Goal: Information Seeking & Learning: Learn about a topic

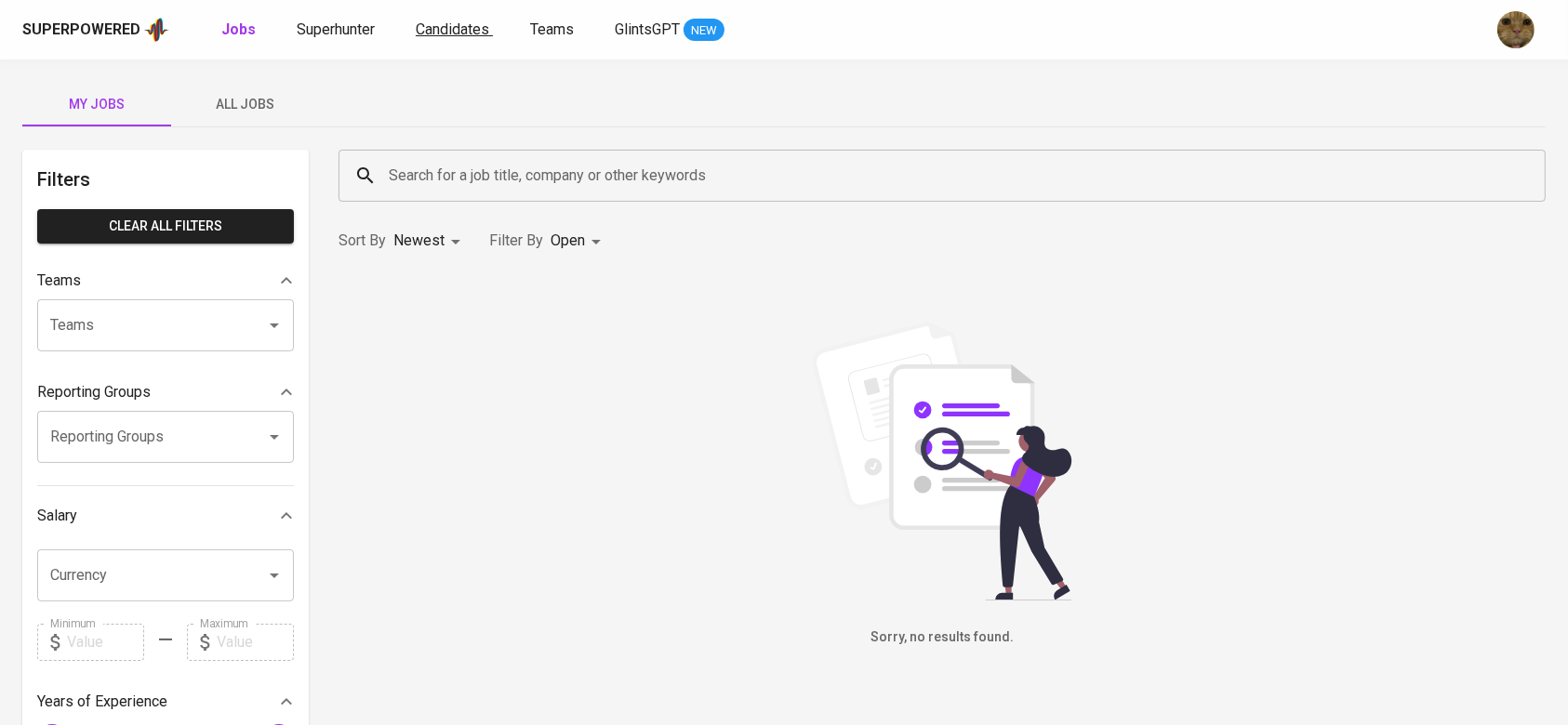
click at [419, 35] on span "Candidates" at bounding box center [452, 30] width 74 height 18
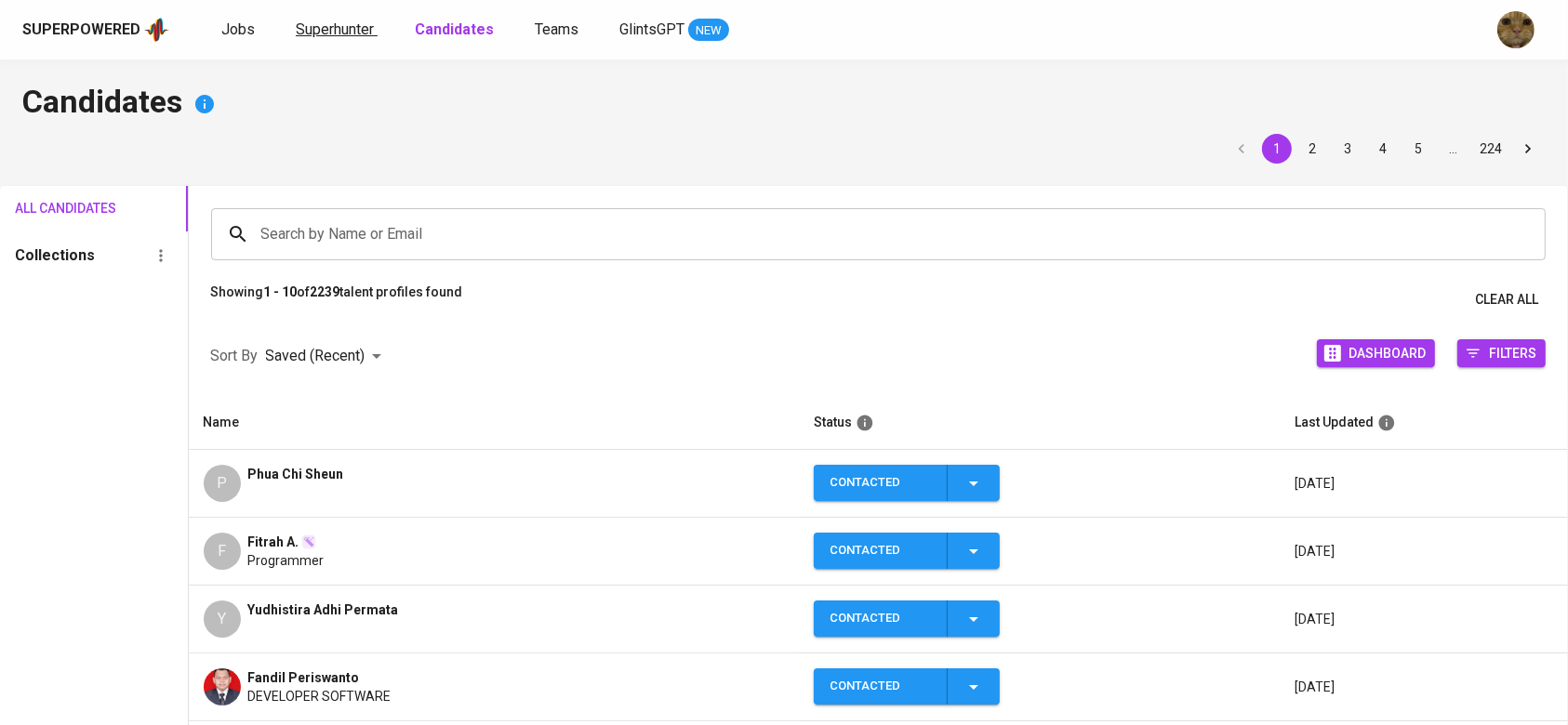
click at [308, 29] on span "Superhunter" at bounding box center [334, 30] width 78 height 18
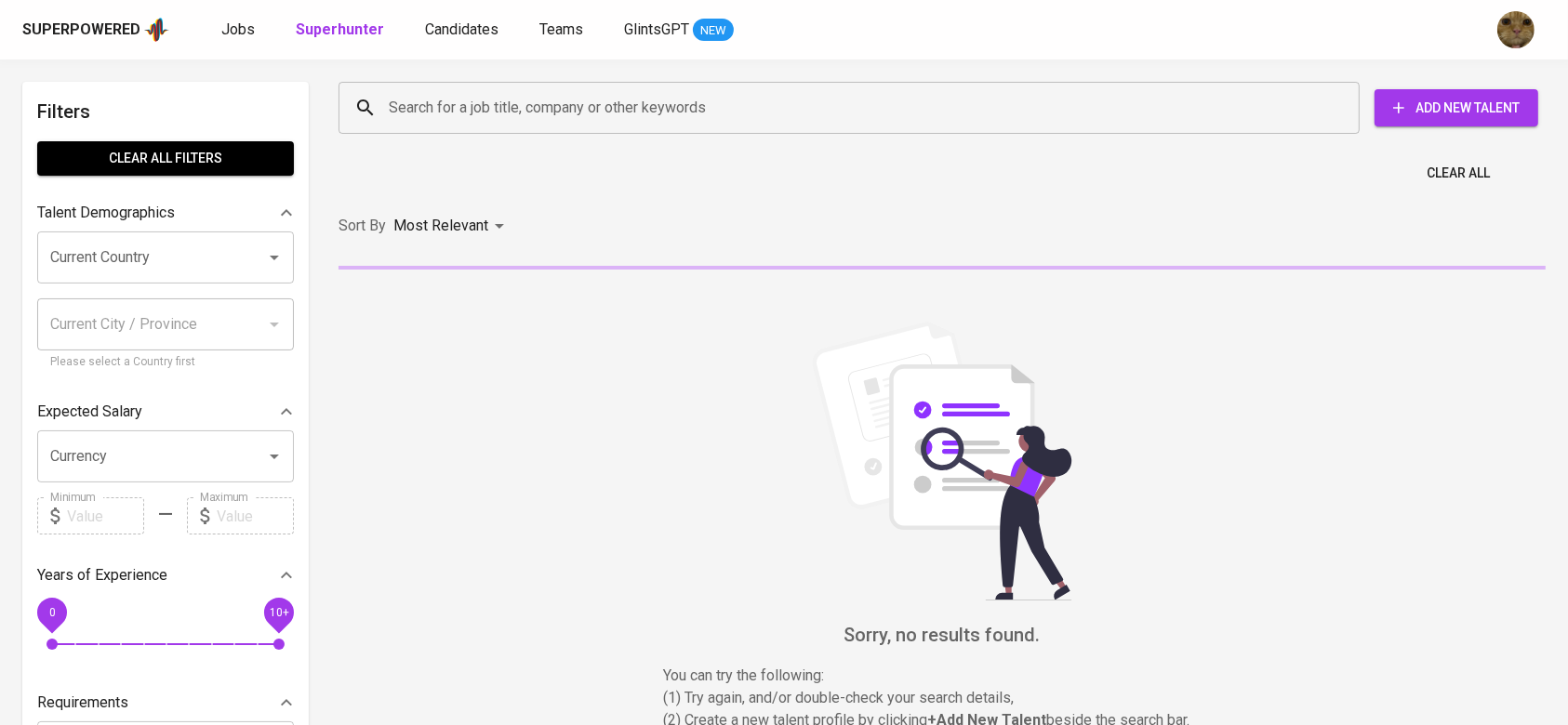
click at [449, 92] on input "Search for a job title, company or other keywords" at bounding box center [853, 108] width 939 height 35
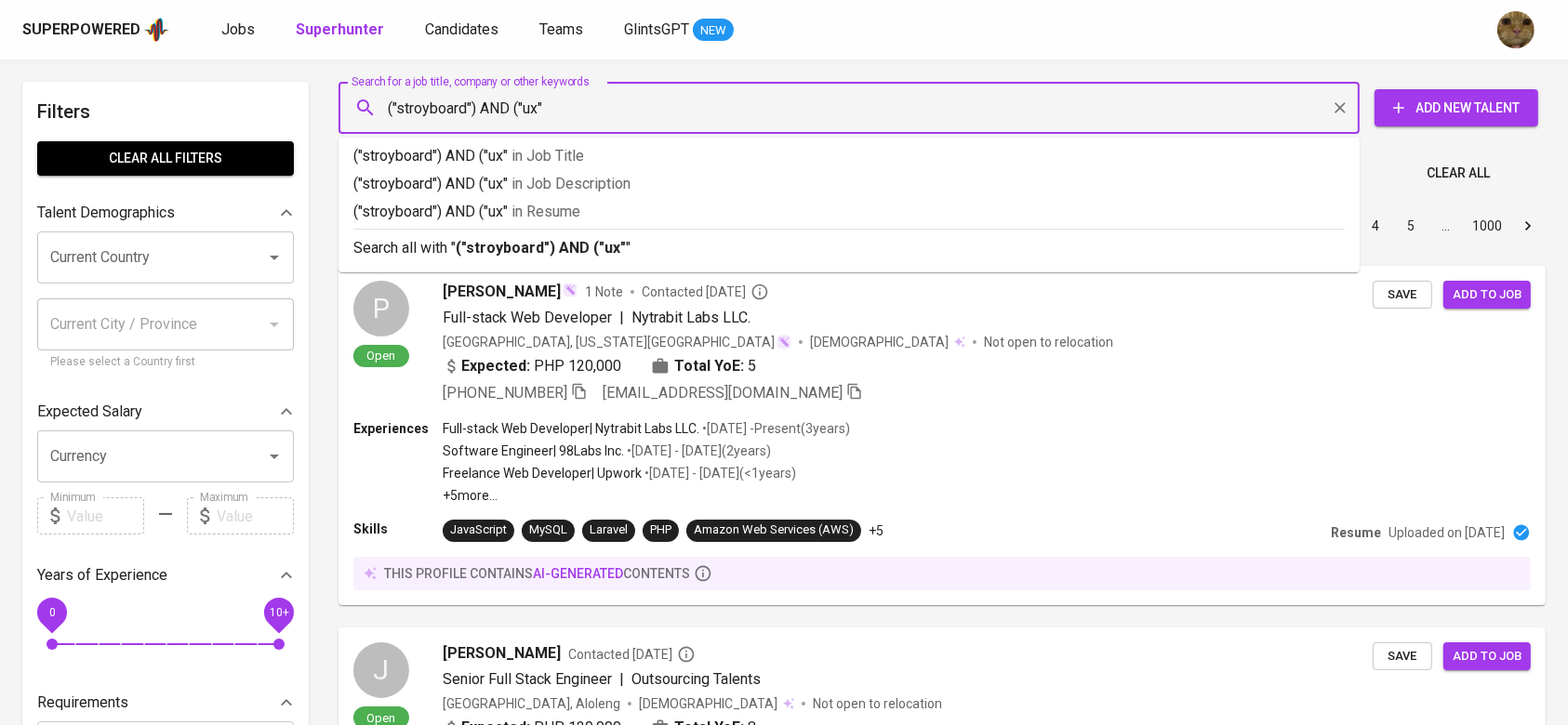
type input "("stroyboard") AND ("ux")"
click at [531, 212] on span "in [GEOGRAPHIC_DATA]" at bounding box center [551, 212] width 69 height 18
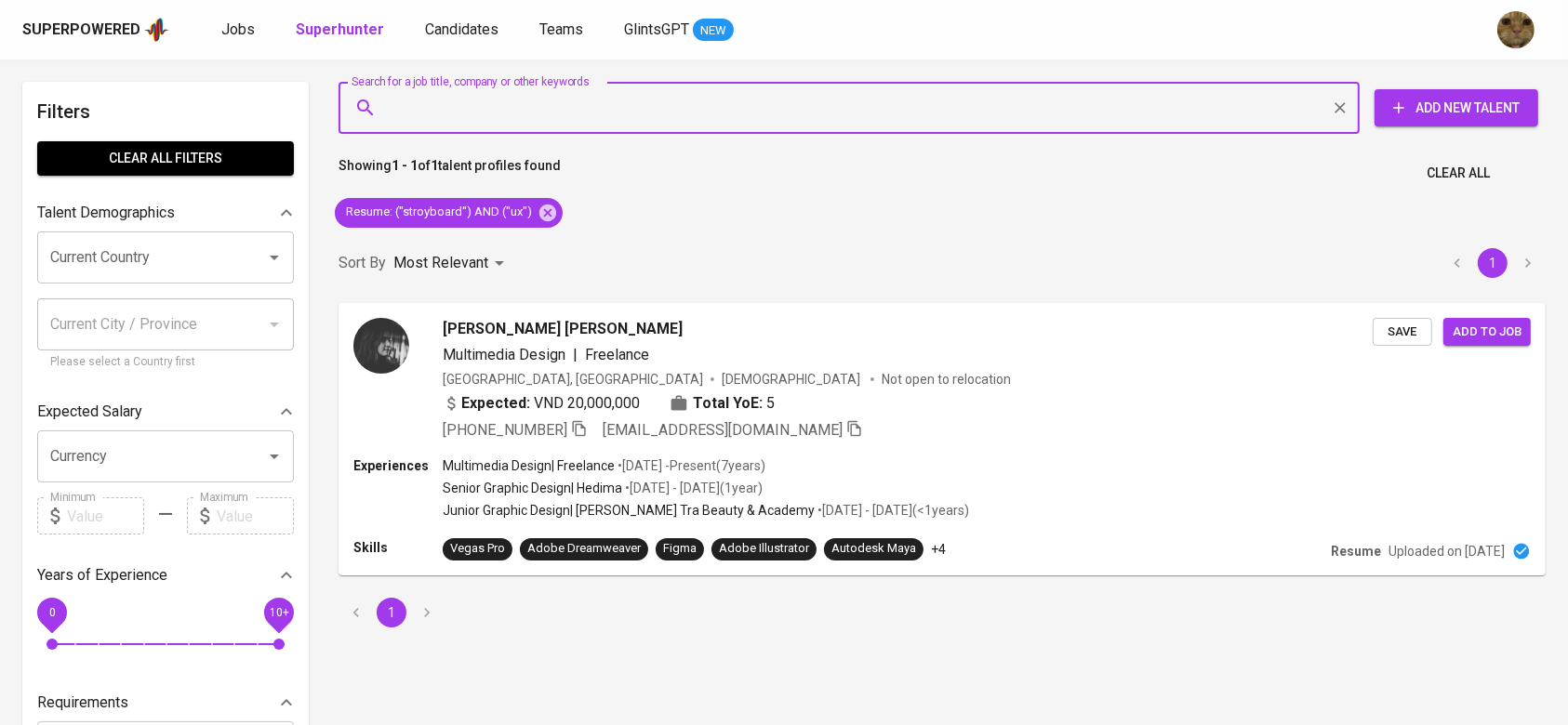
click at [240, 259] on div at bounding box center [261, 257] width 48 height 26
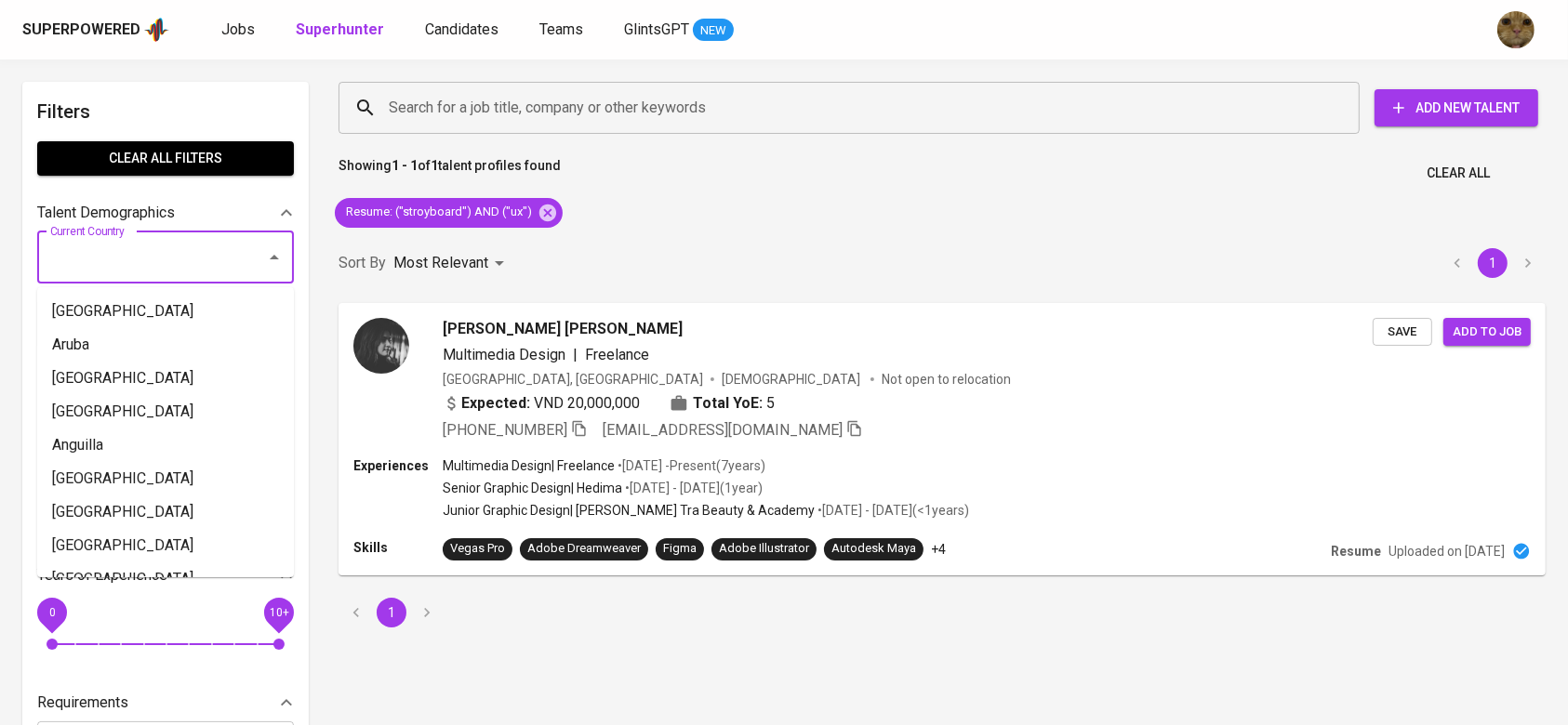
click at [140, 250] on input "Current Country" at bounding box center [139, 257] width 188 height 35
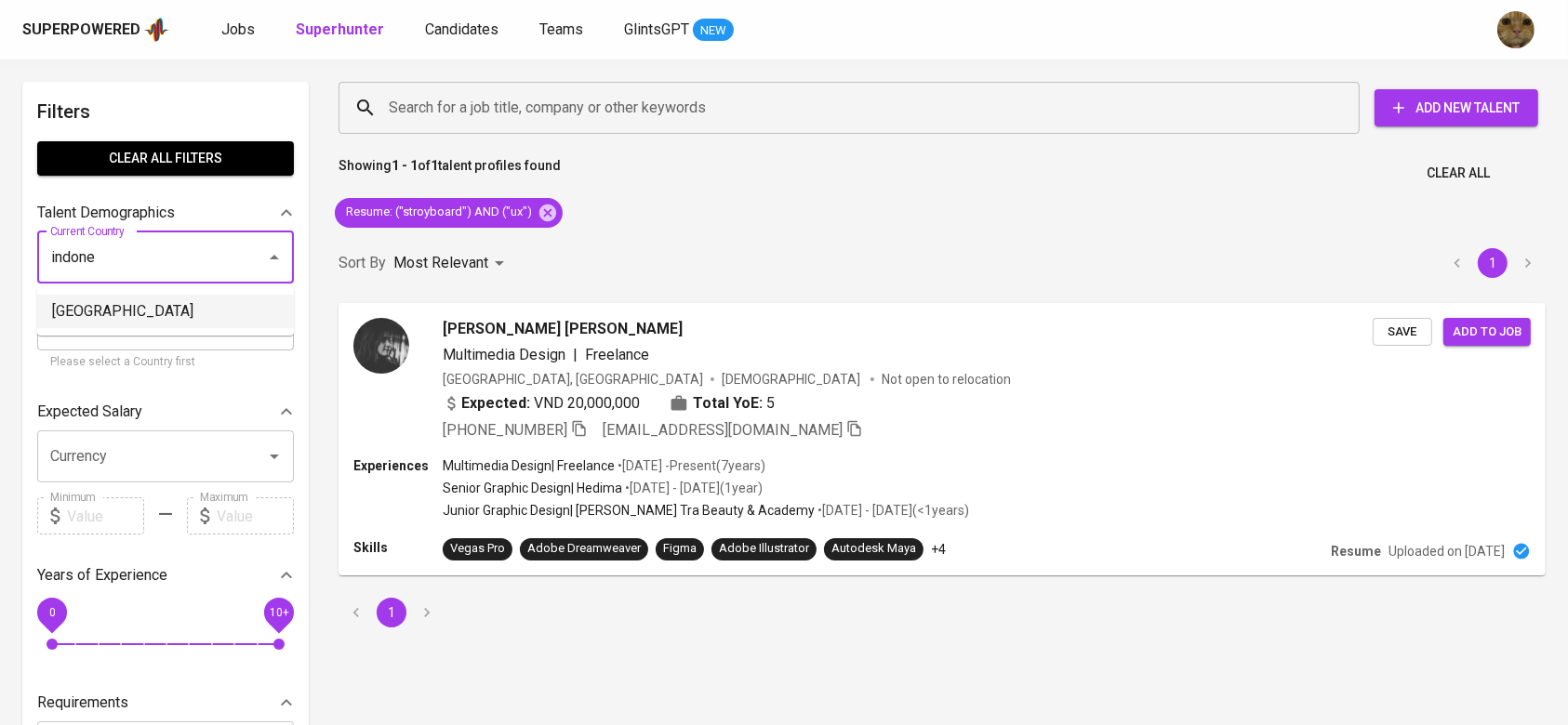
click at [154, 319] on li "[GEOGRAPHIC_DATA]" at bounding box center [166, 311] width 256 height 33
type input "[GEOGRAPHIC_DATA]"
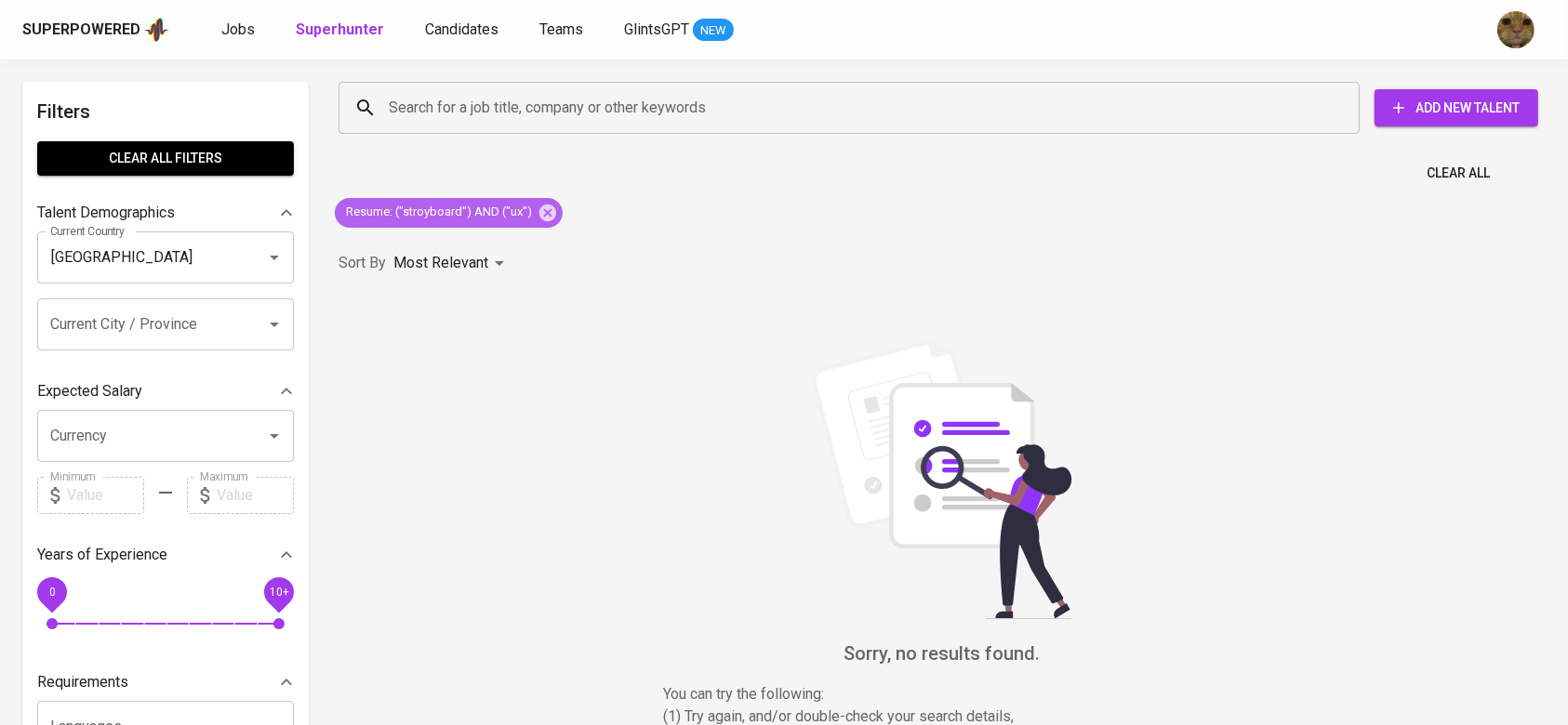
click at [538, 226] on div "Resume : ("stroyboard") AND ("ux")" at bounding box center [448, 213] width 228 height 30
click at [541, 222] on div "Resume : ("stroyboard") AND ("ux")" at bounding box center [448, 213] width 228 height 30
click at [544, 207] on icon at bounding box center [547, 212] width 17 height 17
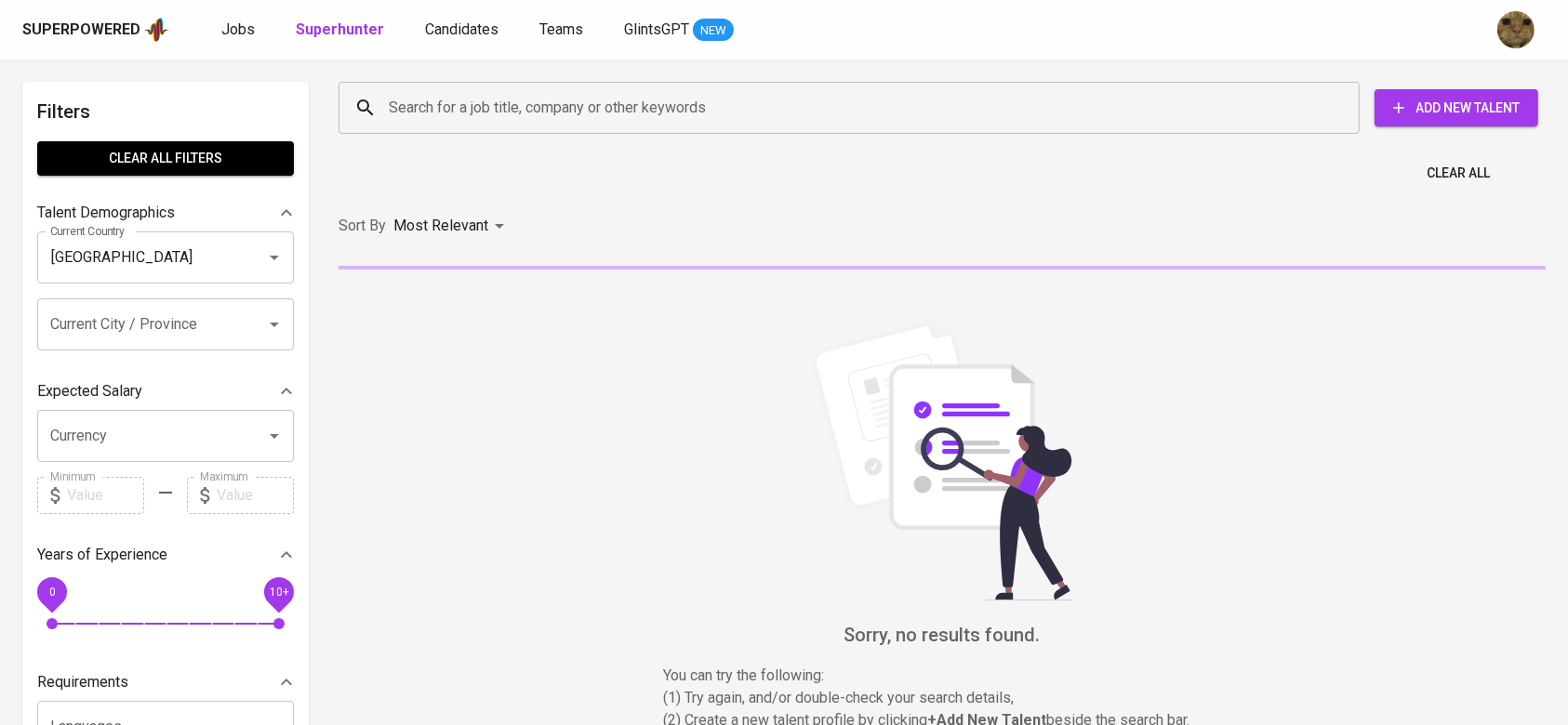
click at [439, 124] on input "Search for a job title, company or other keywords" at bounding box center [853, 108] width 939 height 35
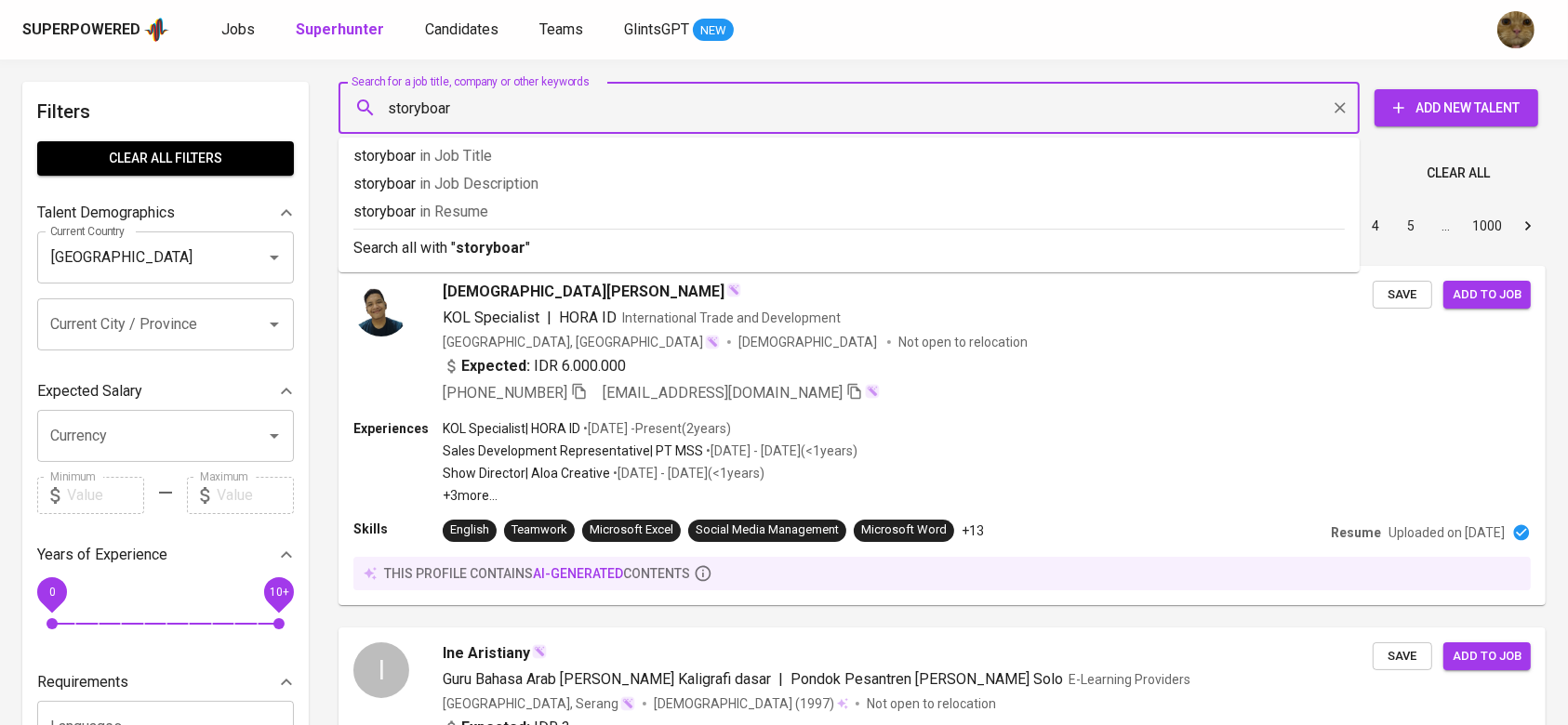
type input "storyboard"
click at [485, 198] on li "storyboard in Job Description" at bounding box center [849, 186] width 1021 height 28
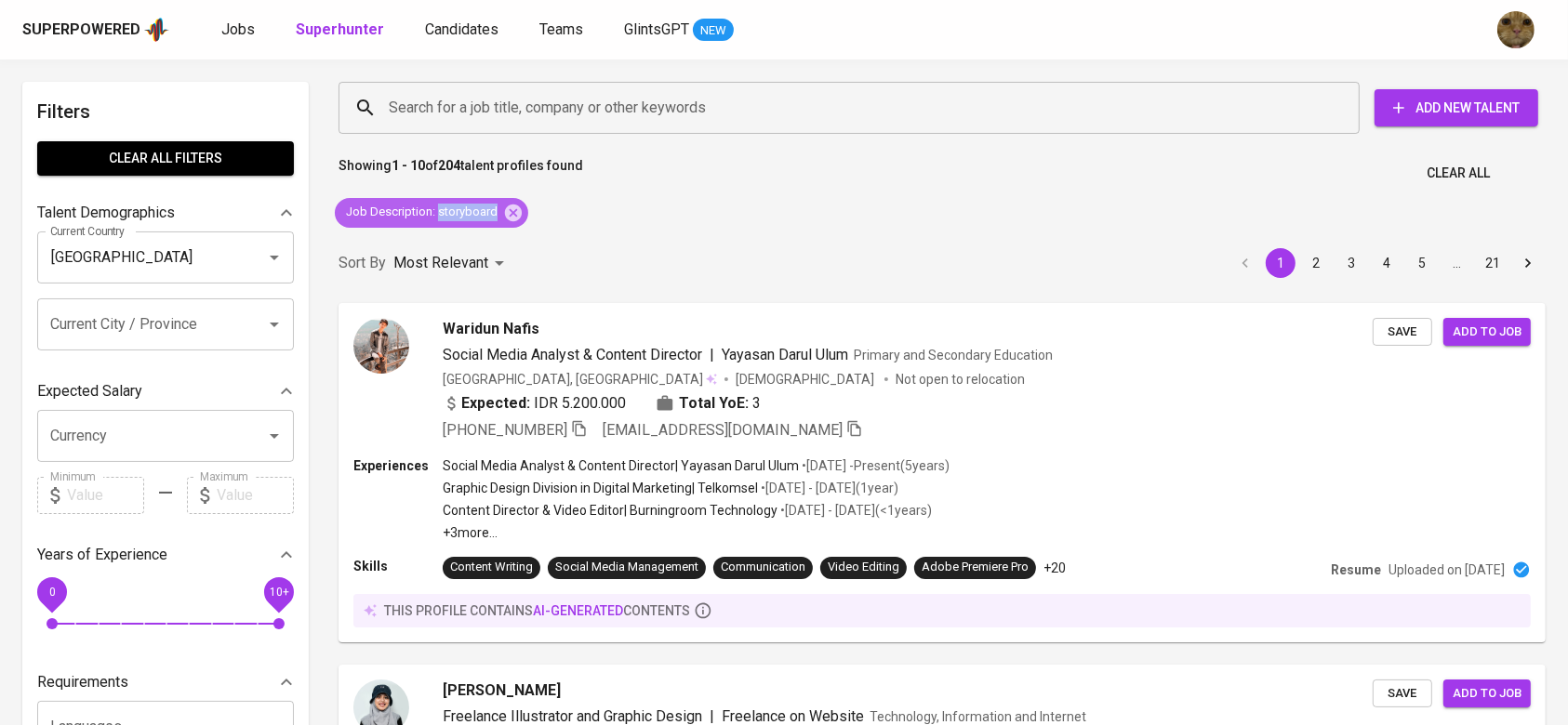
copy span "storyboard"
drag, startPoint x: 437, startPoint y: 214, endPoint x: 492, endPoint y: 212, distance: 55.0
click at [492, 212] on span "Job Description : storyboard" at bounding box center [422, 213] width 173 height 18
click at [505, 212] on icon at bounding box center [512, 212] width 17 height 17
click at [453, 109] on input "Search for a job title, company or other keywords" at bounding box center [853, 108] width 939 height 35
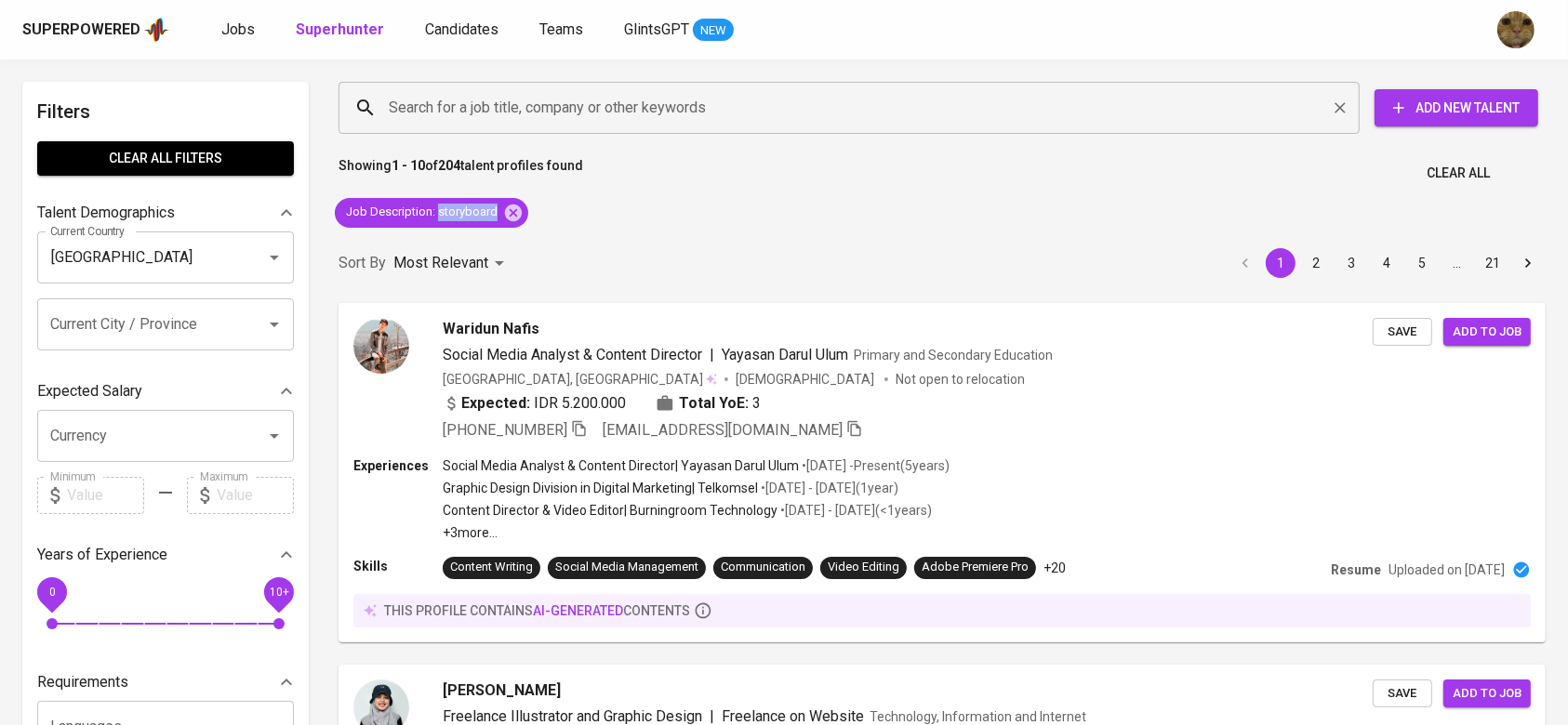
click at [446, 112] on input "Search for a job title, company or other keywords" at bounding box center [853, 108] width 939 height 35
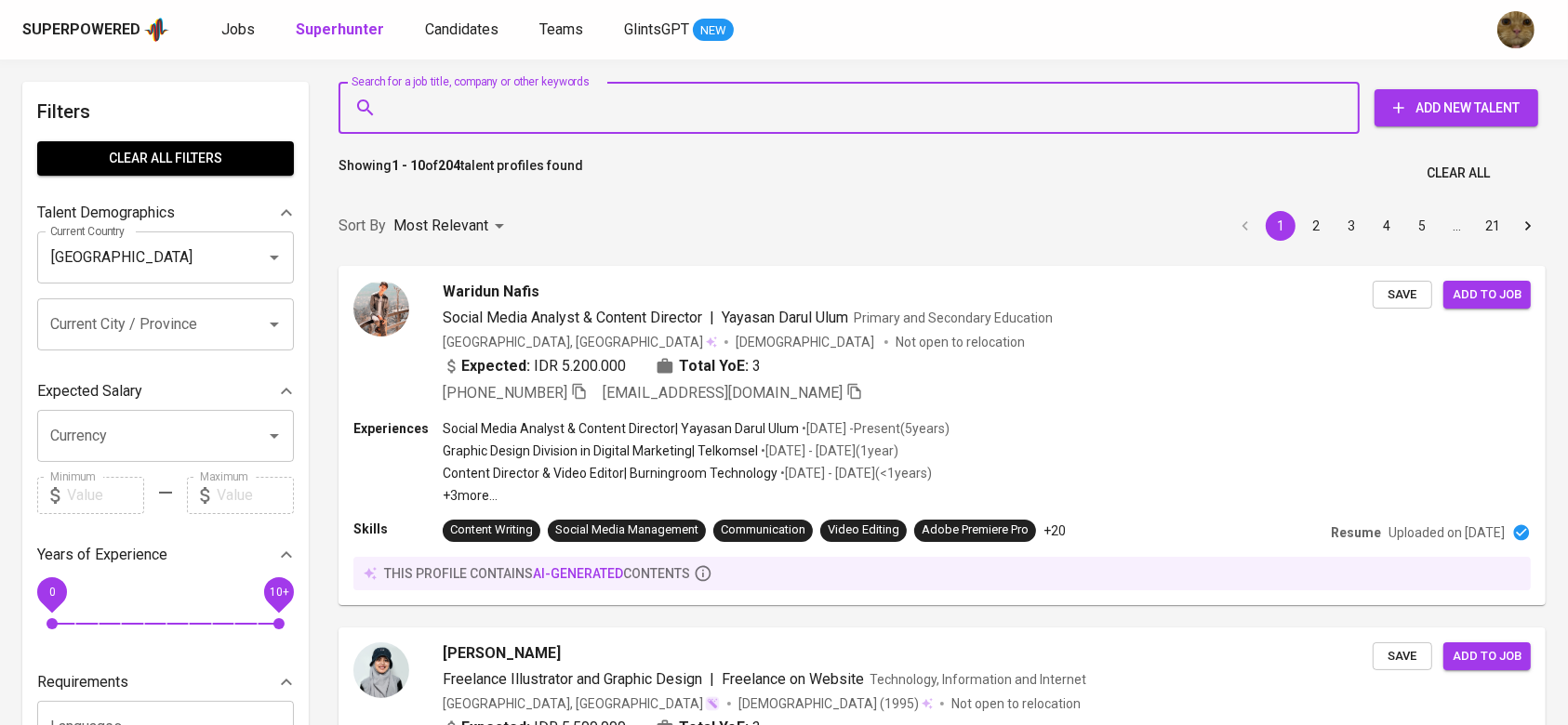
paste input "storyboard"
type input "storyboard"
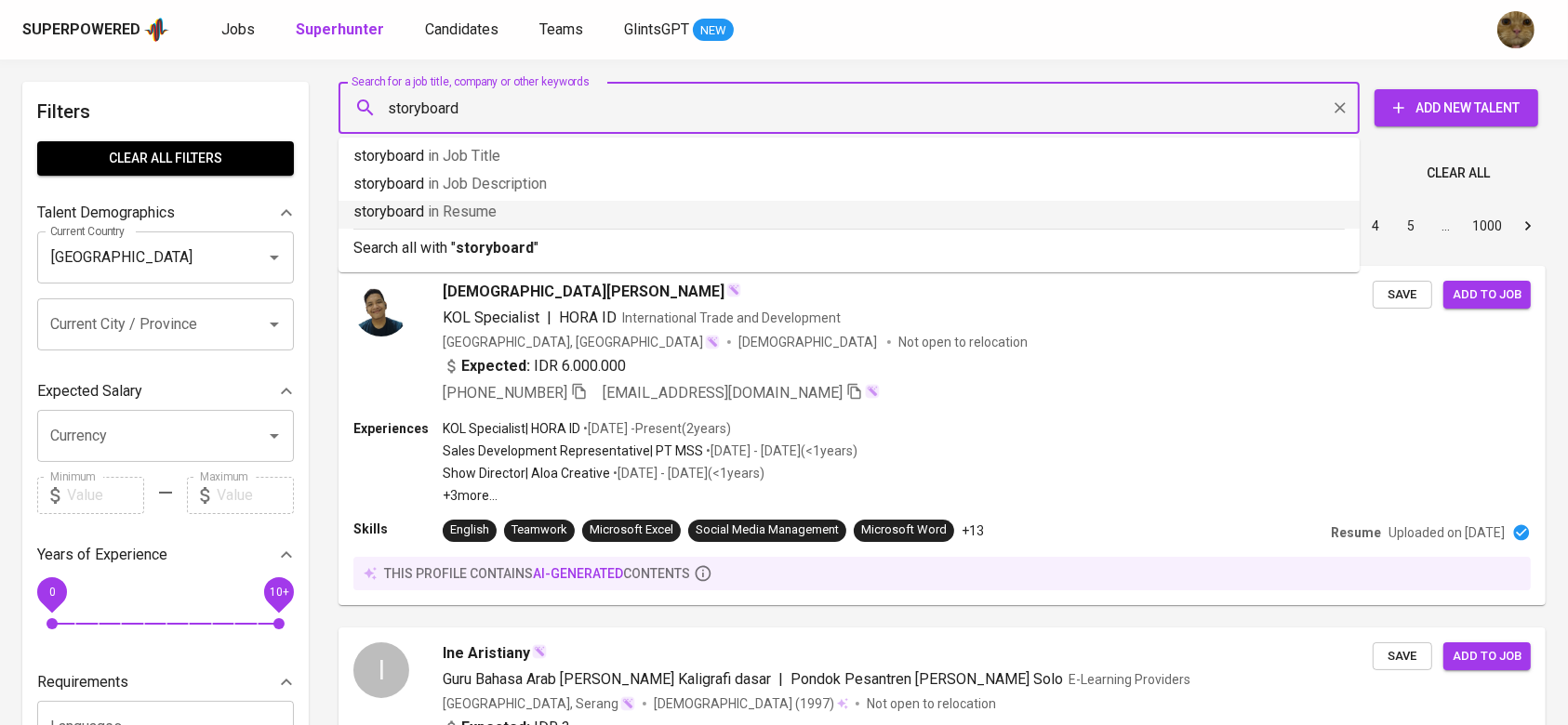
click at [429, 209] on span "in Resume" at bounding box center [462, 212] width 69 height 18
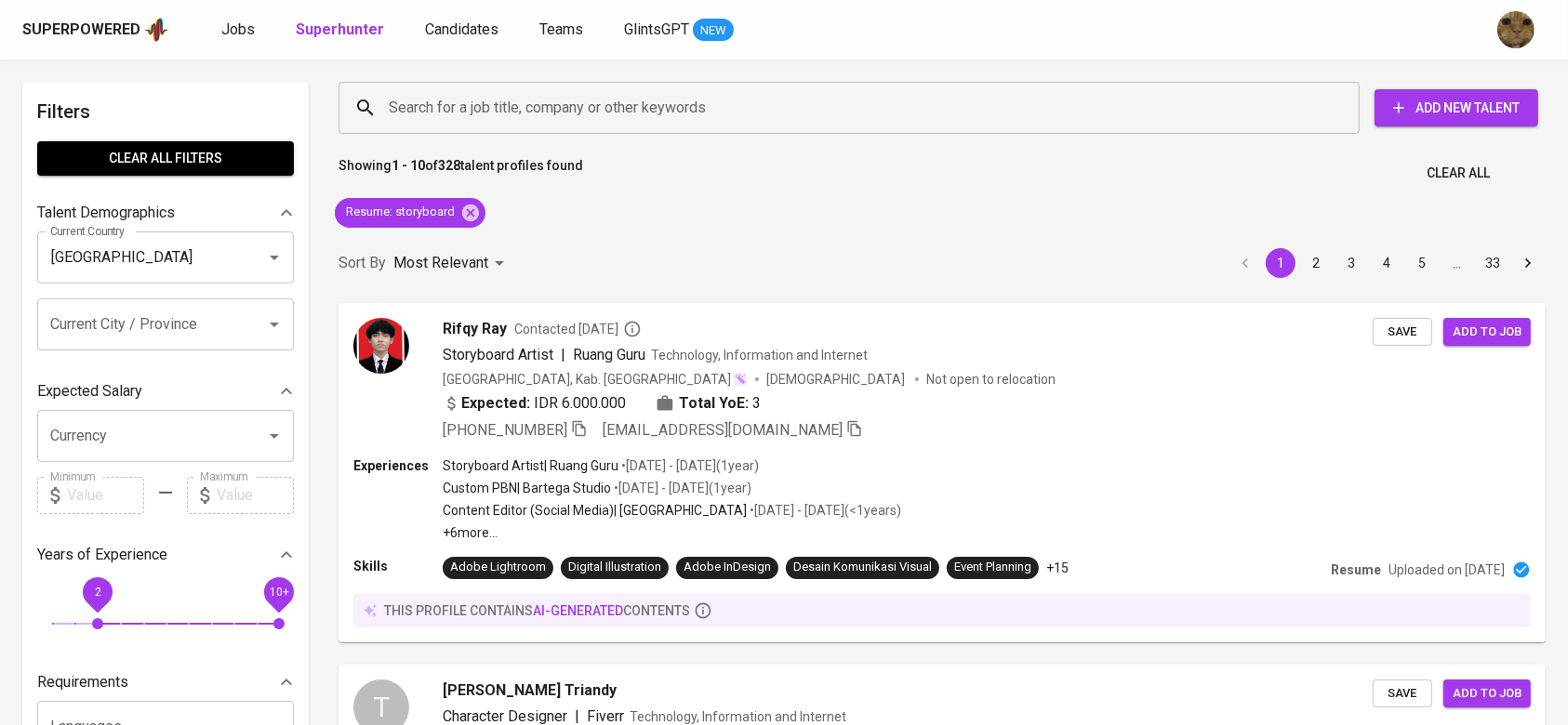
drag, startPoint x: 62, startPoint y: 584, endPoint x: 104, endPoint y: 594, distance: 43.2
click at [104, 594] on span "2" at bounding box center [97, 591] width 41 height 41
drag, startPoint x: 276, startPoint y: 603, endPoint x: 534, endPoint y: 535, distance: 266.8
click at [226, 592] on span "8" at bounding box center [234, 591] width 41 height 41
click at [694, 340] on div "Rifqy Ray Contacted 2 years ago Storyboard Artist | Ruang Guru Technology, Info…" at bounding box center [907, 378] width 932 height 123
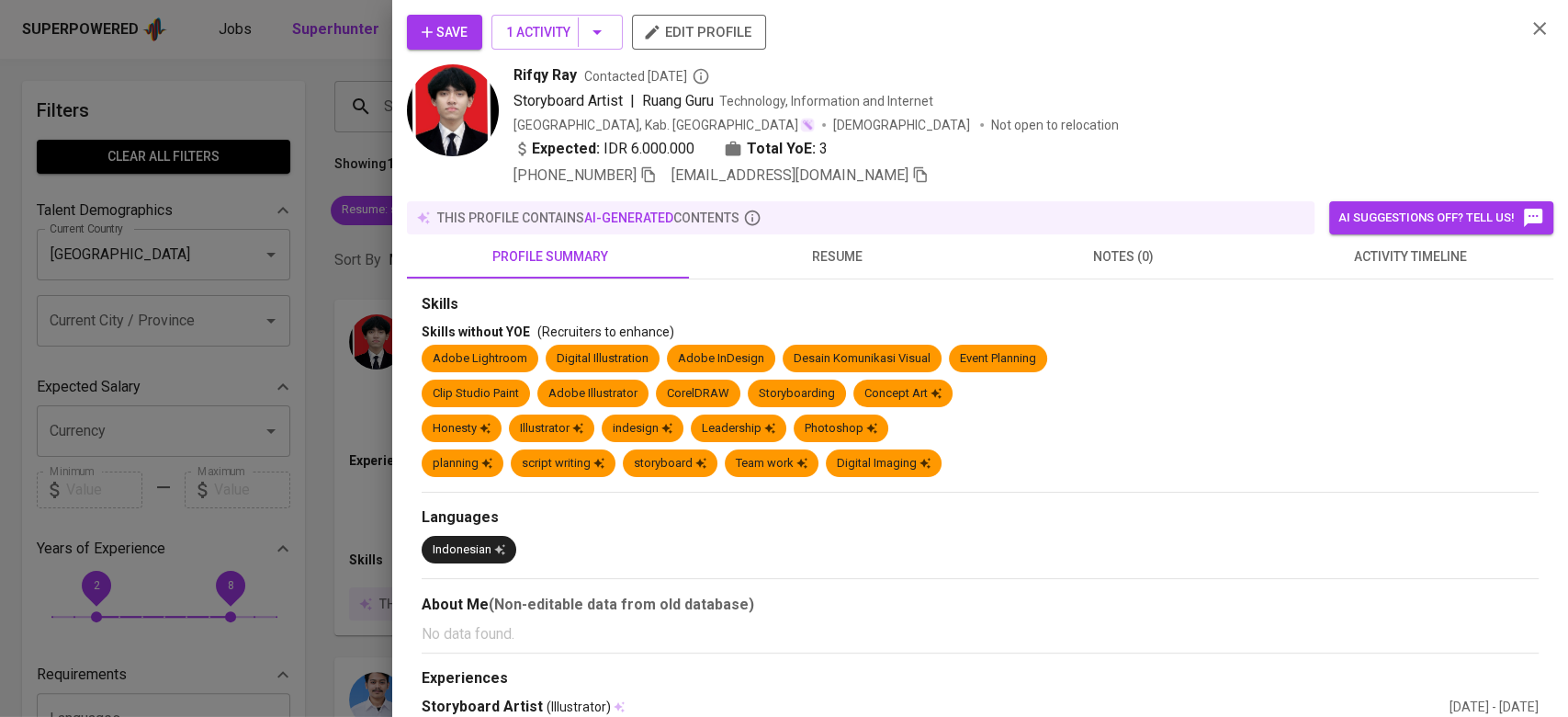
click at [803, 269] on button "resume" at bounding box center [837, 256] width 286 height 44
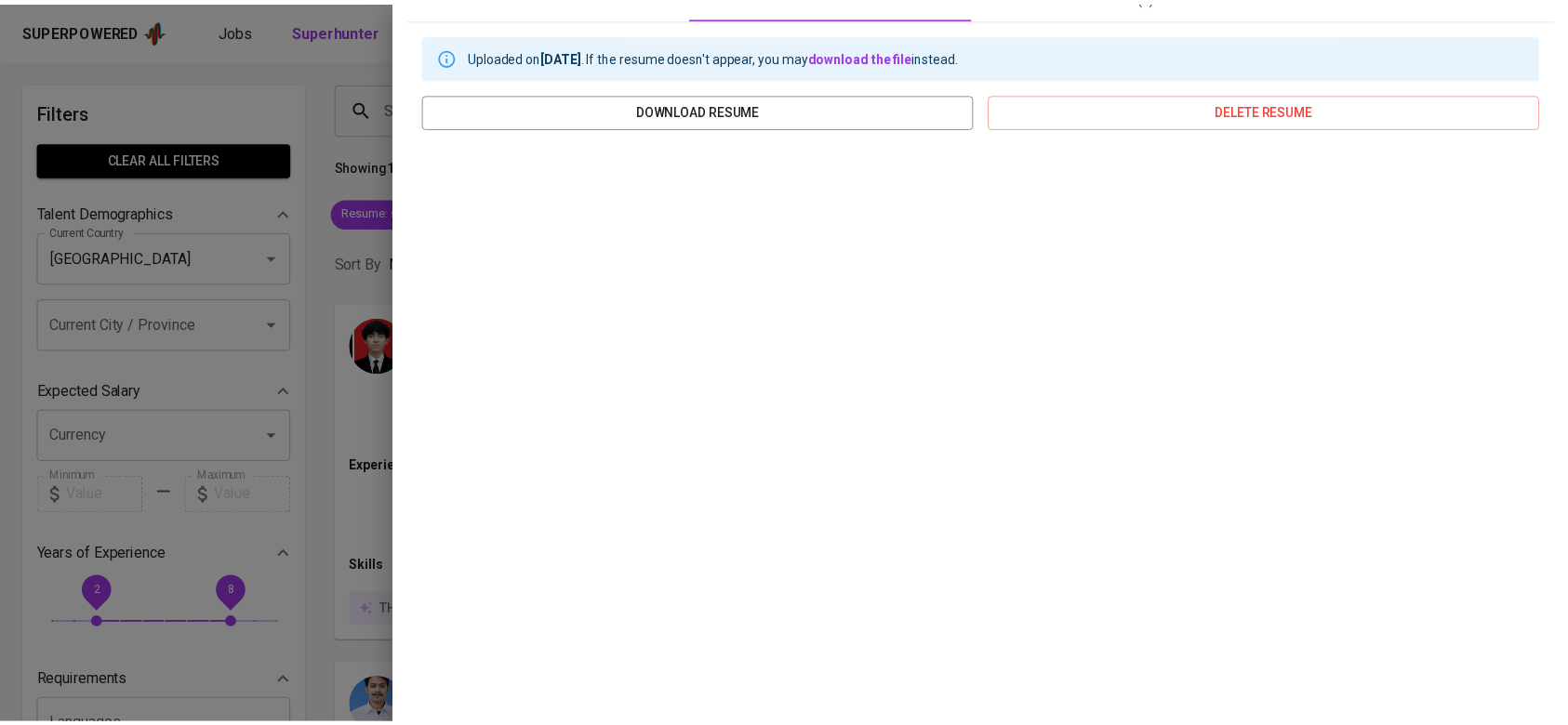
scroll to position [268, 0]
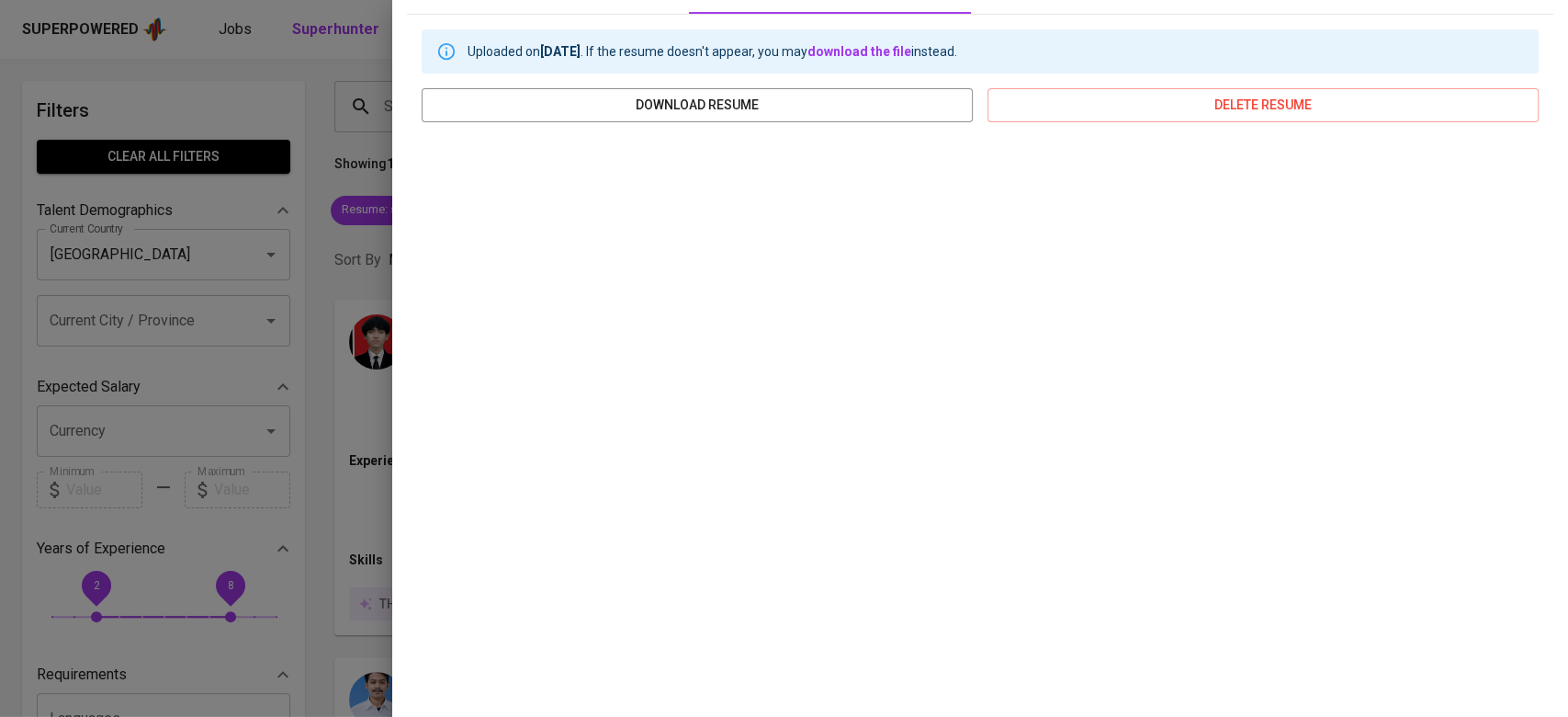
click at [190, 474] on div at bounding box center [784, 358] width 1568 height 717
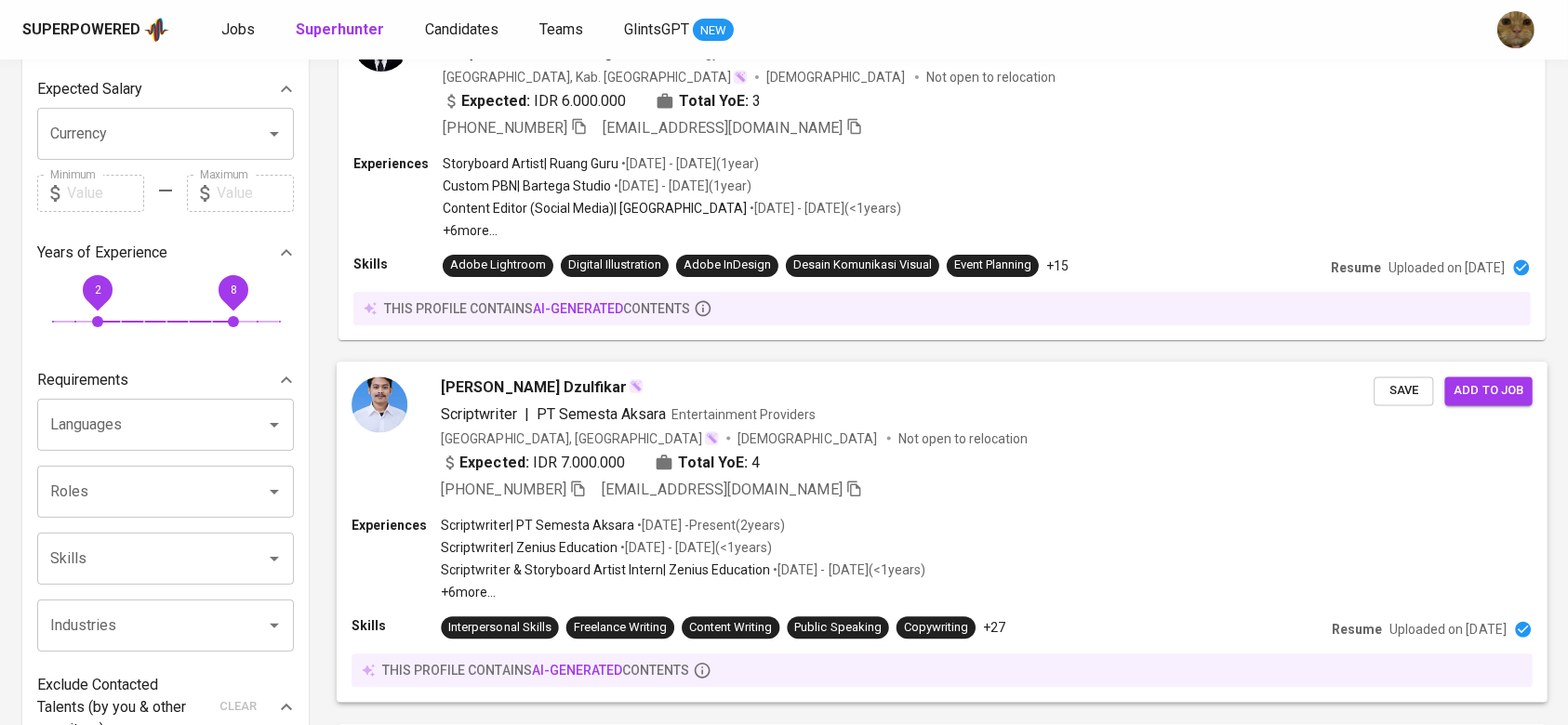
scroll to position [0, 0]
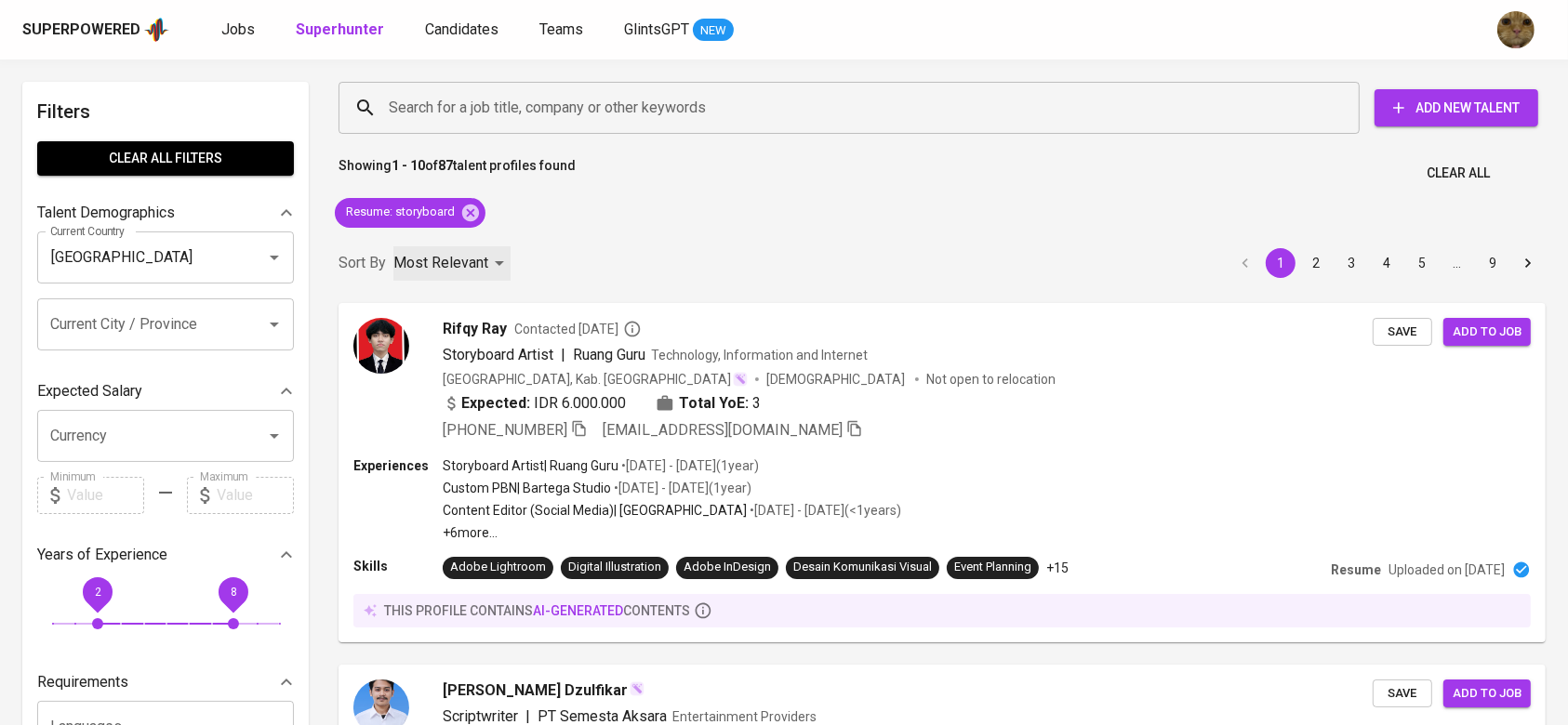
click at [449, 267] on p "Most Relevant" at bounding box center [441, 263] width 95 height 23
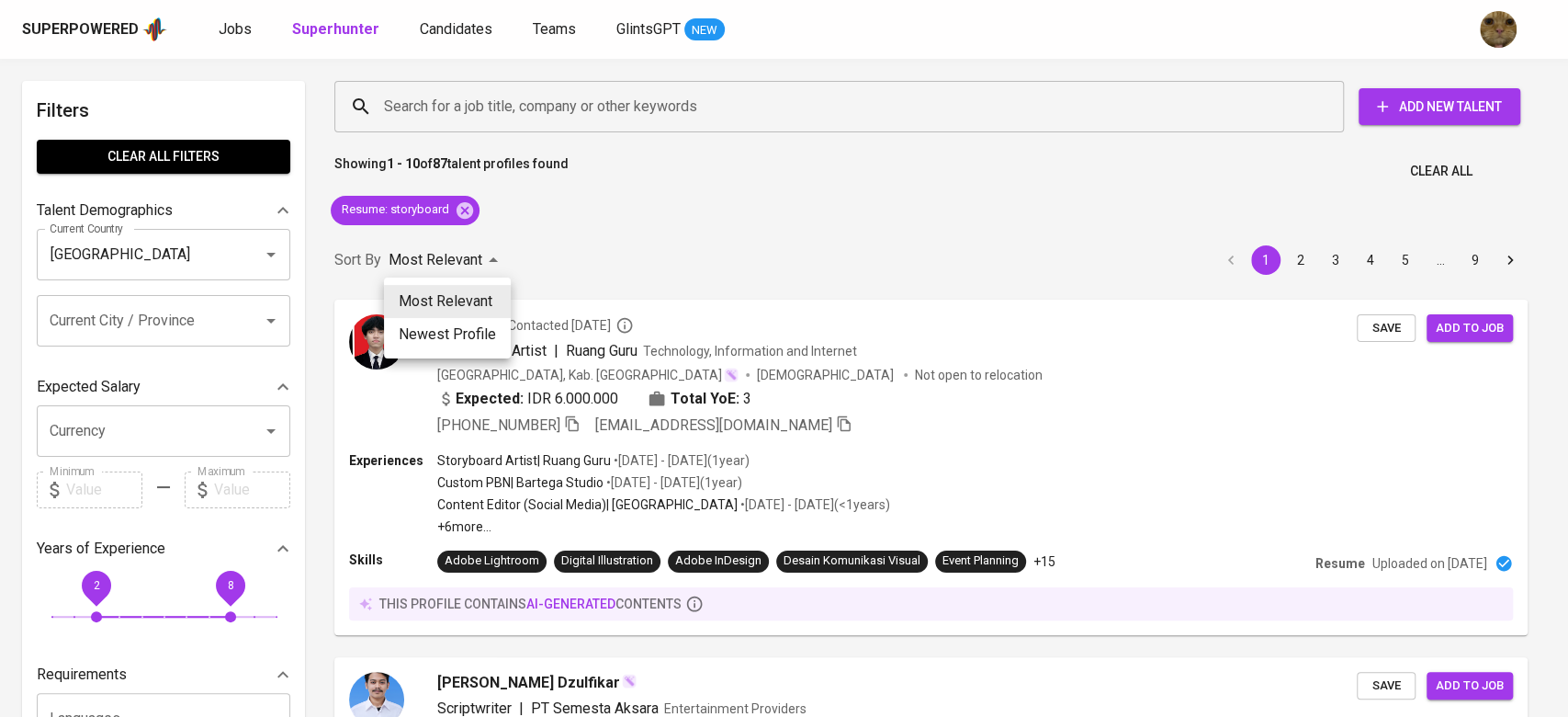
click at [453, 321] on li "Newest Profile" at bounding box center [447, 334] width 127 height 33
type input "PROFILE_CREATION"
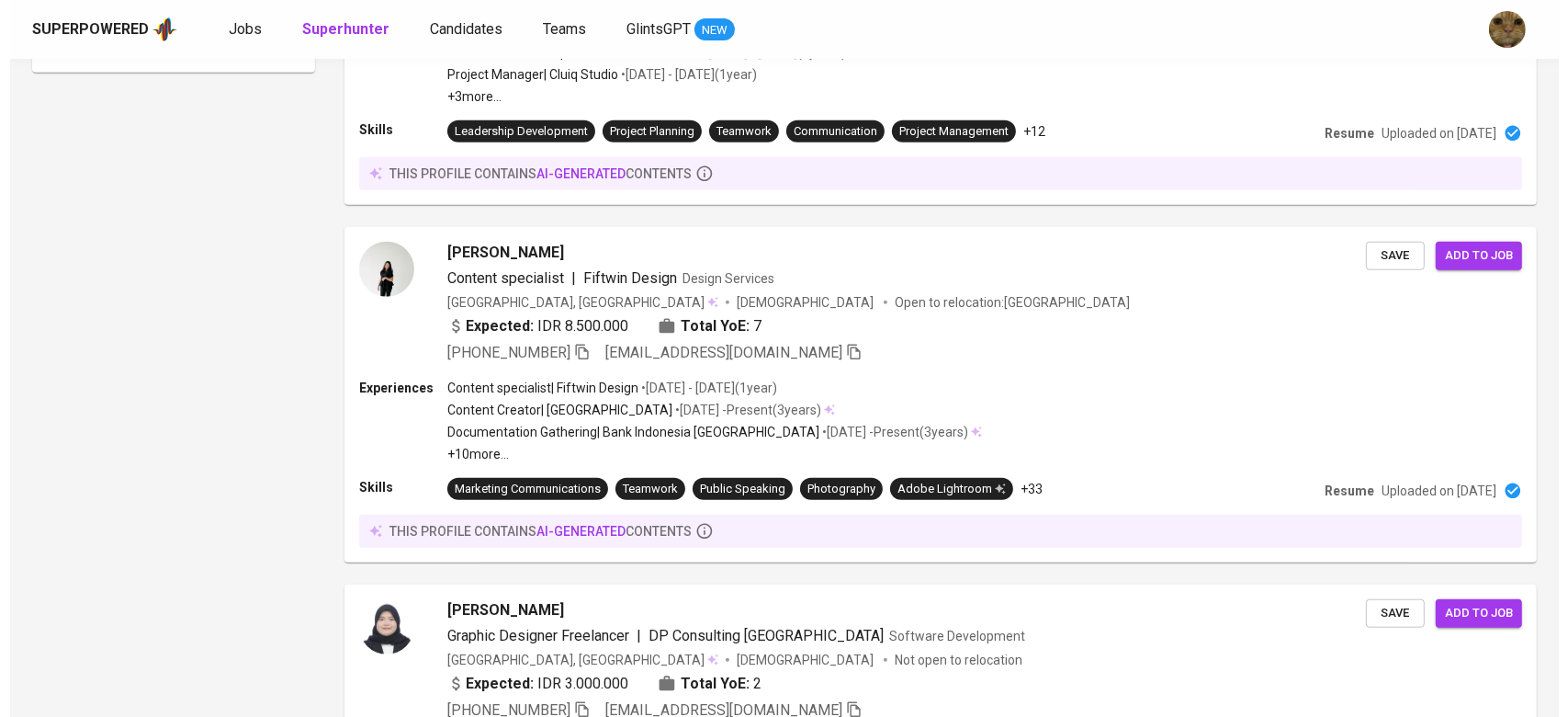
scroll to position [1593, 0]
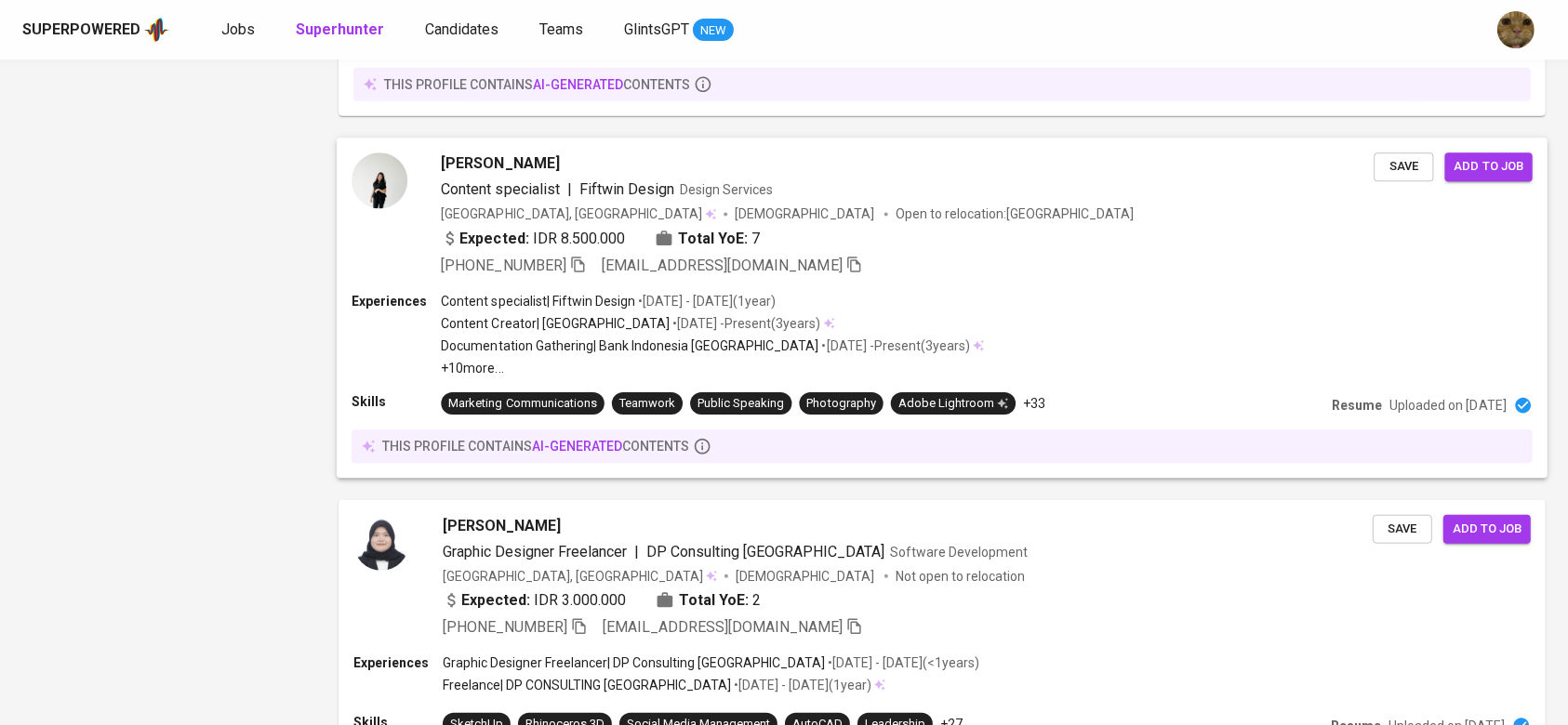
click at [735, 300] on p "• Jun 2023 - Jun 2024 ( 1 year )" at bounding box center [705, 300] width 140 height 19
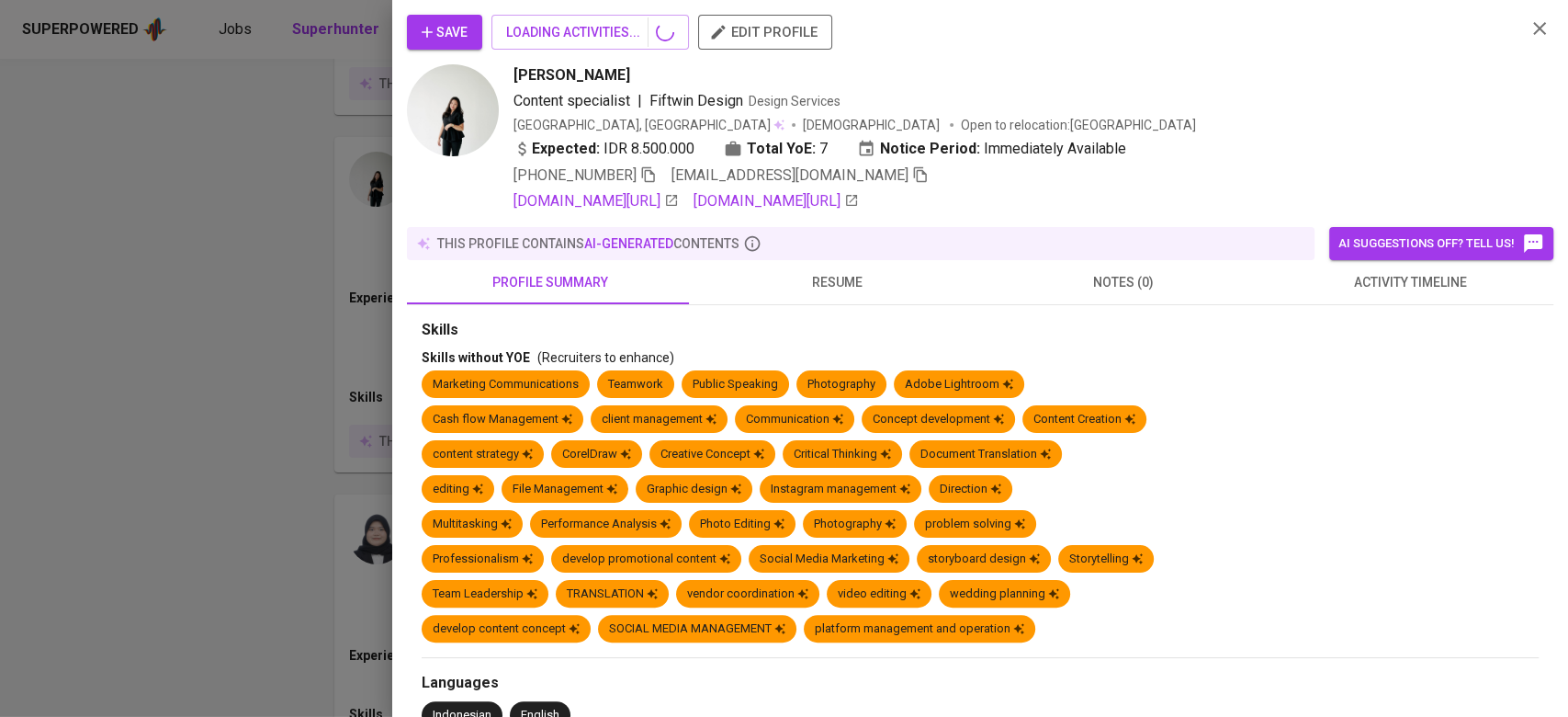
click at [845, 268] on button "resume" at bounding box center [837, 282] width 286 height 44
click at [838, 287] on span "resume" at bounding box center [838, 283] width 265 height 23
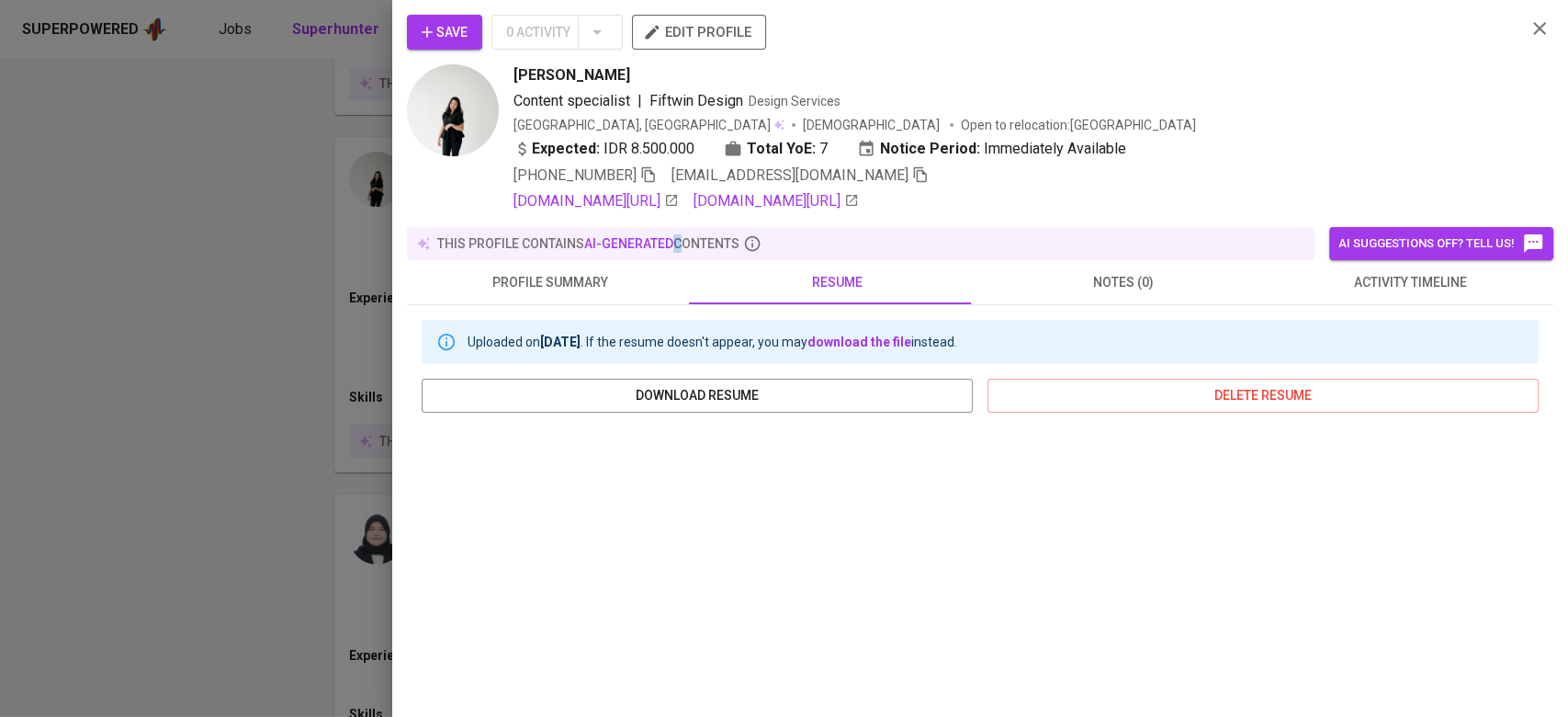
drag, startPoint x: 619, startPoint y: 203, endPoint x: 677, endPoint y: 217, distance: 59.7
click at [677, 217] on div "Save 0 Activity edit profile [PERSON_NAME] Content specialist | Fiftwin Design …" at bounding box center [980, 504] width 1146 height 979
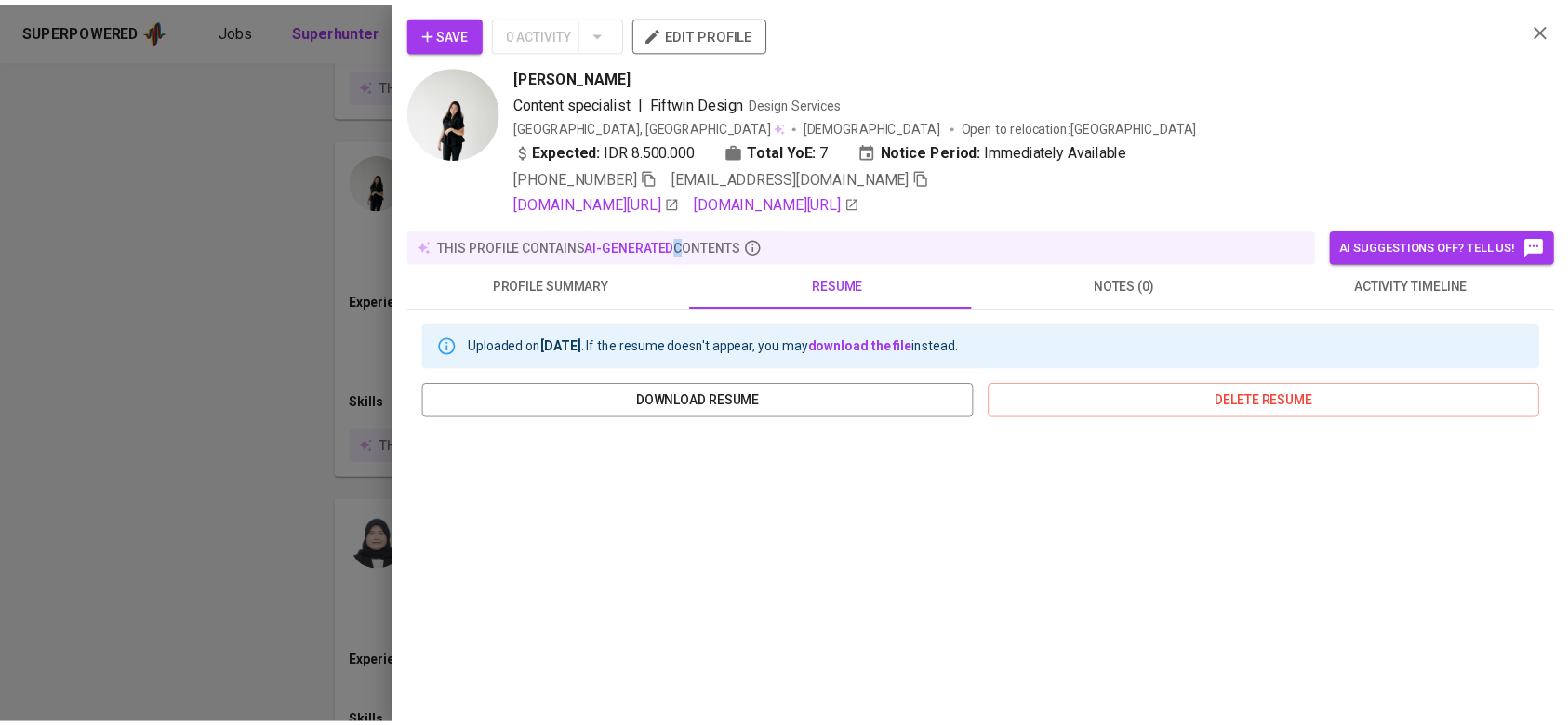
scroll to position [293, 0]
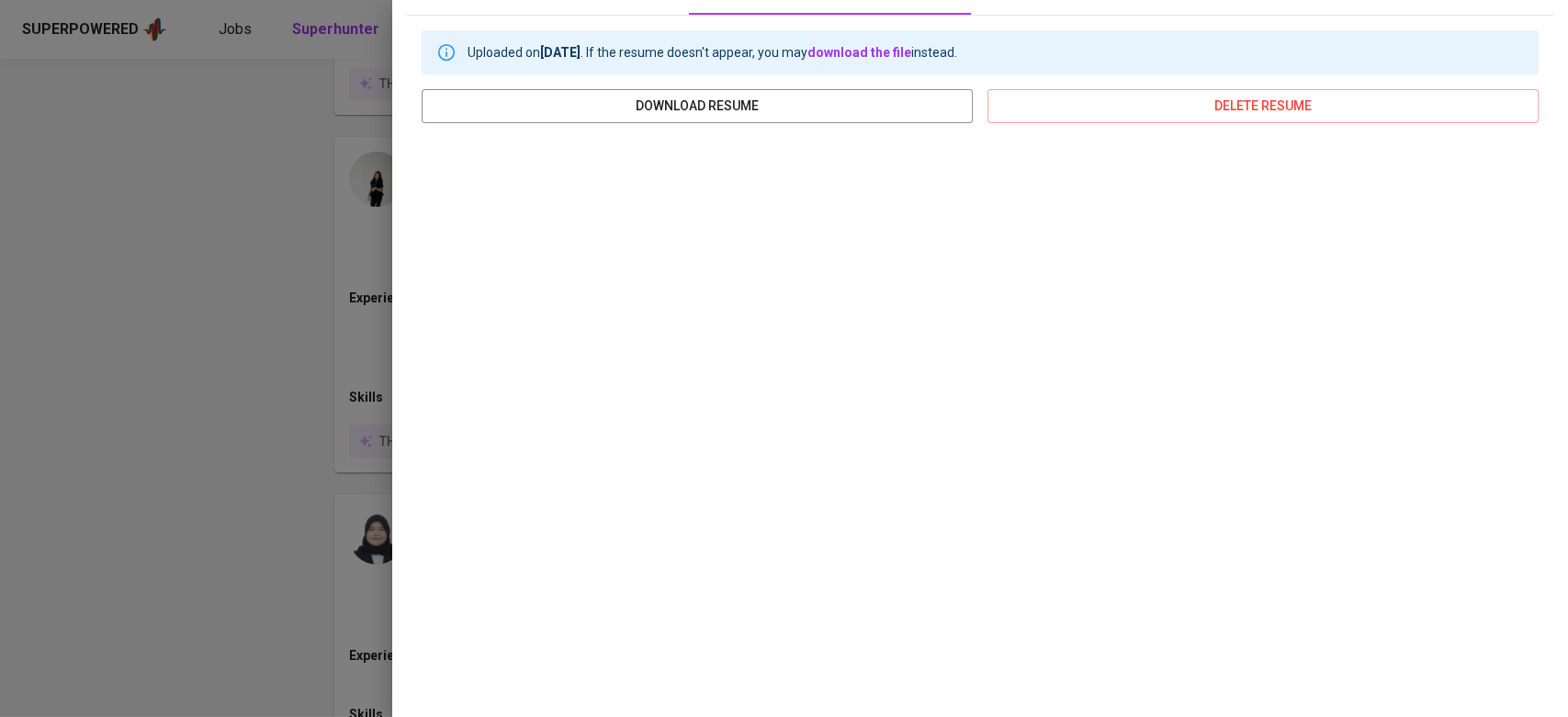
click at [392, 465] on div "Save 0 Activity edit profile [PERSON_NAME] Content specialist | Fiftwin Design …" at bounding box center [981, 358] width 1176 height 717
click at [357, 460] on div at bounding box center [784, 358] width 1568 height 717
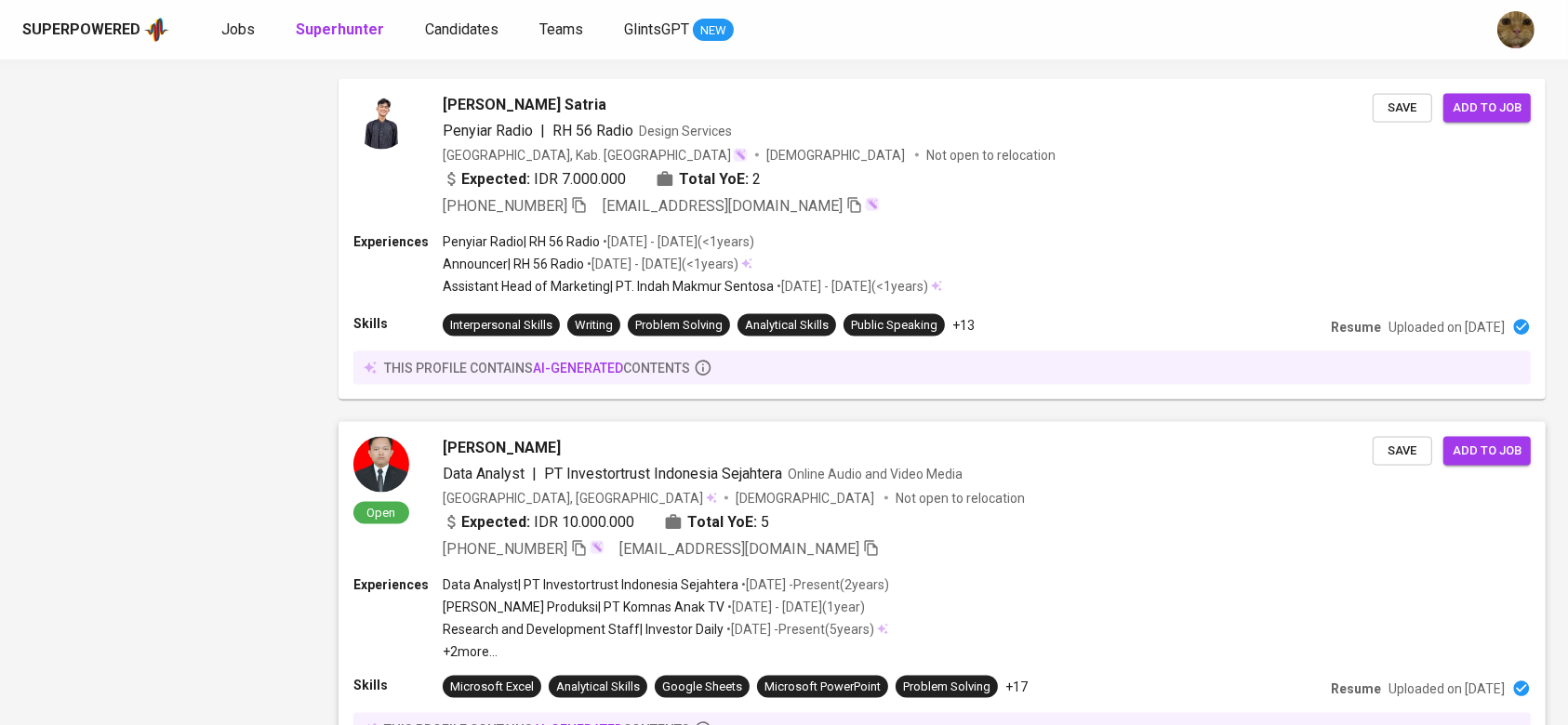
scroll to position [3234, 0]
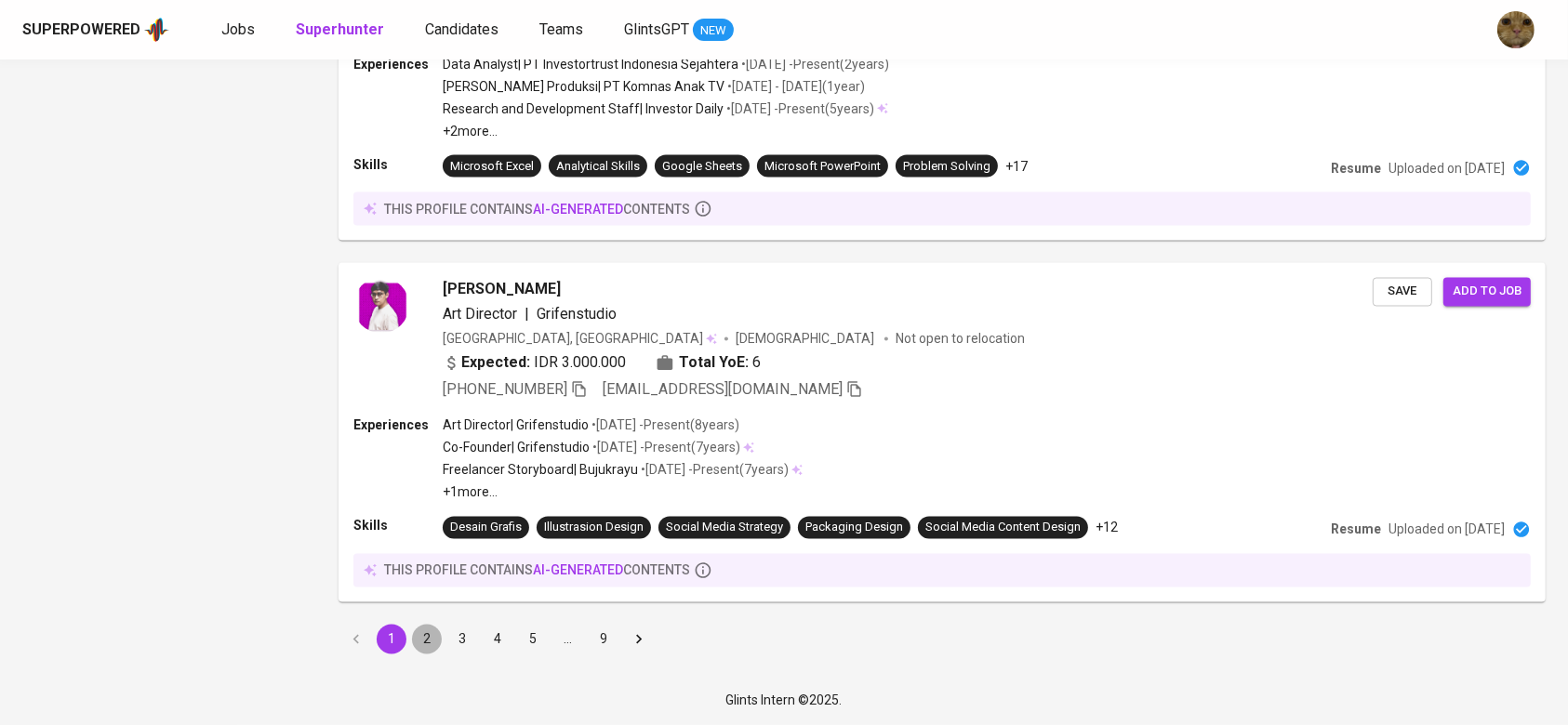
drag, startPoint x: 422, startPoint y: 642, endPoint x: 1048, endPoint y: 717, distance: 630.5
click at [422, 642] on button "2" at bounding box center [427, 639] width 30 height 30
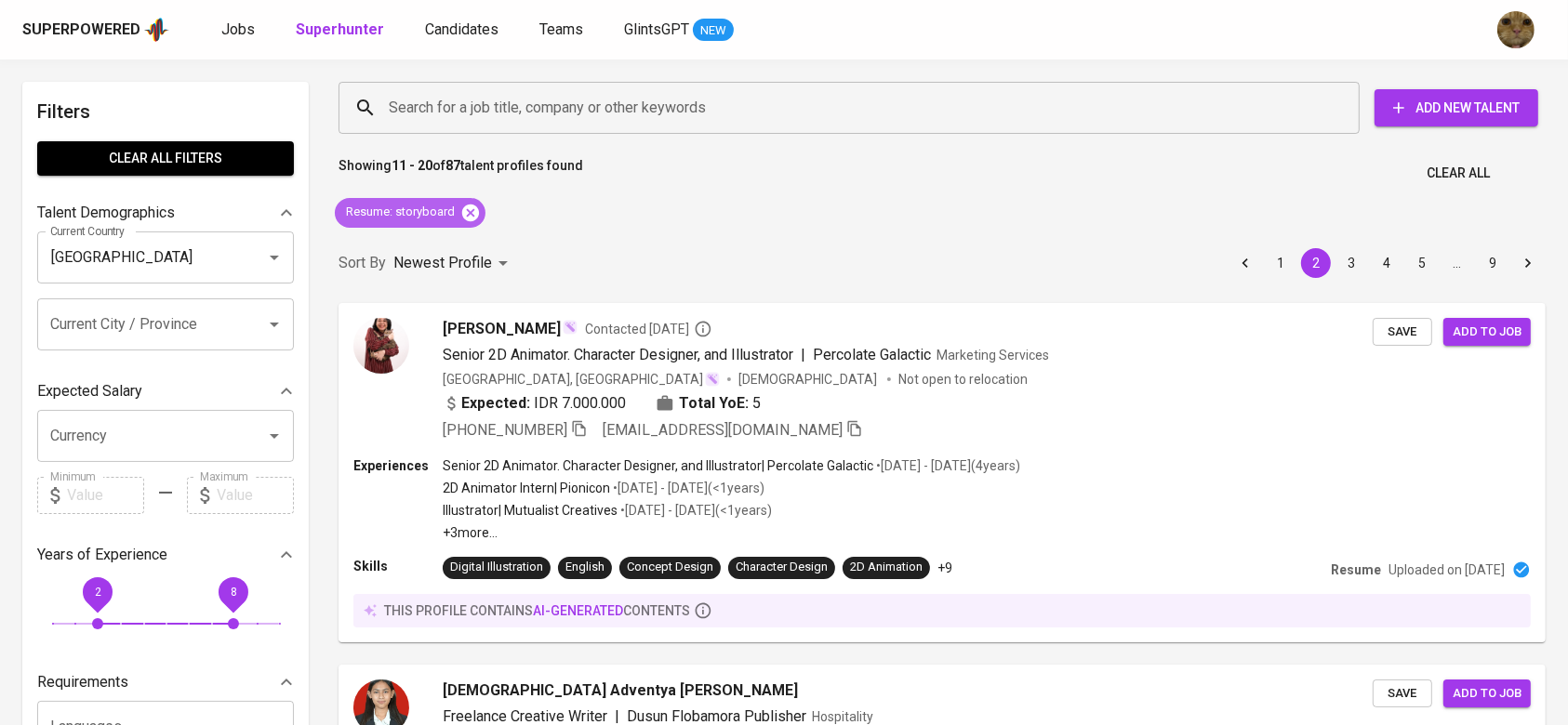
click at [472, 214] on icon at bounding box center [470, 212] width 17 height 17
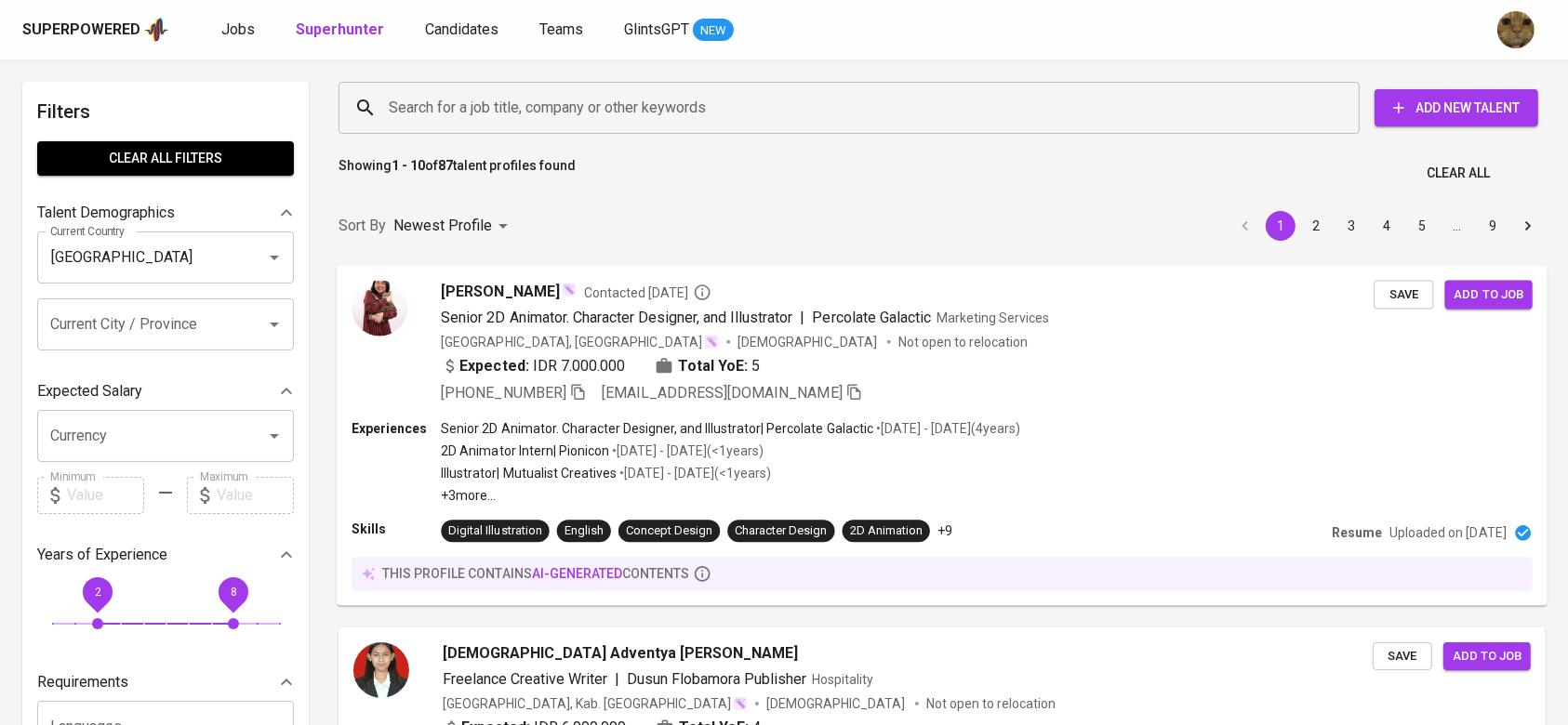
click at [596, 373] on div "Expected: IDR 7.000.000" at bounding box center [532, 364] width 184 height 23
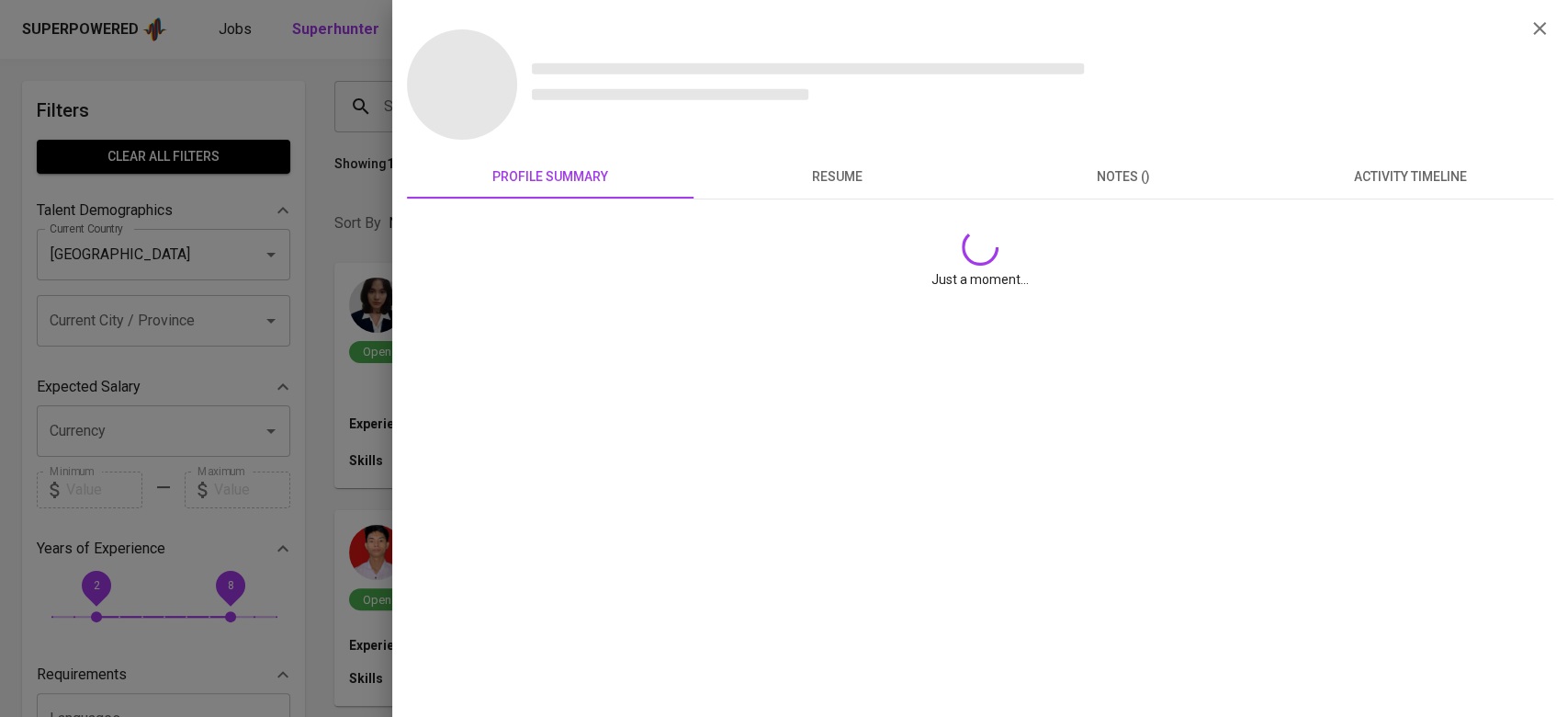
click at [812, 161] on button "resume" at bounding box center [837, 175] width 286 height 44
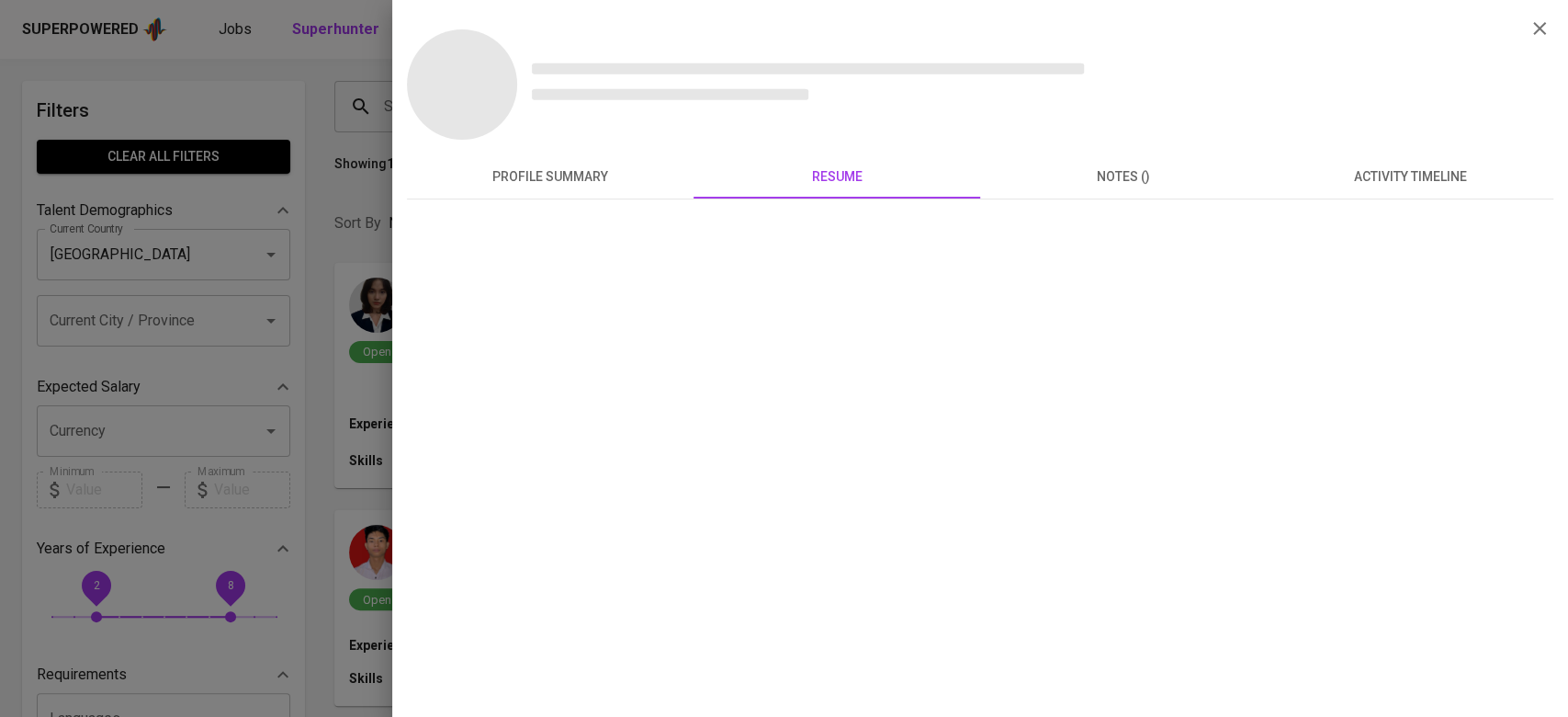
click at [1350, 187] on button "activity timeline" at bounding box center [1410, 175] width 286 height 44
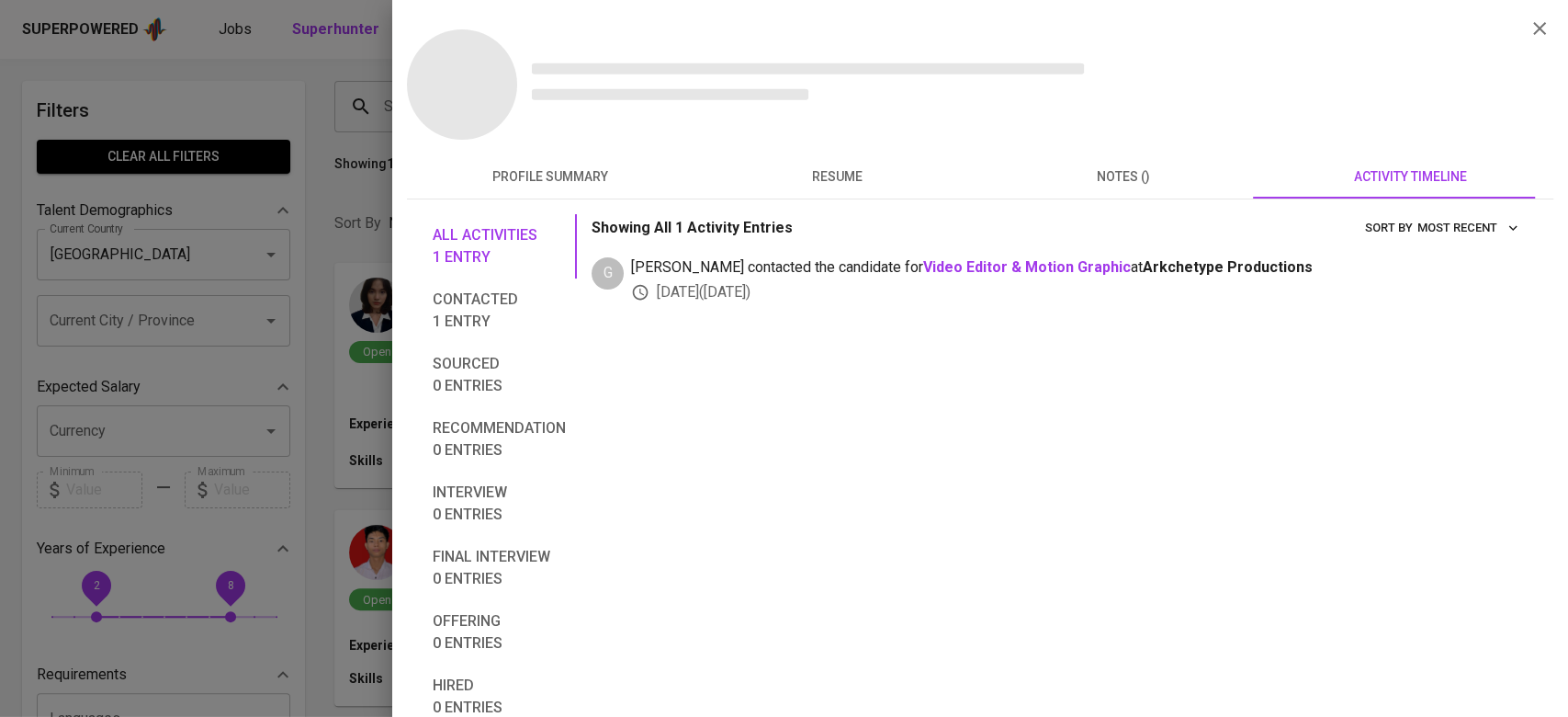
click at [819, 203] on div "All activities 1 entry Contacted 1 entry Sourced 0 entries Recommendation 0 ent…" at bounding box center [980, 496] width 1146 height 593
click at [813, 184] on span "resume" at bounding box center [838, 177] width 265 height 23
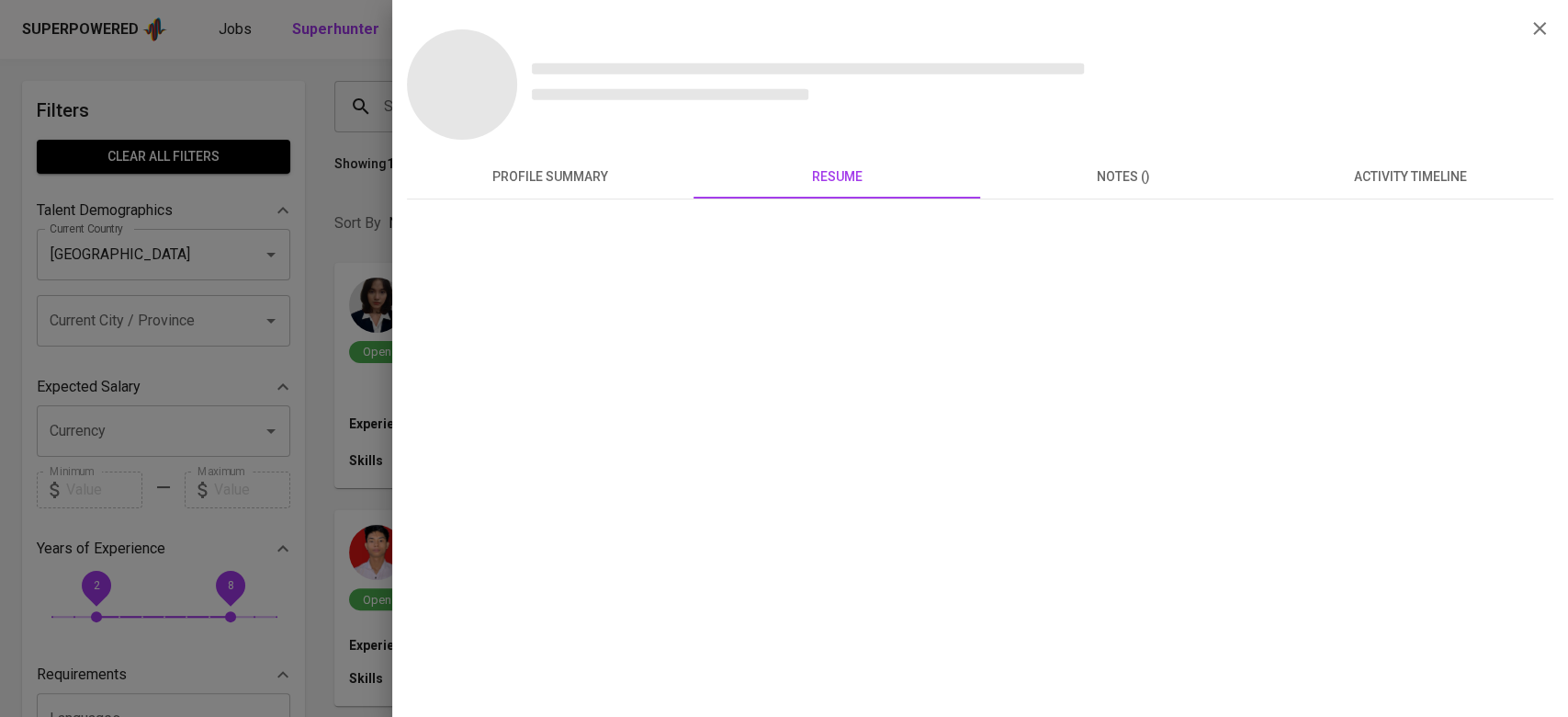
click at [550, 189] on button "profile summary" at bounding box center [550, 175] width 286 height 44
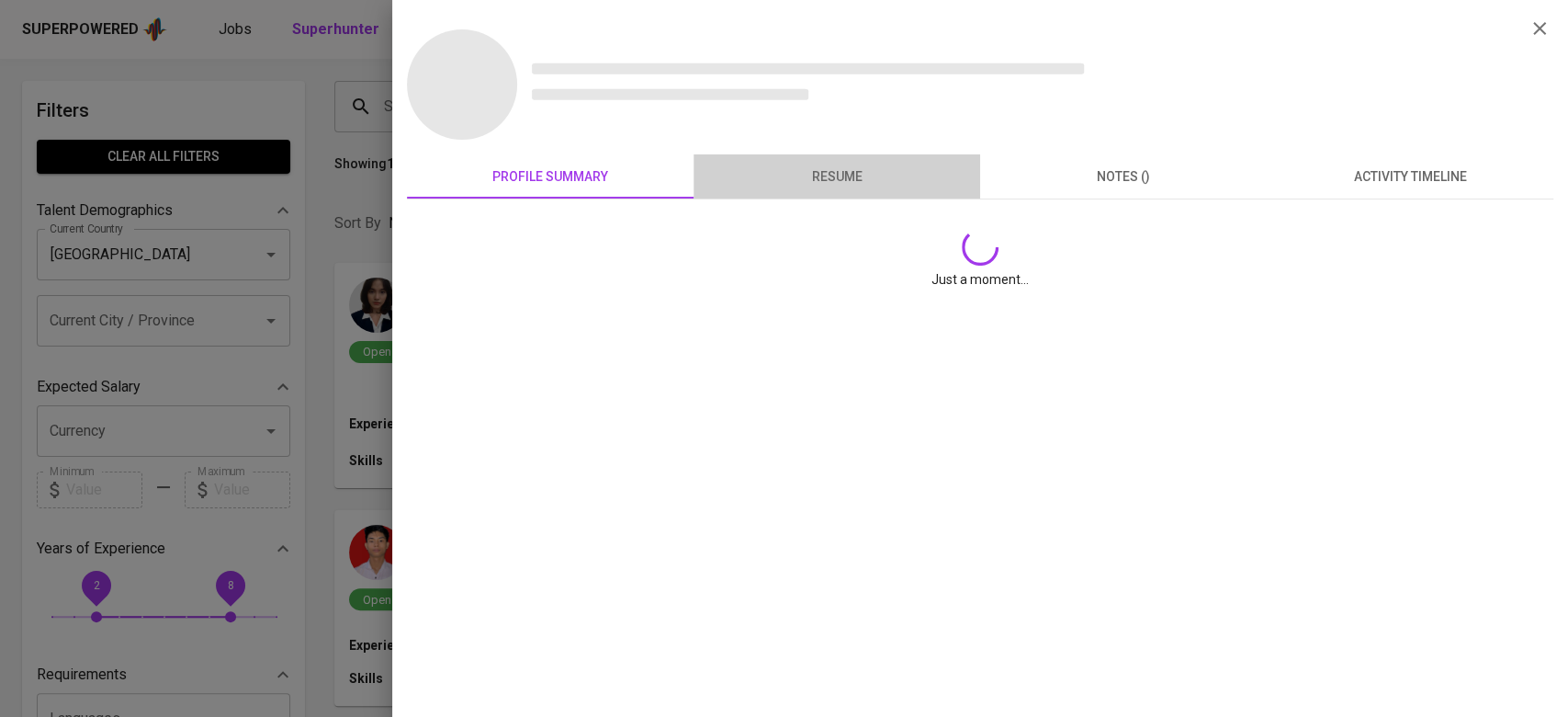
click at [809, 185] on span "resume" at bounding box center [838, 177] width 265 height 23
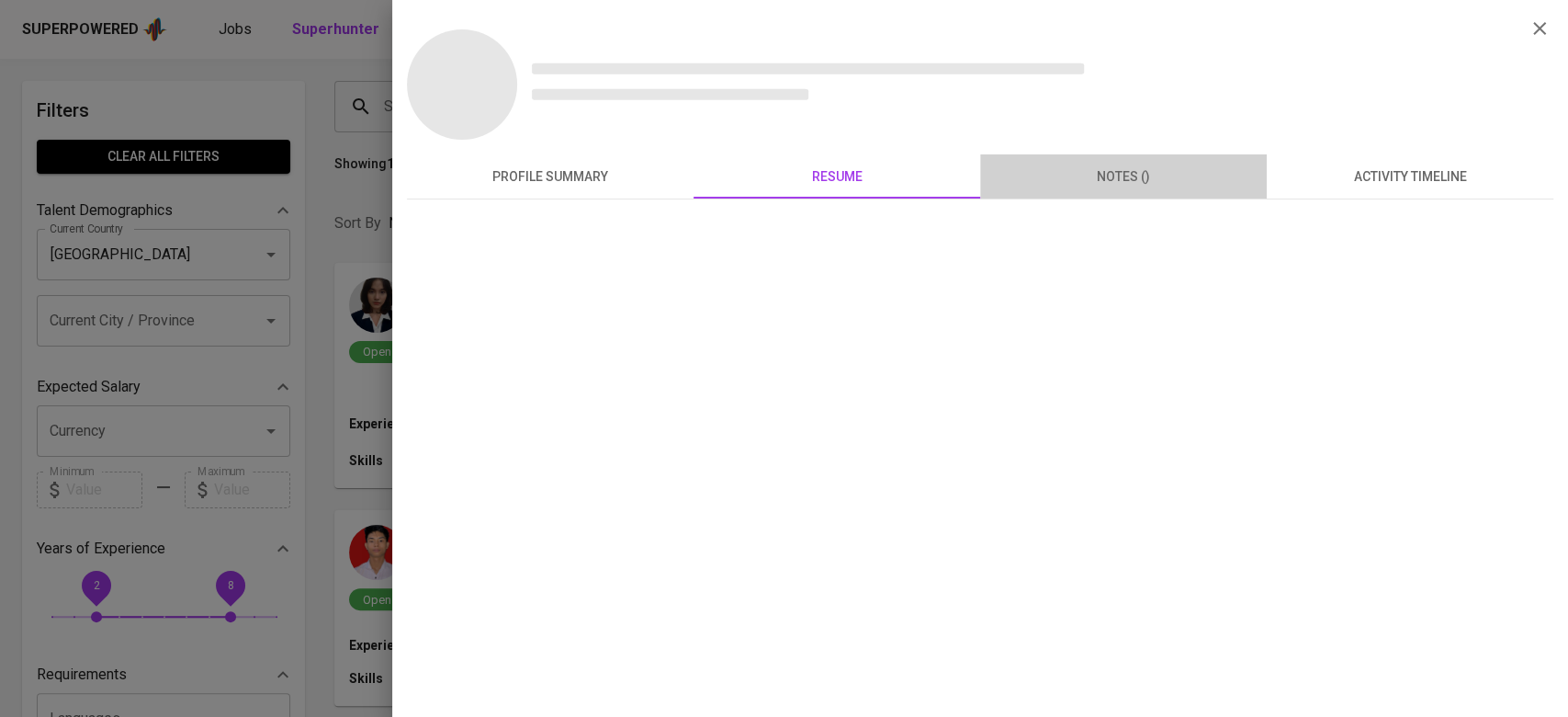
click at [1145, 182] on span "notes ()" at bounding box center [1124, 177] width 265 height 23
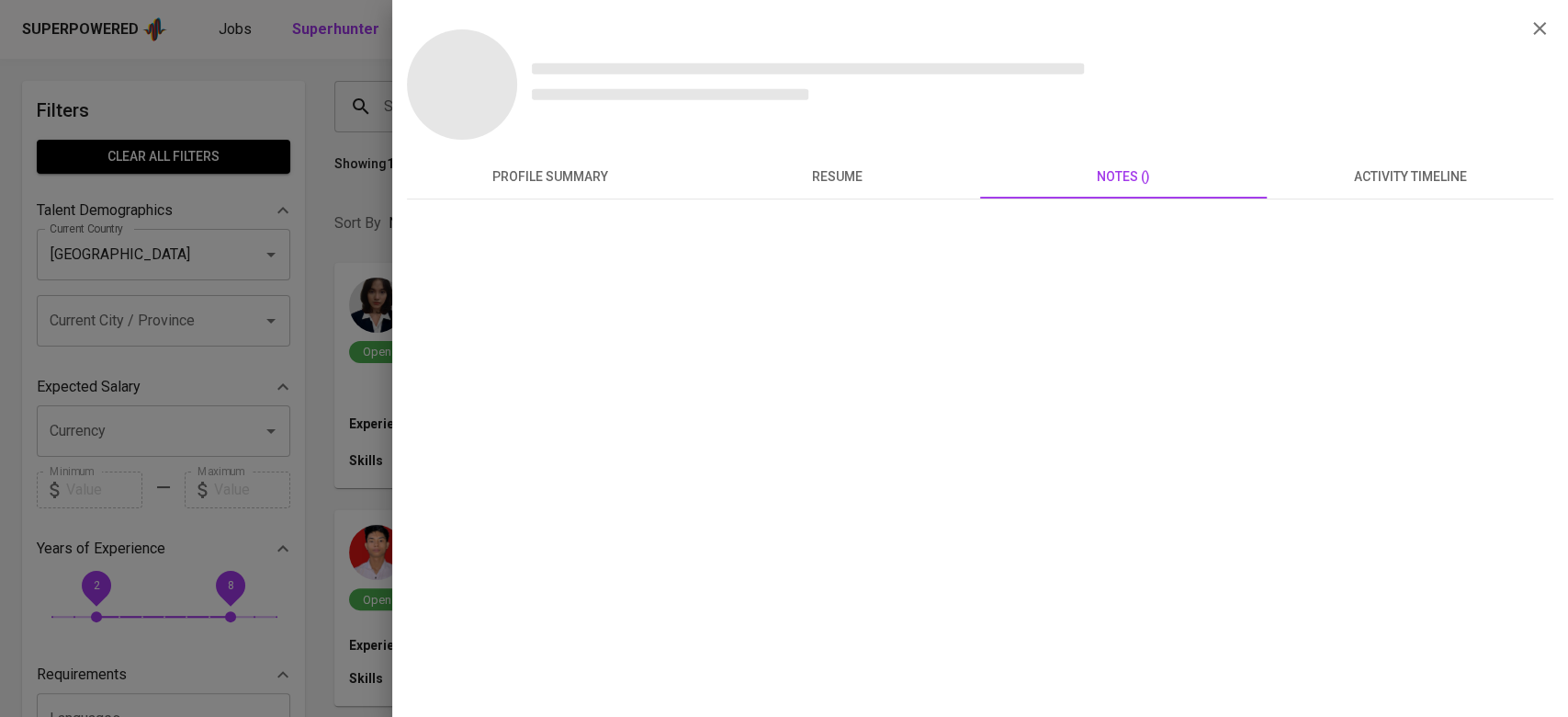
click at [1384, 166] on span "activity timeline" at bounding box center [1410, 177] width 265 height 23
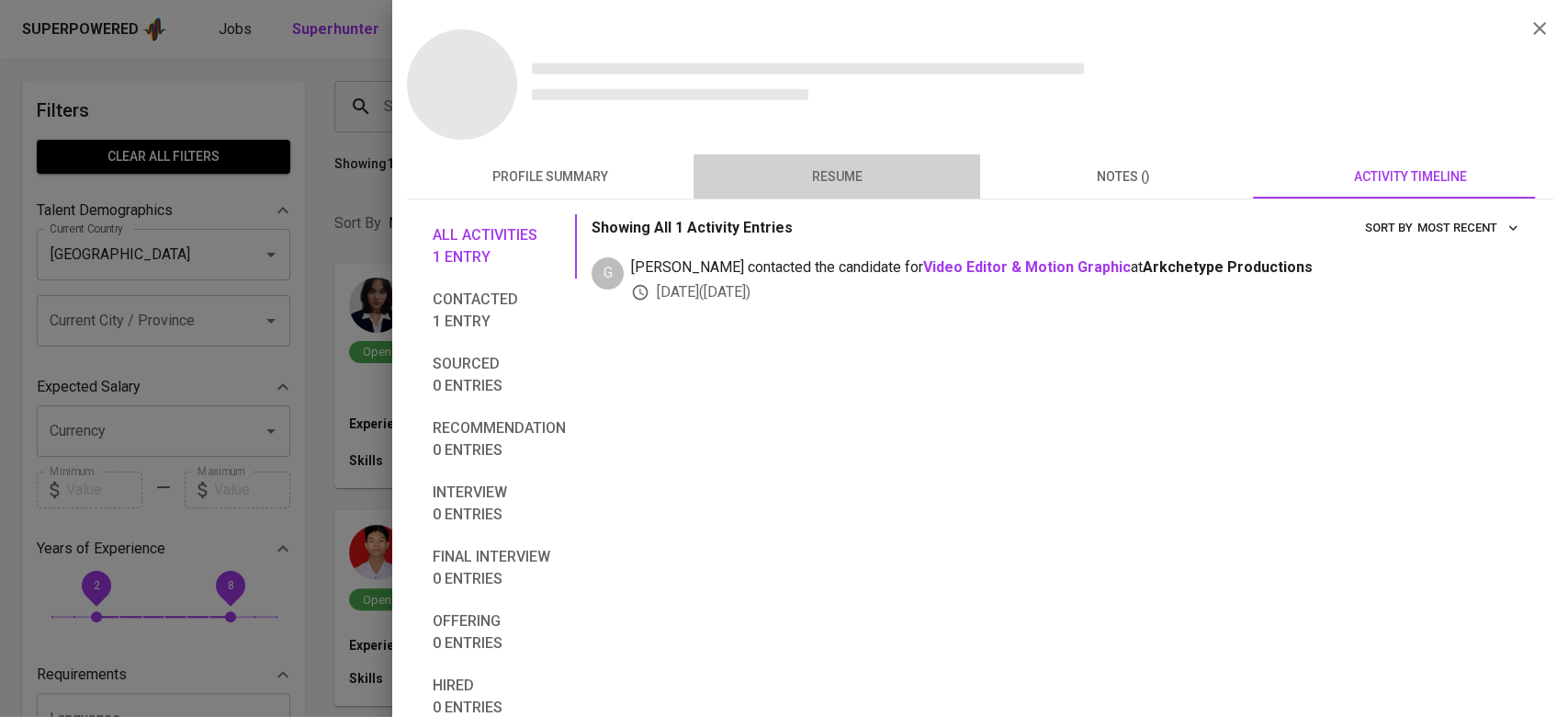
click at [845, 169] on span "resume" at bounding box center [838, 177] width 265 height 23
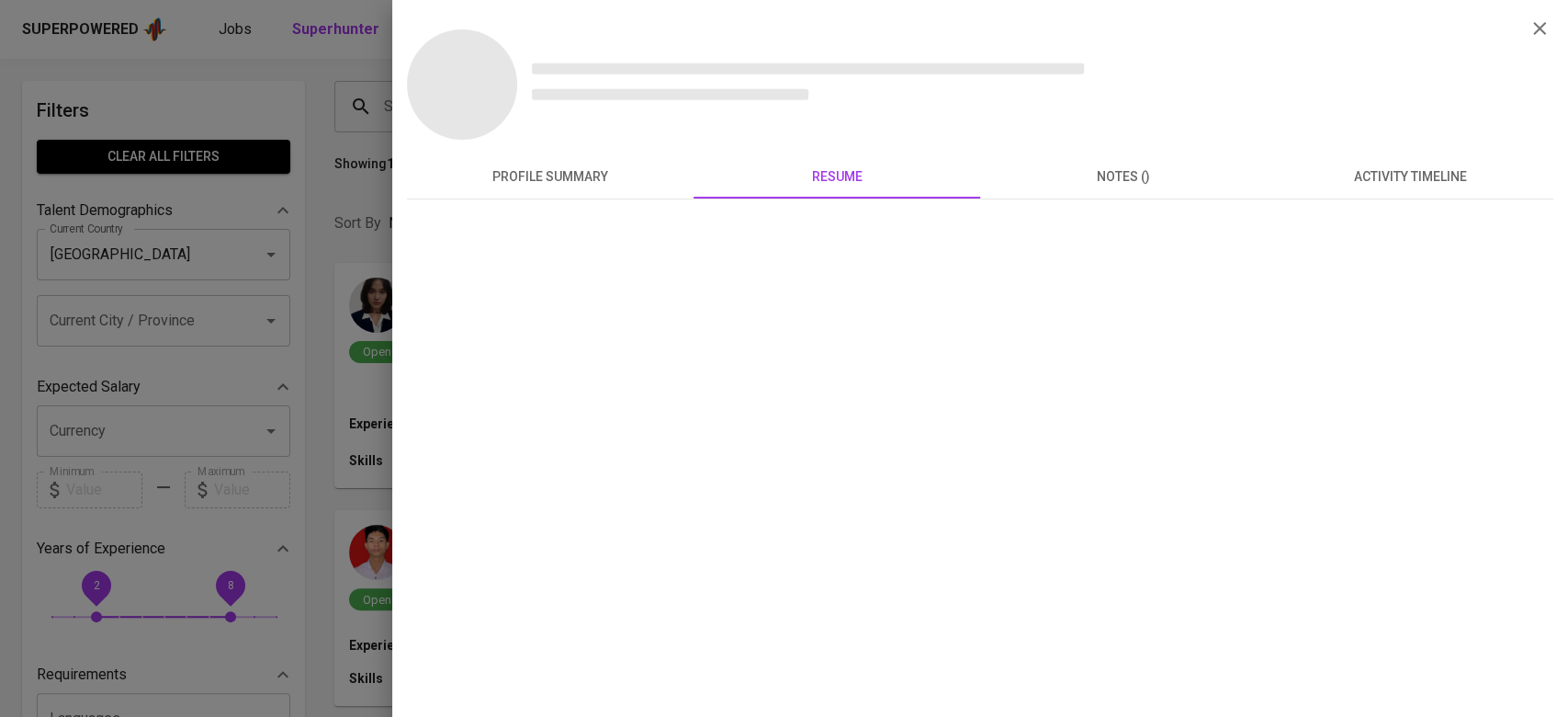
click at [580, 191] on button "profile summary" at bounding box center [550, 175] width 286 height 44
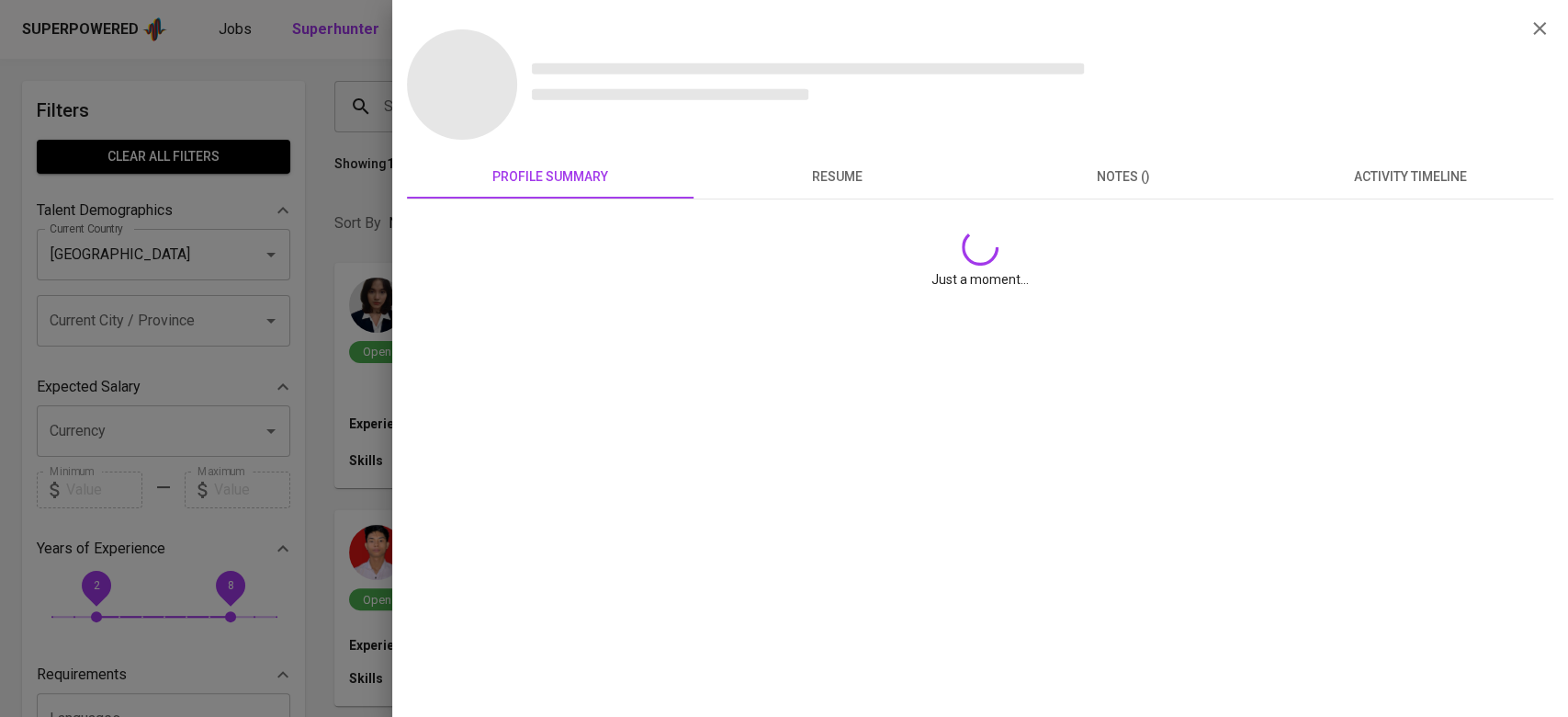
click at [798, 196] on button "resume" at bounding box center [837, 175] width 286 height 44
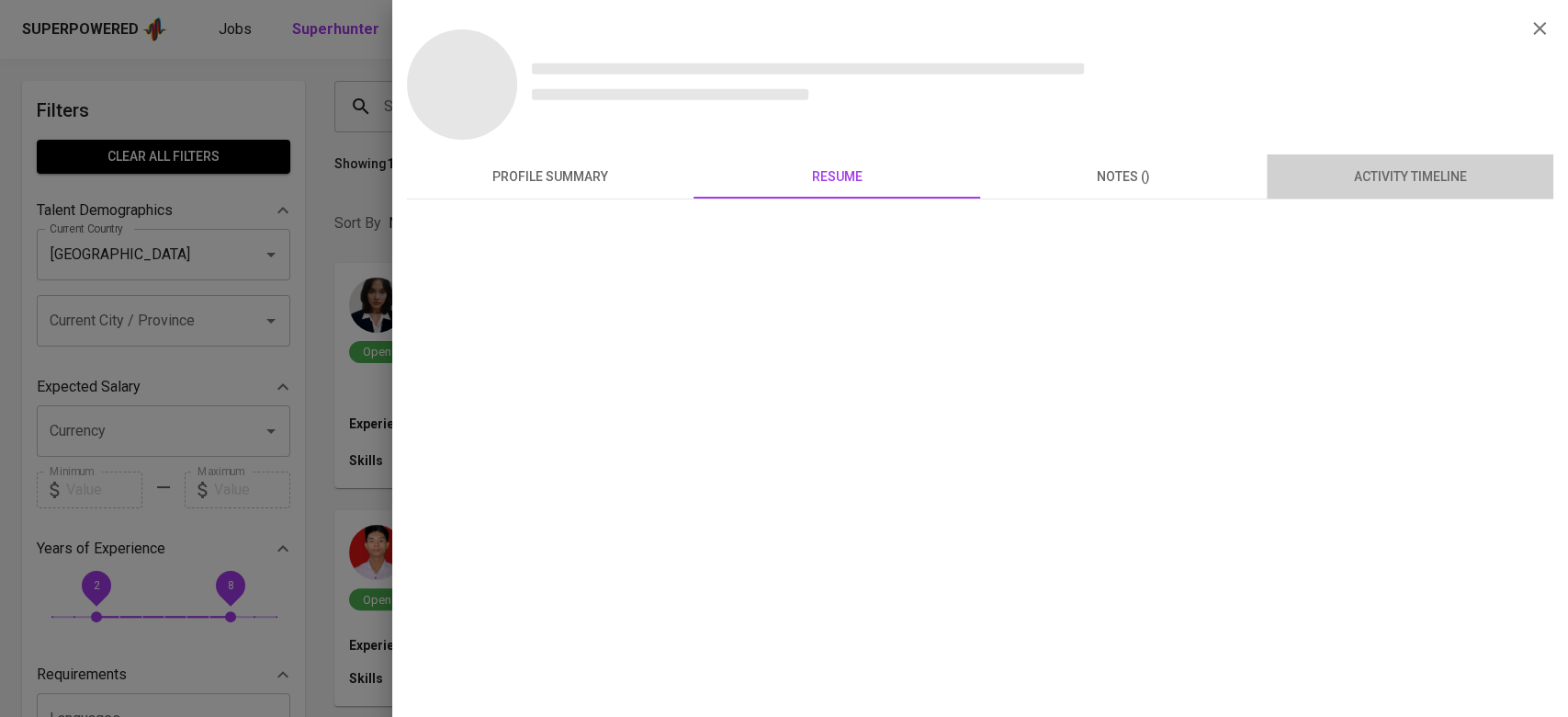
click at [1376, 166] on span "activity timeline" at bounding box center [1410, 177] width 265 height 23
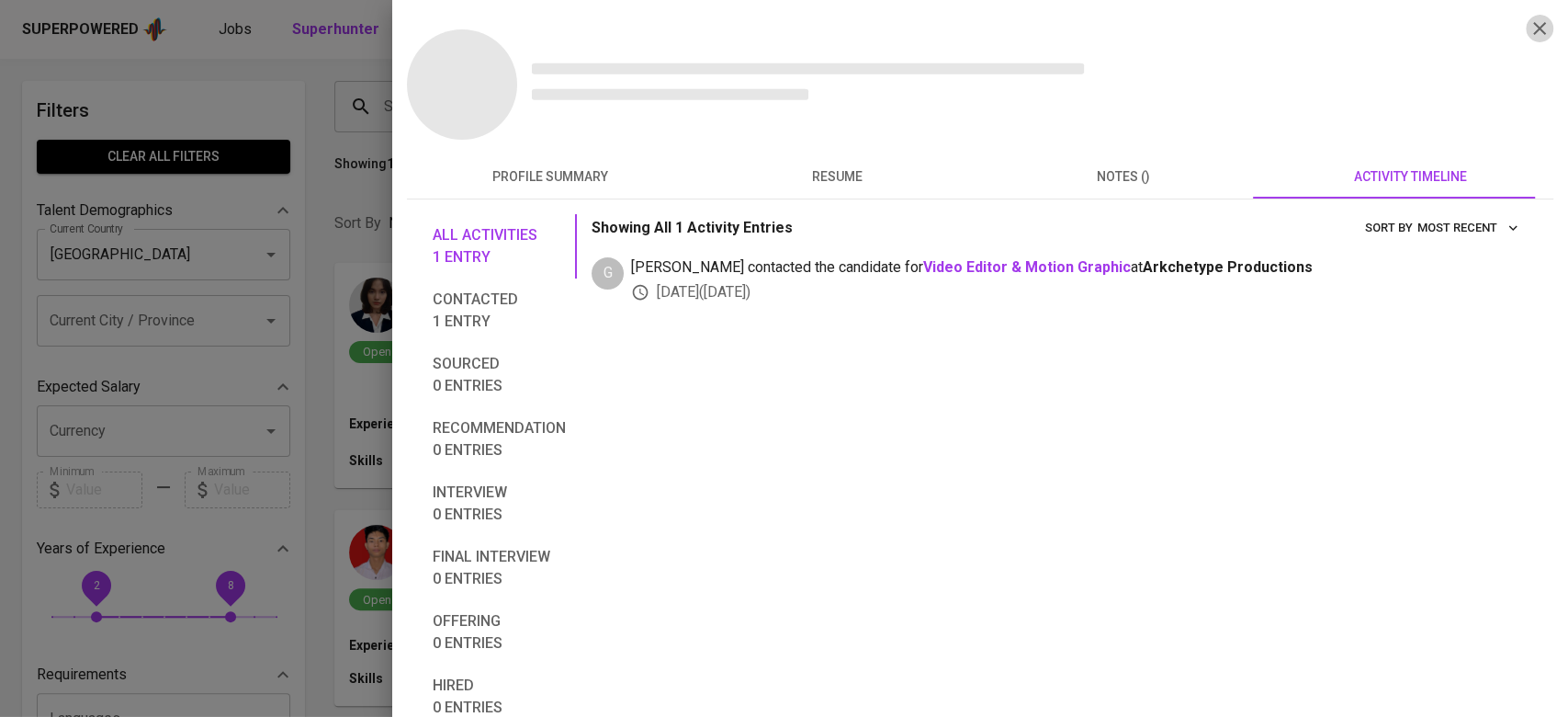
click at [1529, 28] on icon "button" at bounding box center [1540, 28] width 22 height 22
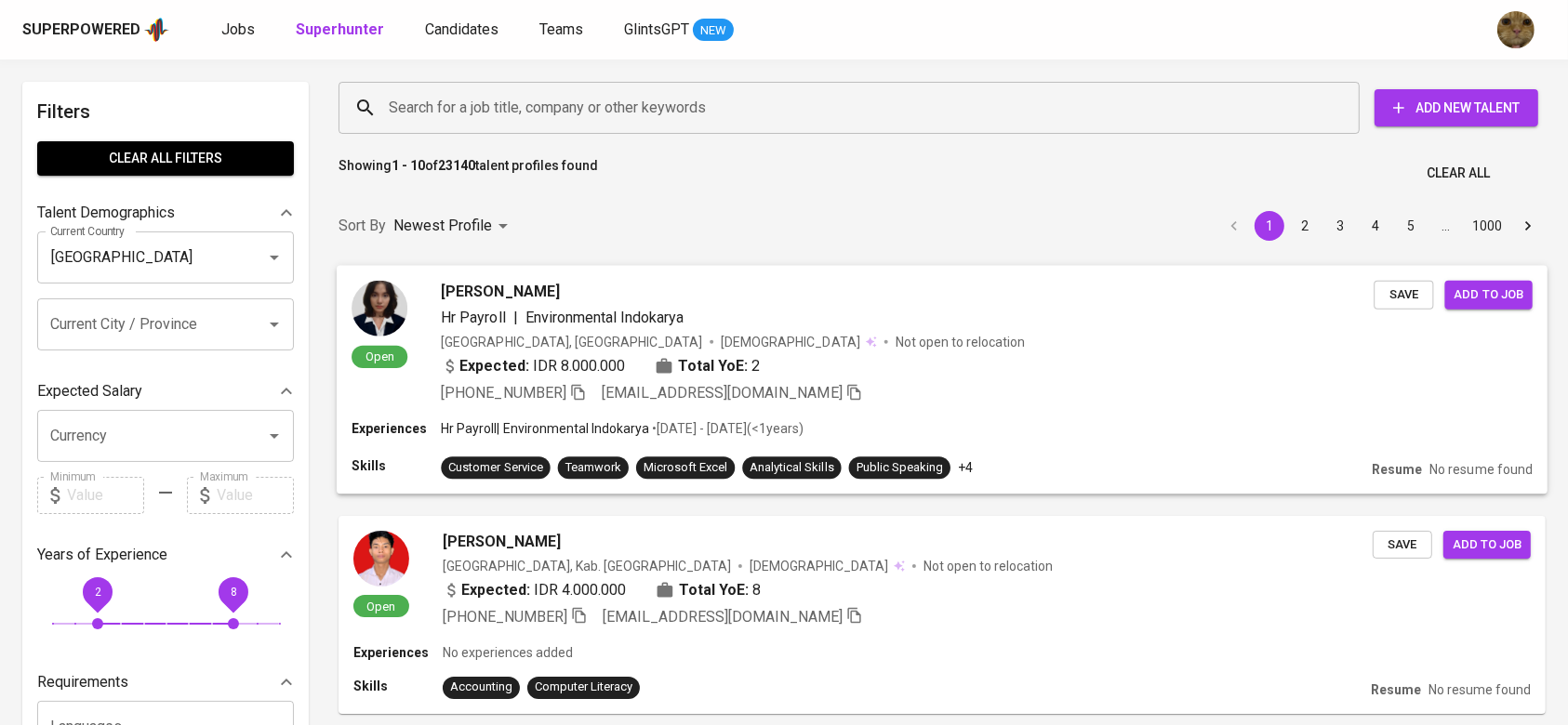
click at [971, 375] on div "Expected: IDR 8.000.000 Total YoE: 2" at bounding box center [907, 366] width 932 height 27
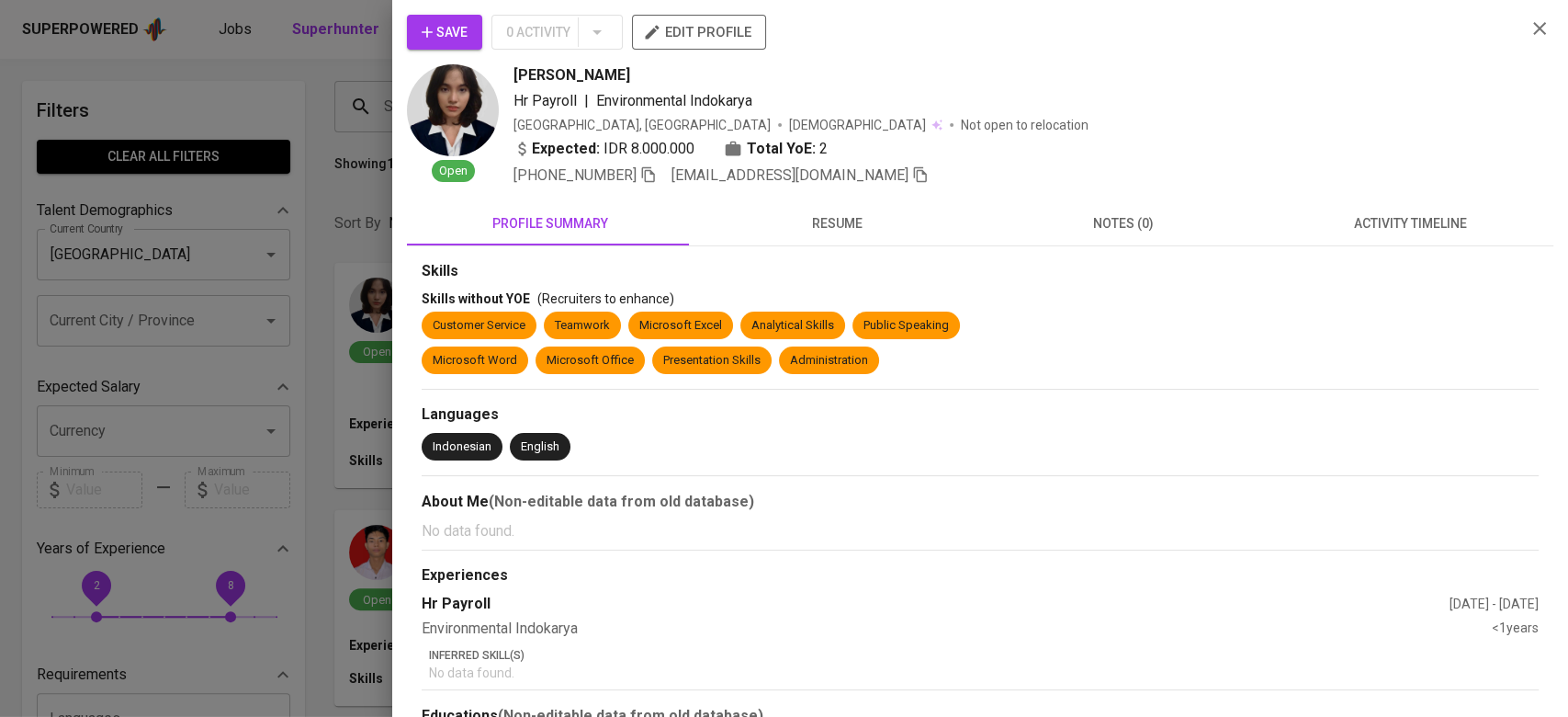
click at [1512, 16] on div "Save 0 Activity edit profile Open [PERSON_NAME] Hr Payroll | Environmental [GEO…" at bounding box center [980, 100] width 1146 height 171
click at [1529, 22] on icon "button" at bounding box center [1540, 28] width 22 height 22
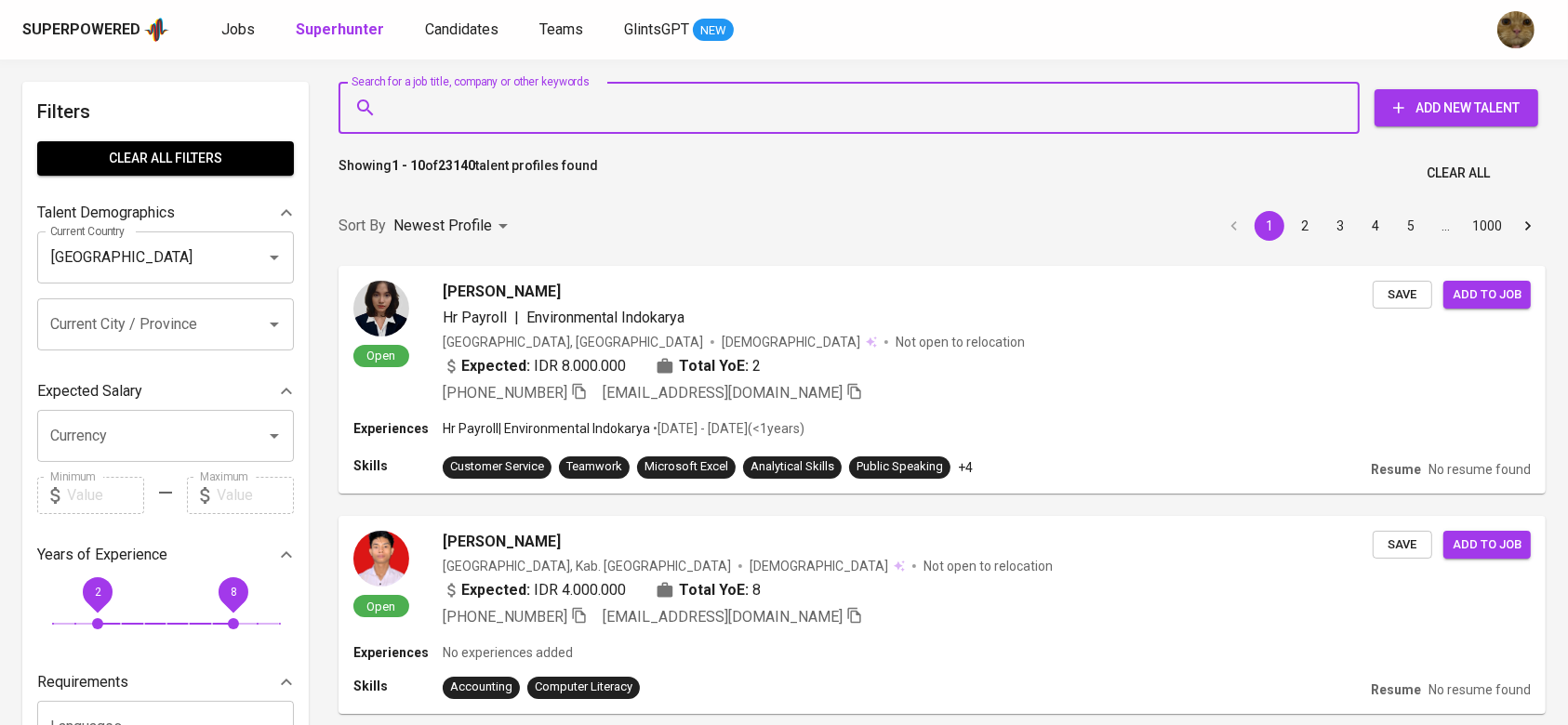
click at [599, 99] on input "Search for a job title, company or other keywords" at bounding box center [853, 108] width 939 height 35
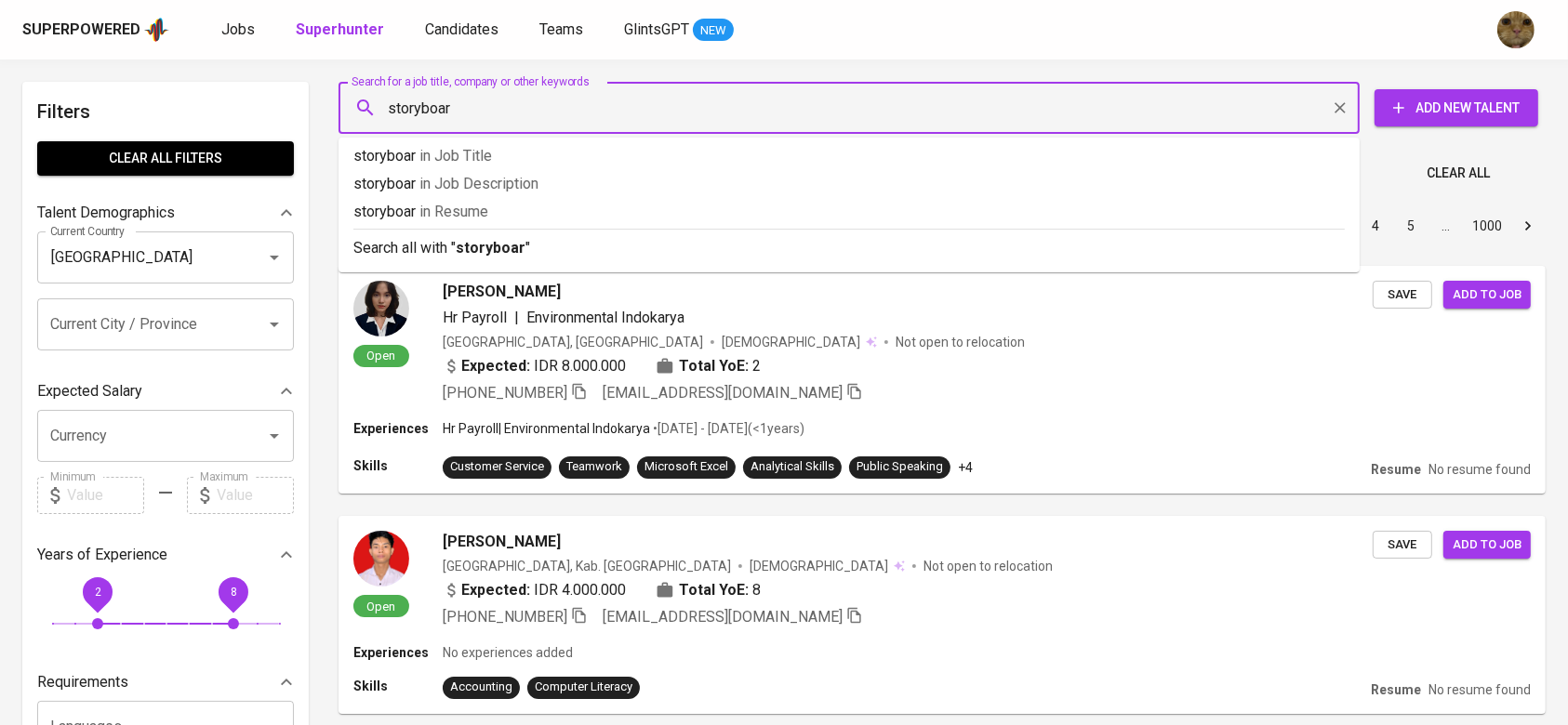
type input "storyboard"
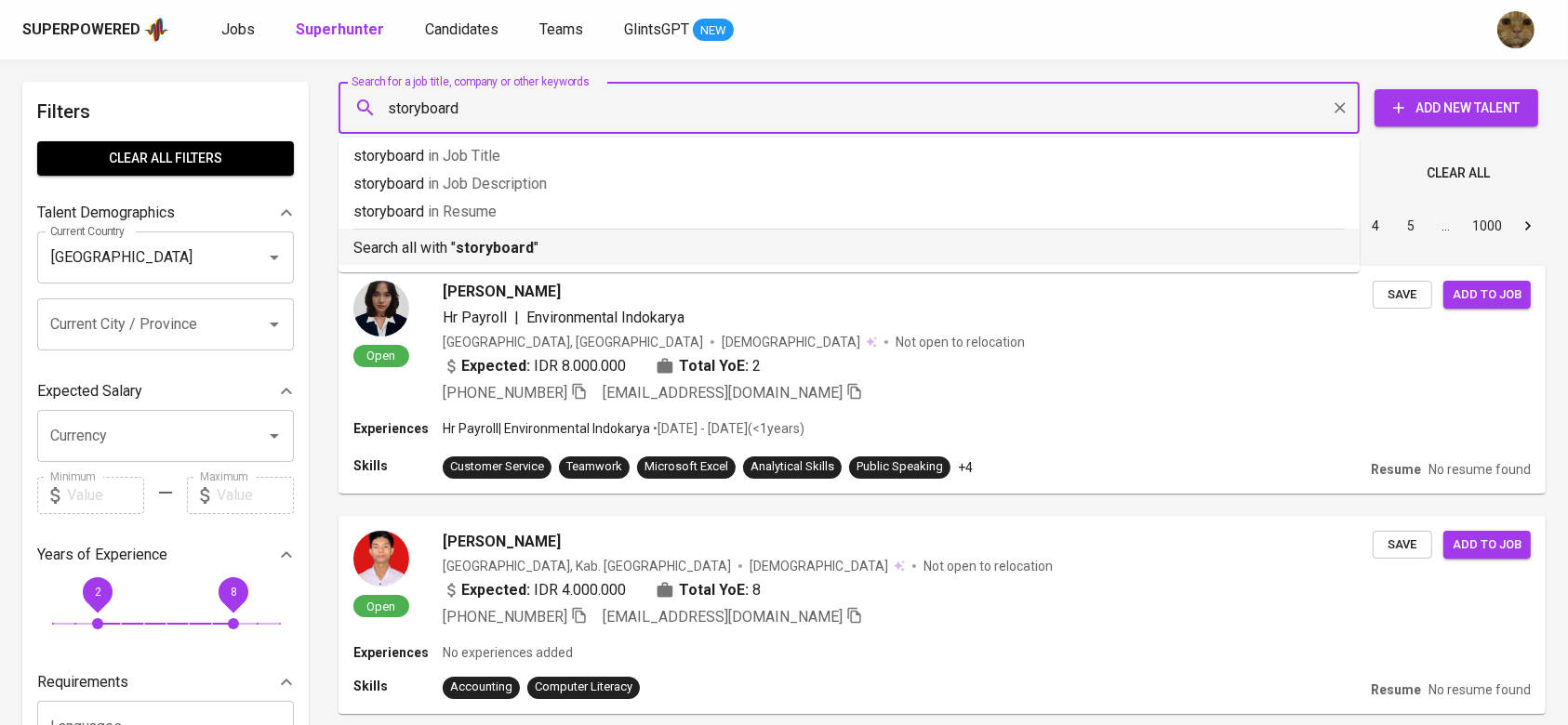
click at [659, 241] on p "Search all with " storyboard "" at bounding box center [850, 248] width 991 height 23
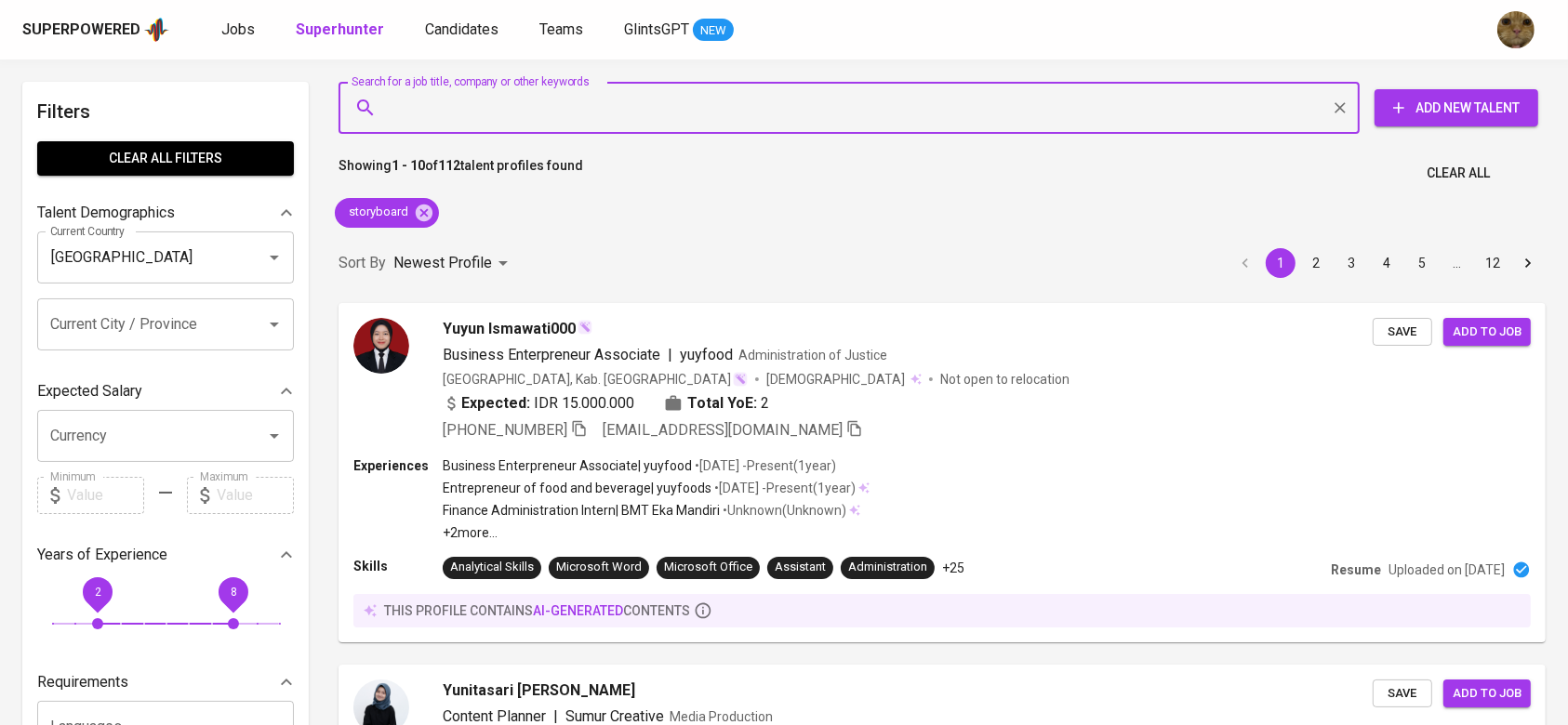
click at [589, 101] on input "Search for a job title, company or other keywords" at bounding box center [853, 108] width 939 height 35
type input "ui"
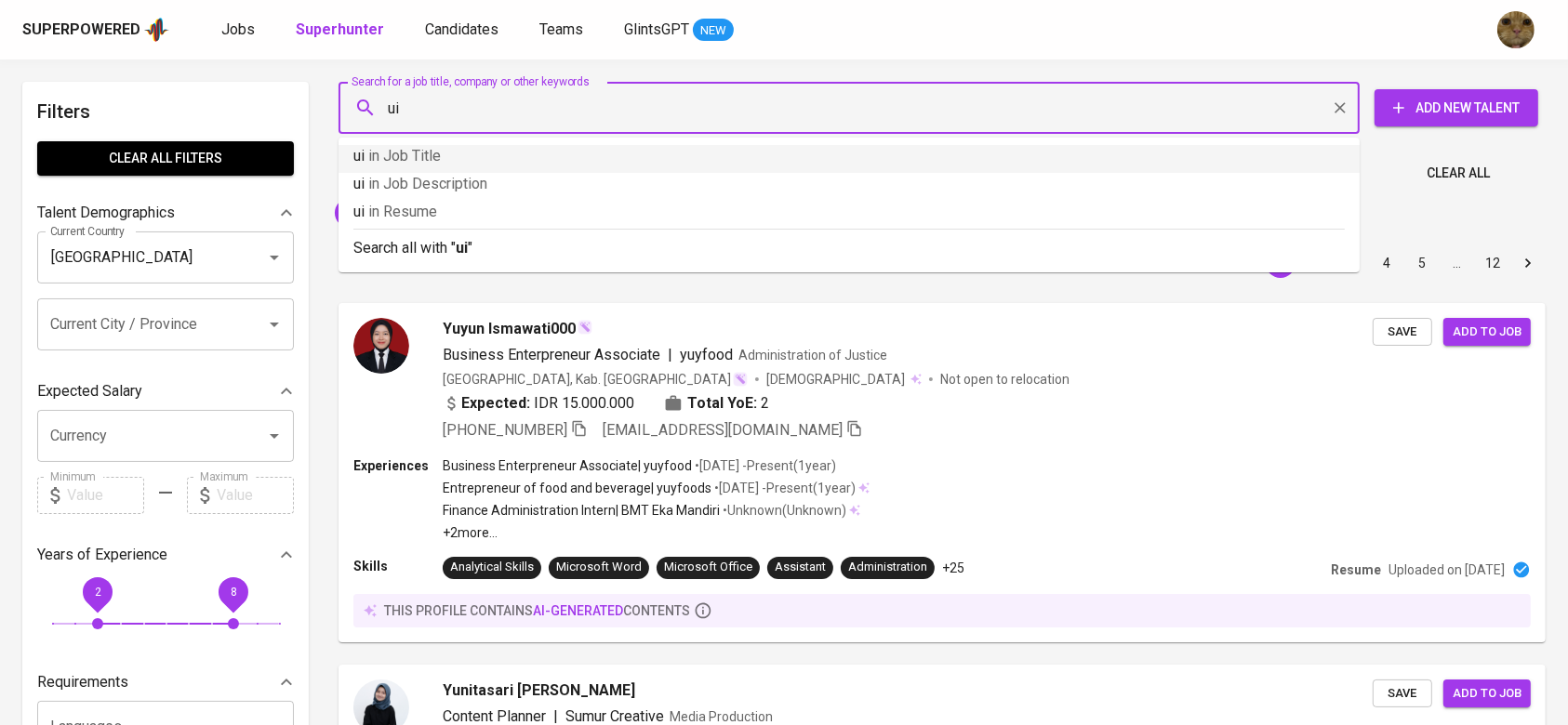
click at [631, 158] on p "ui in Job Title" at bounding box center [850, 156] width 991 height 23
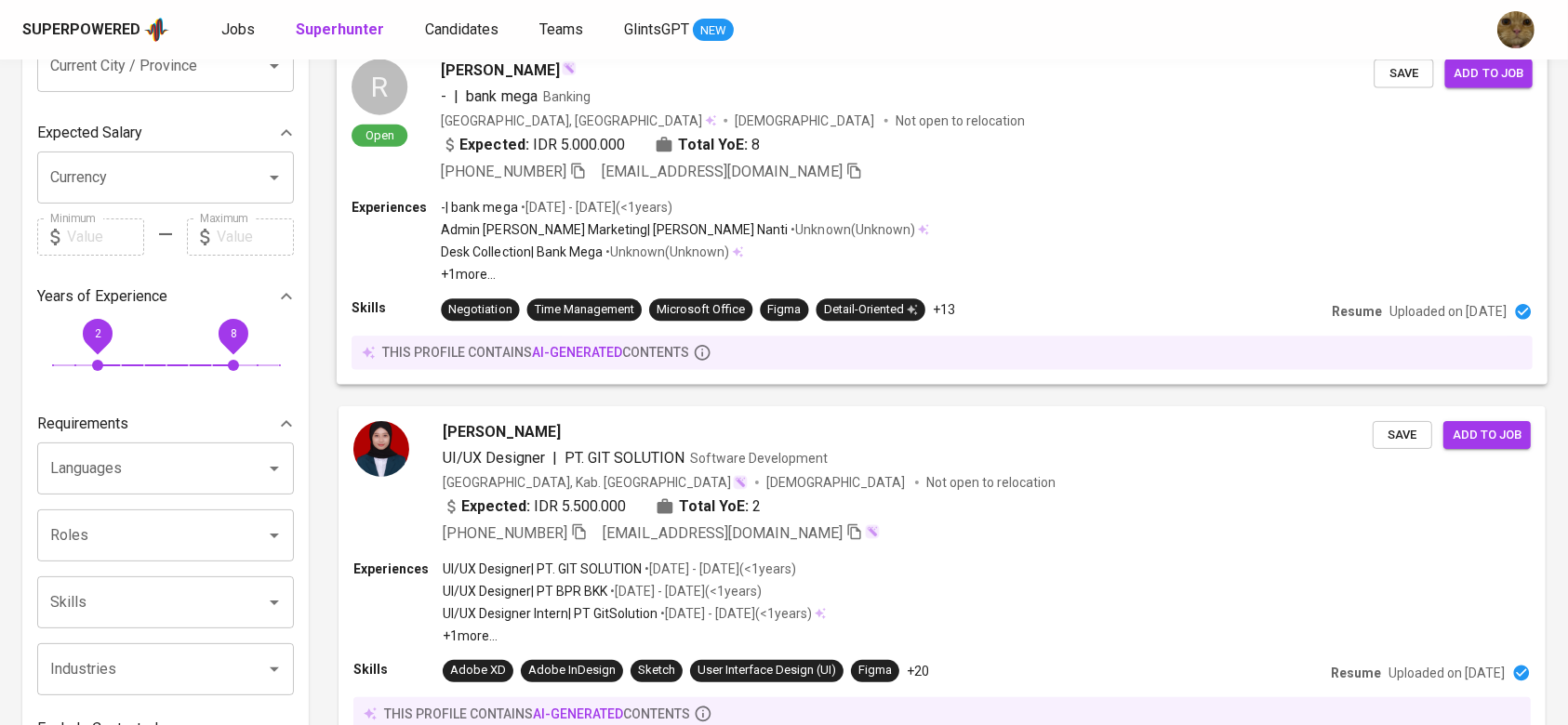
scroll to position [495, 0]
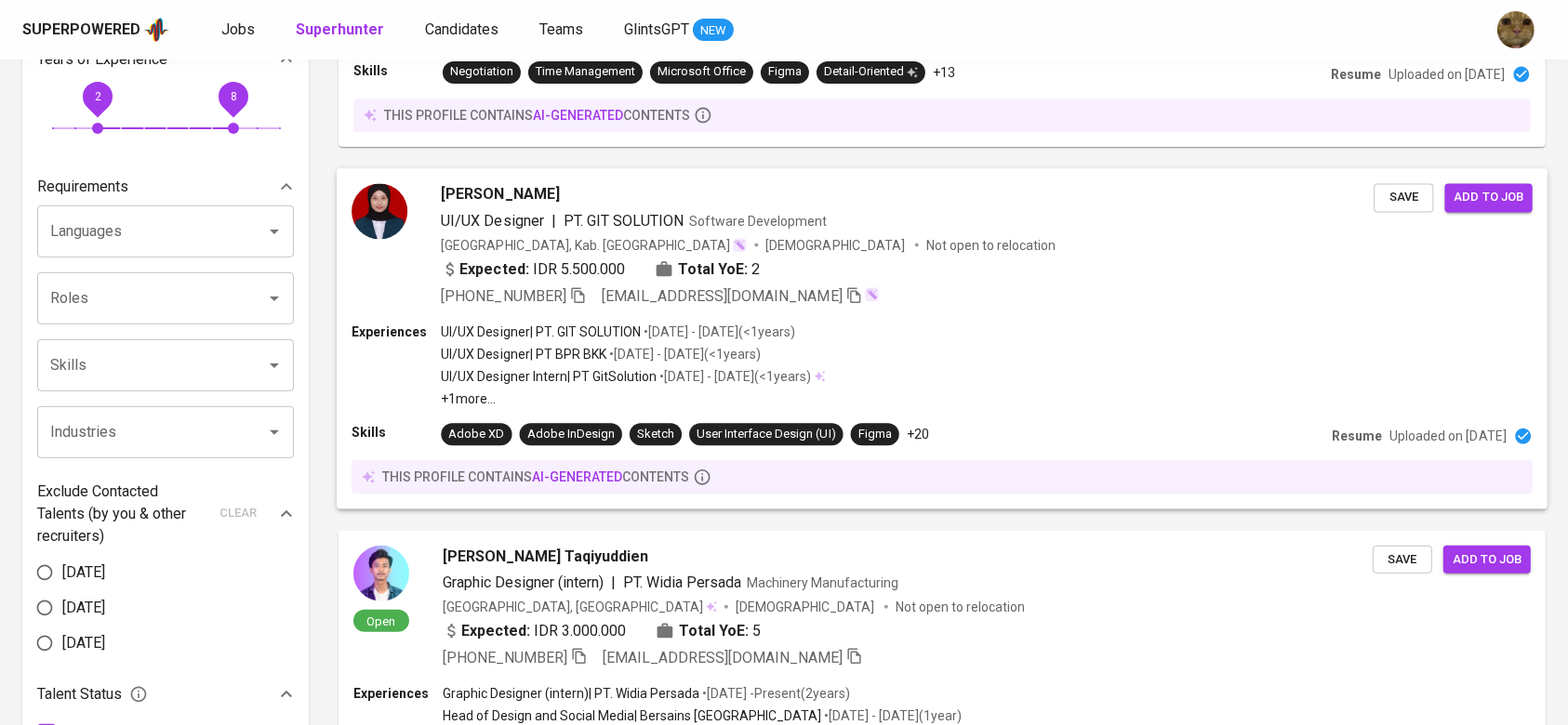
click at [698, 380] on p "• [DATE] - [DATE] ( <1 years )" at bounding box center [733, 376] width 155 height 19
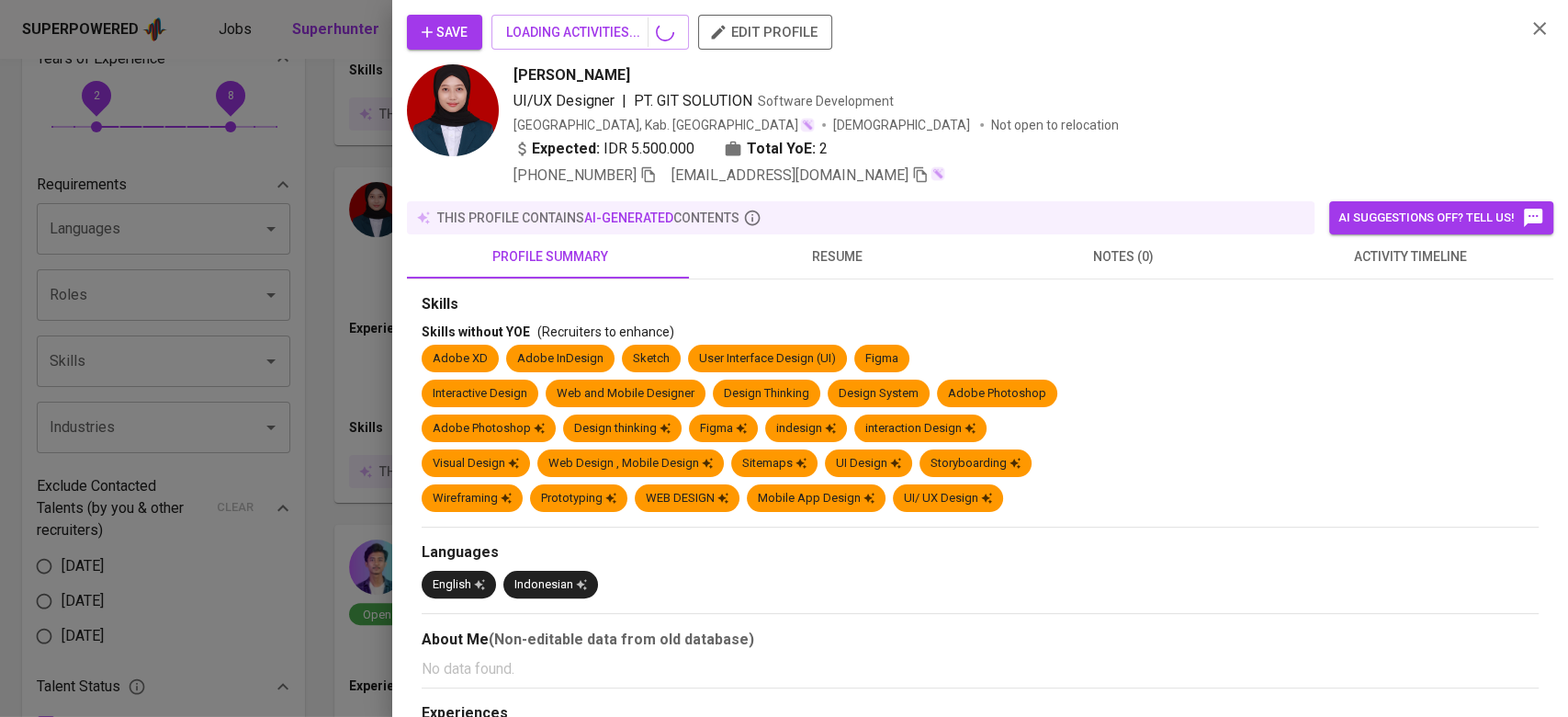
click at [307, 544] on div at bounding box center [784, 358] width 1568 height 717
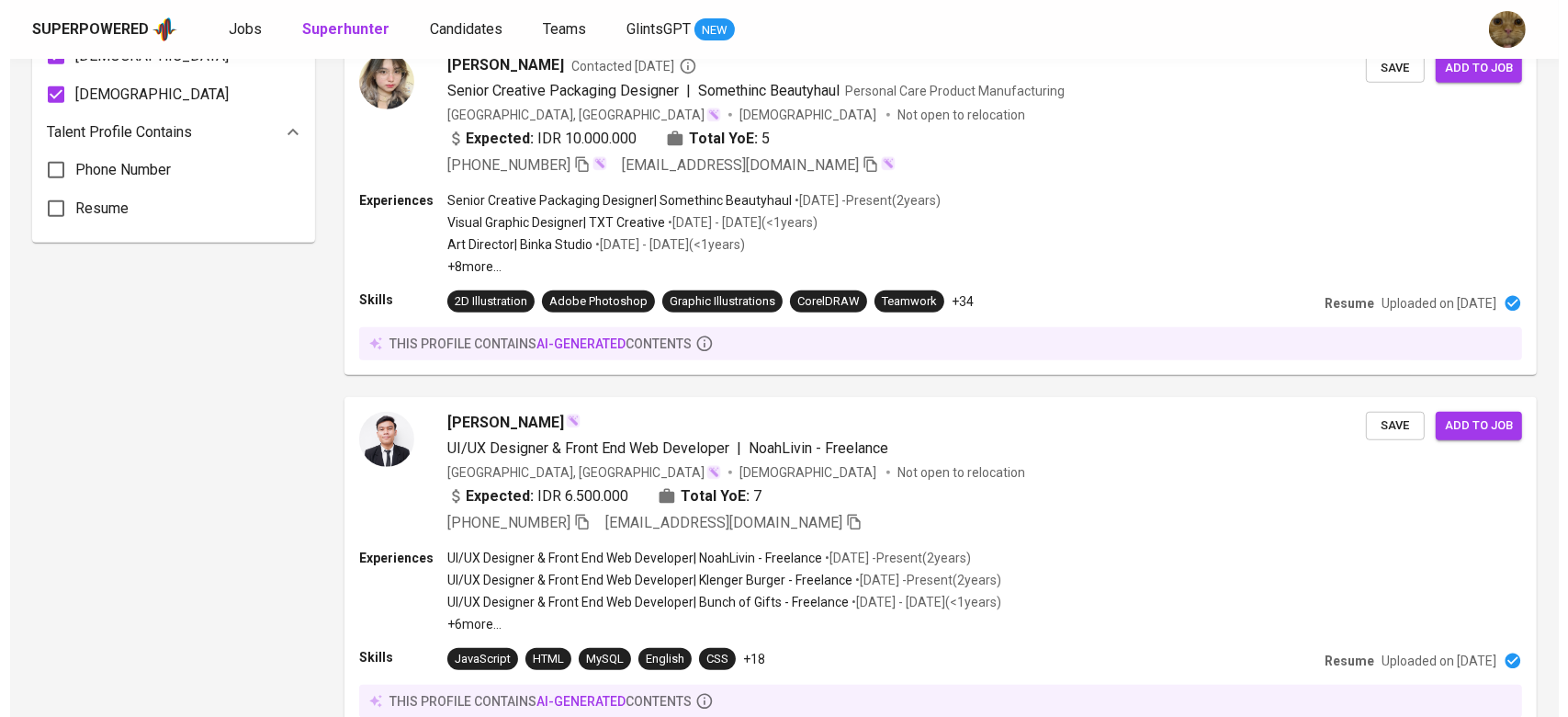
scroll to position [1470, 0]
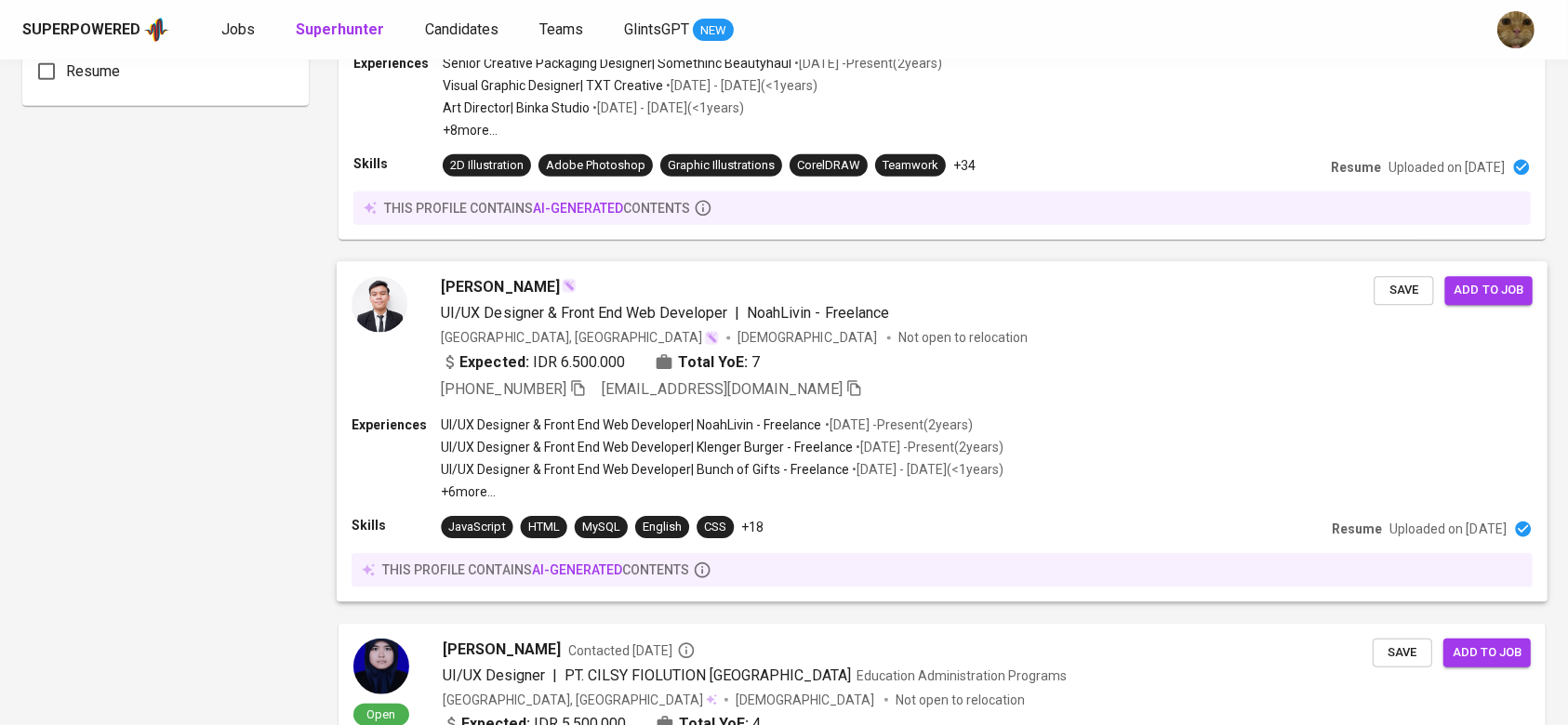
click at [580, 494] on p "+6 more ..." at bounding box center [721, 492] width 563 height 19
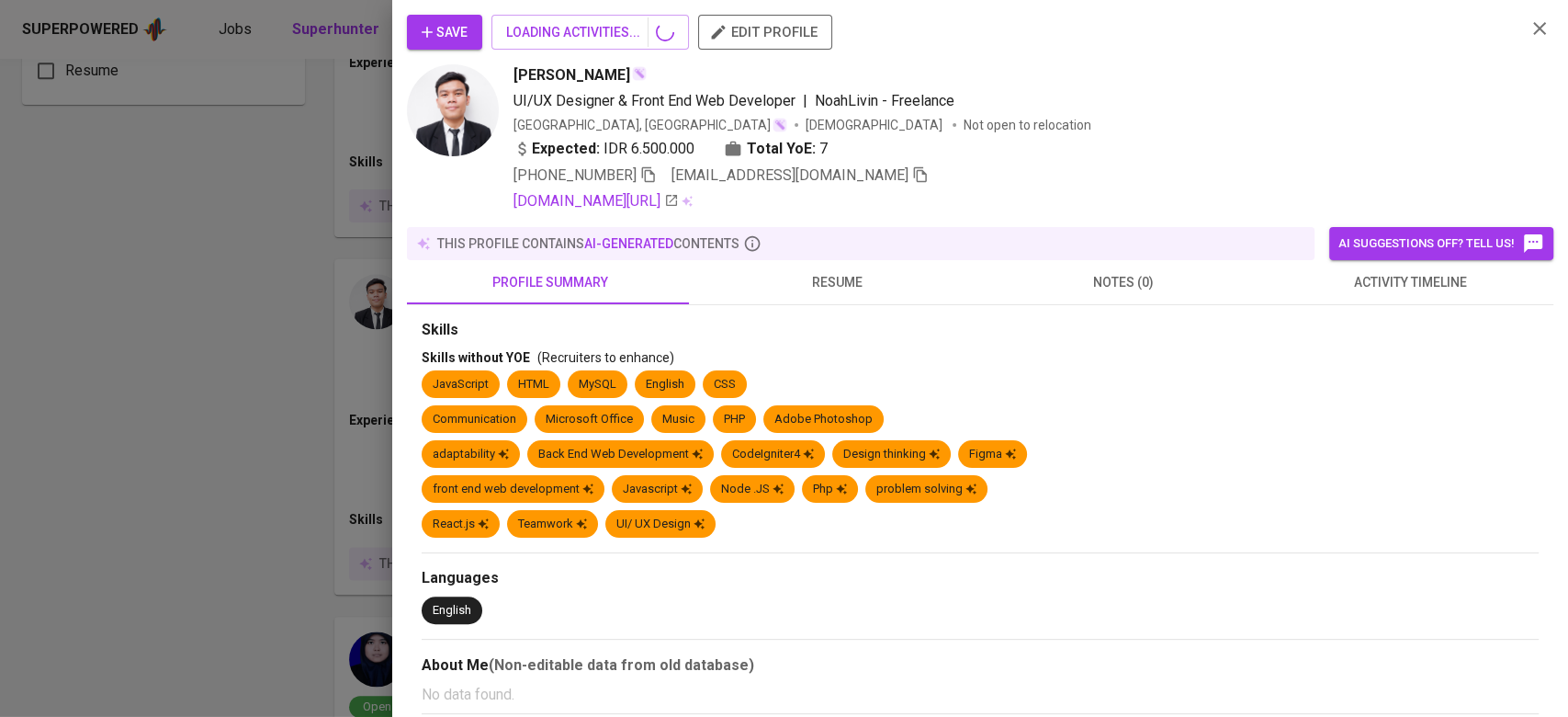
click at [787, 282] on span "resume" at bounding box center [838, 283] width 265 height 23
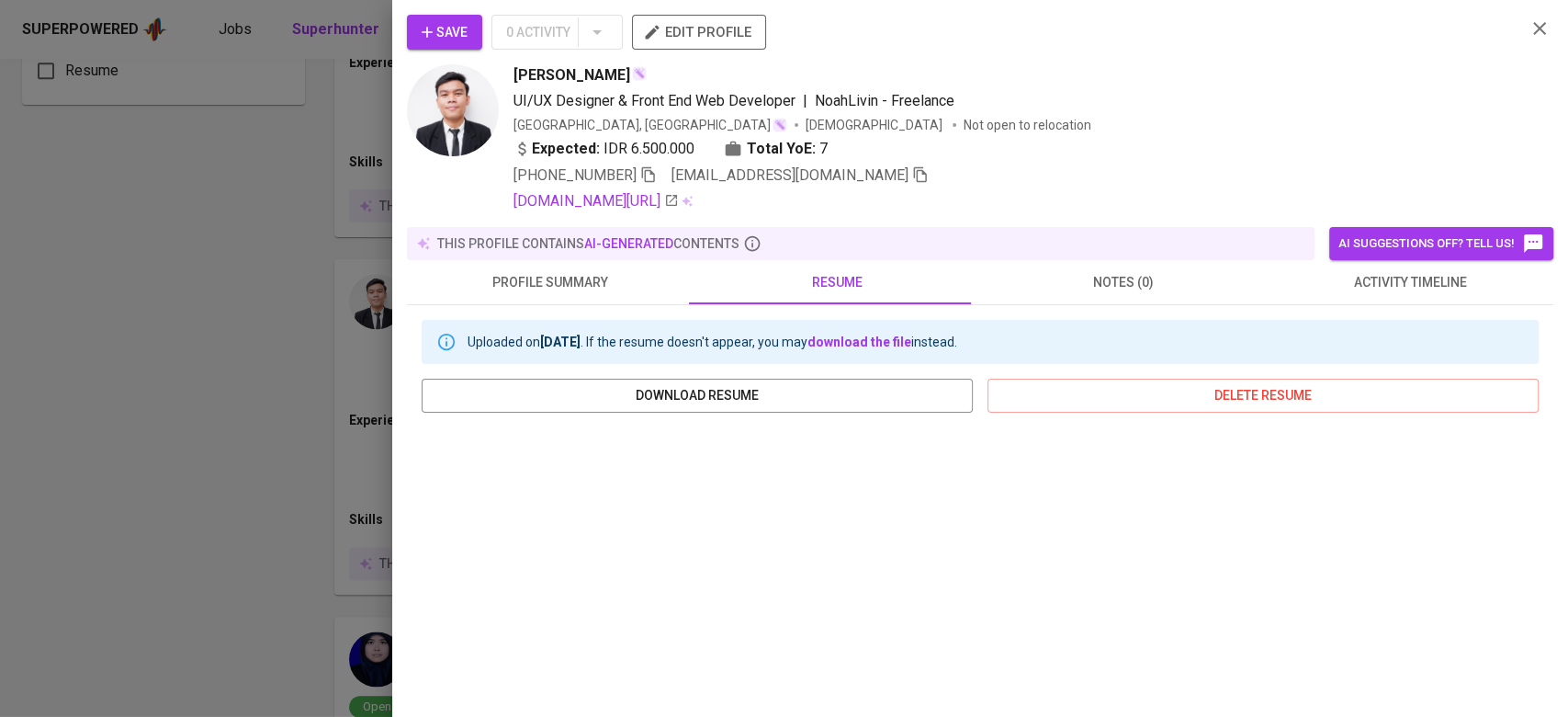
click at [809, 291] on span "resume" at bounding box center [838, 283] width 265 height 23
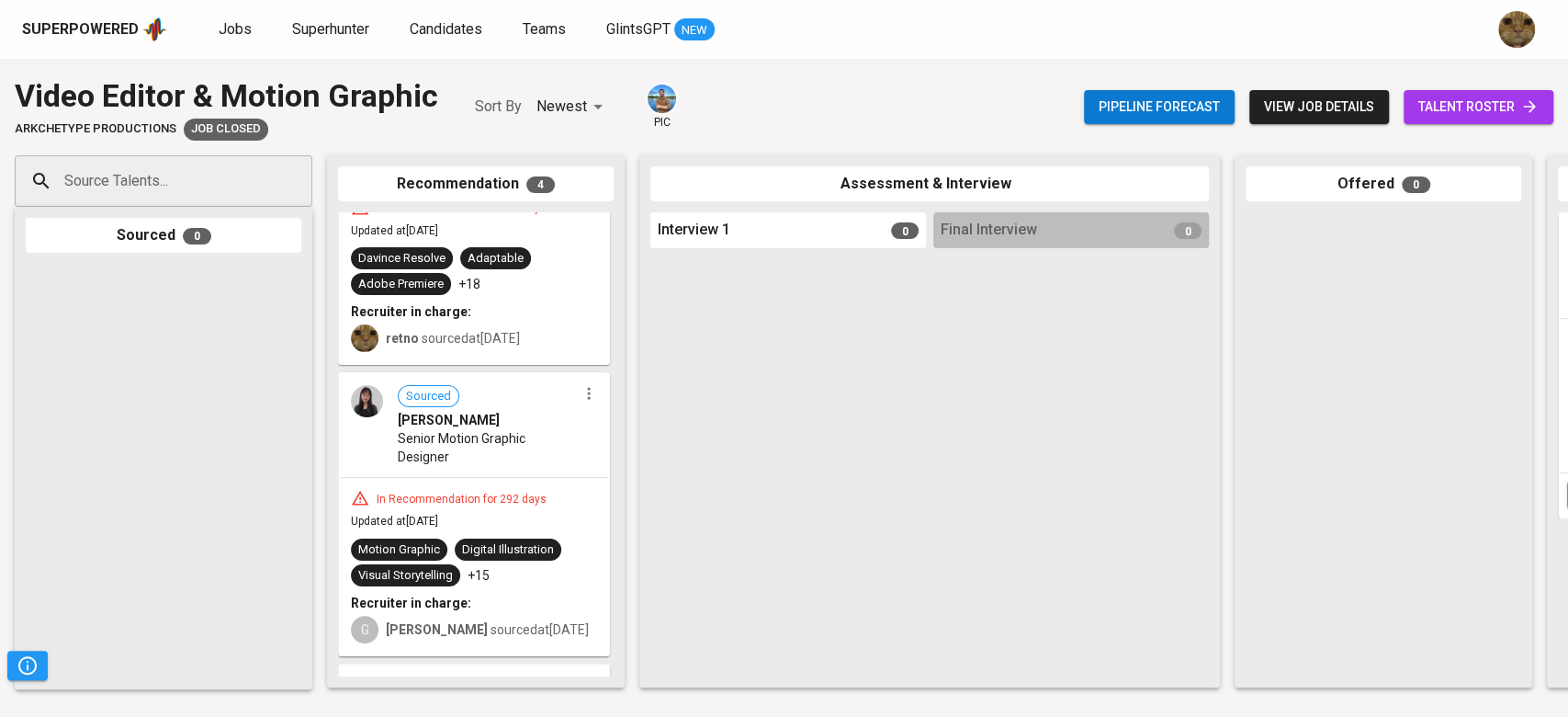
scroll to position [612, 0]
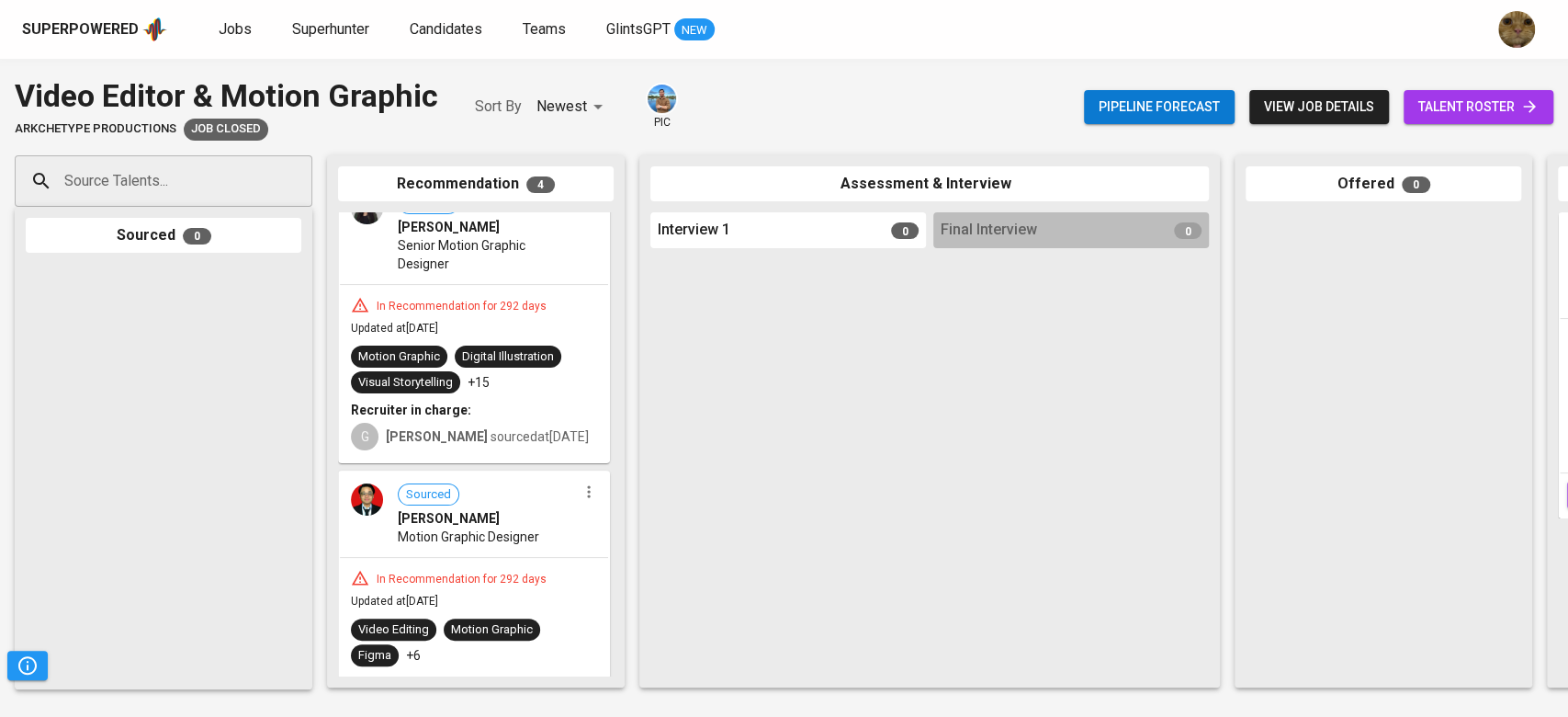
click at [1449, 113] on span "talent roster" at bounding box center [1479, 107] width 121 height 23
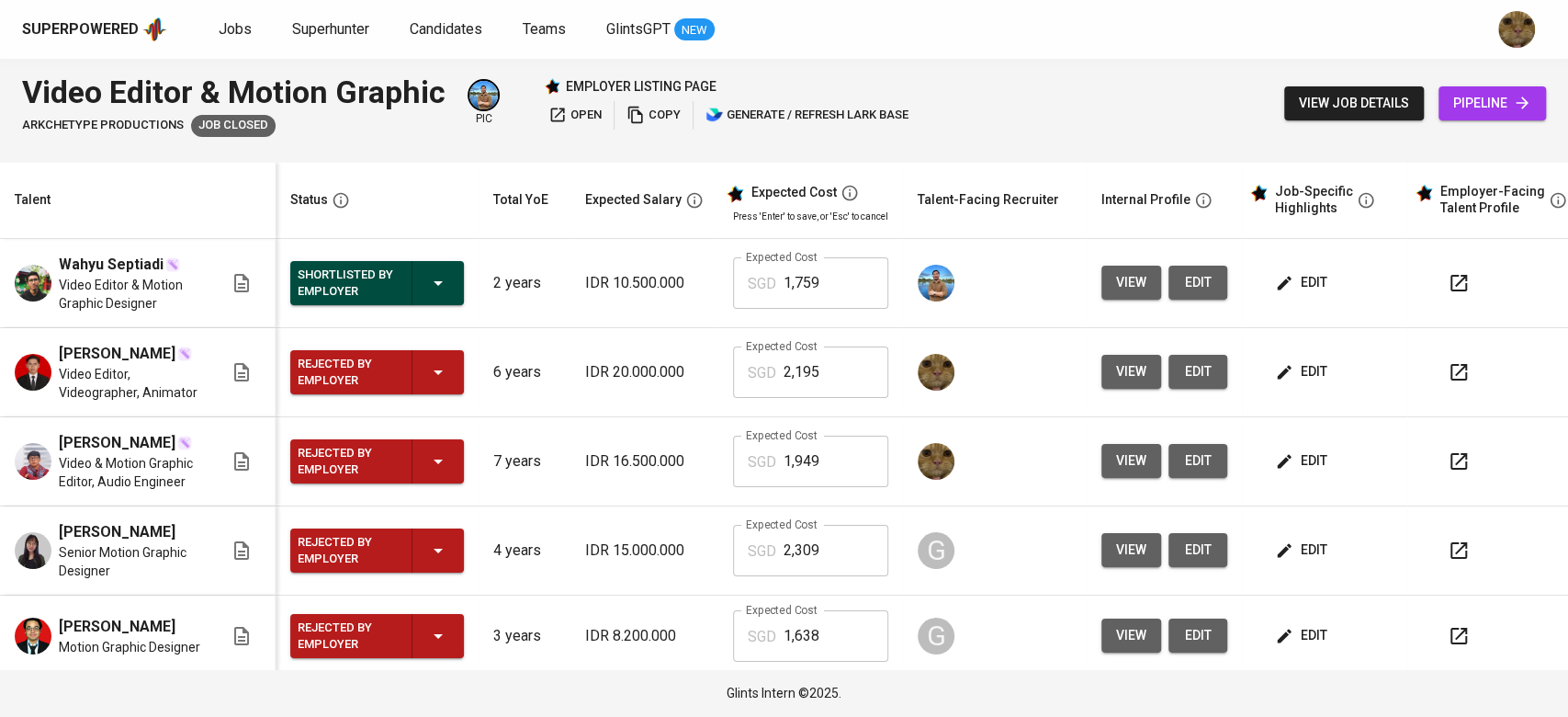
click at [1475, 279] on div at bounding box center [1507, 283] width 139 height 44
click at [1457, 283] on icon "button" at bounding box center [1459, 283] width 22 height 22
click at [1297, 272] on span "edit" at bounding box center [1303, 283] width 49 height 23
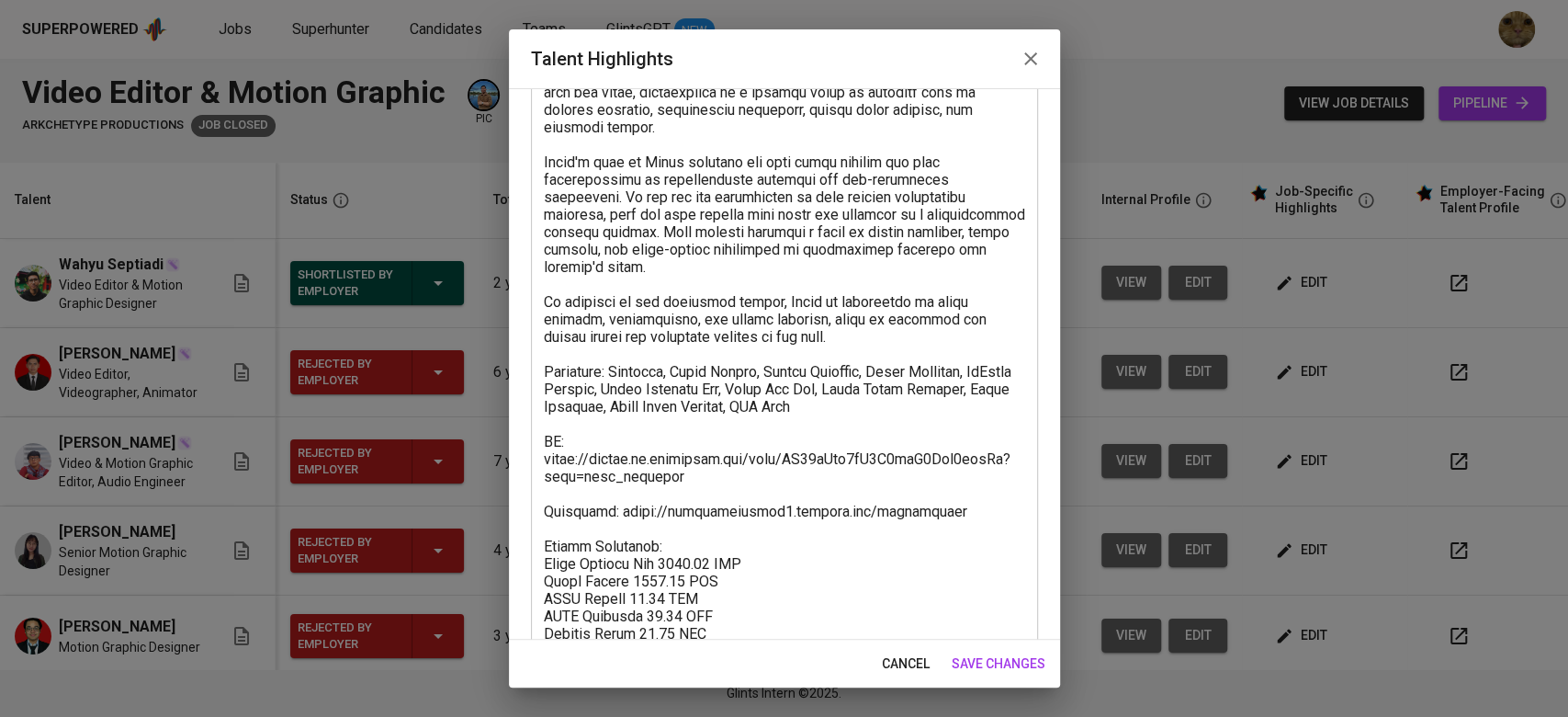
scroll to position [283, 0]
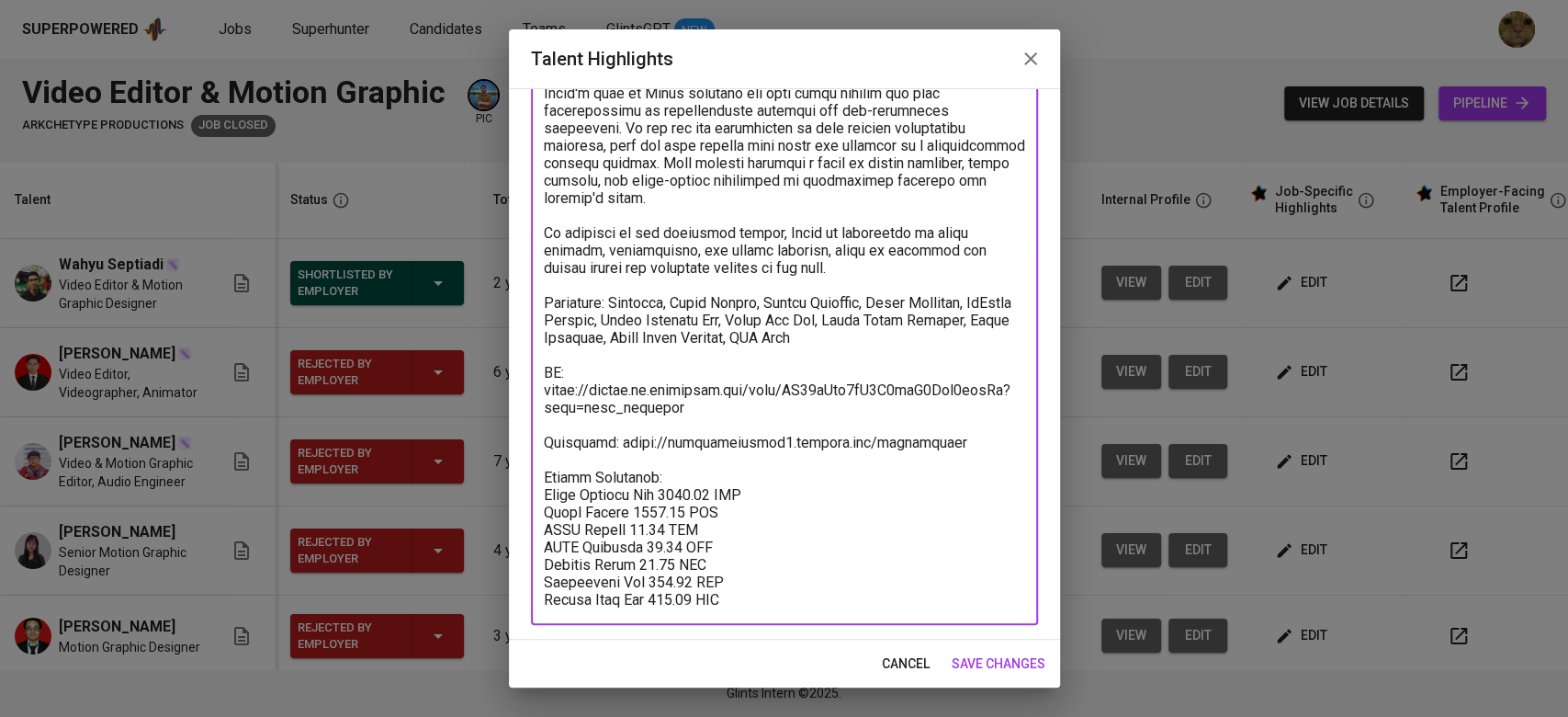
drag, startPoint x: 685, startPoint y: 413, endPoint x: 510, endPoint y: 383, distance: 177.6
click at [510, 383] on div "Enhance the Talent's profile by adding highlights relevant to this job - accomp…" at bounding box center [785, 364] width 551 height 551
click at [1029, 57] on icon "button" at bounding box center [1030, 58] width 22 height 22
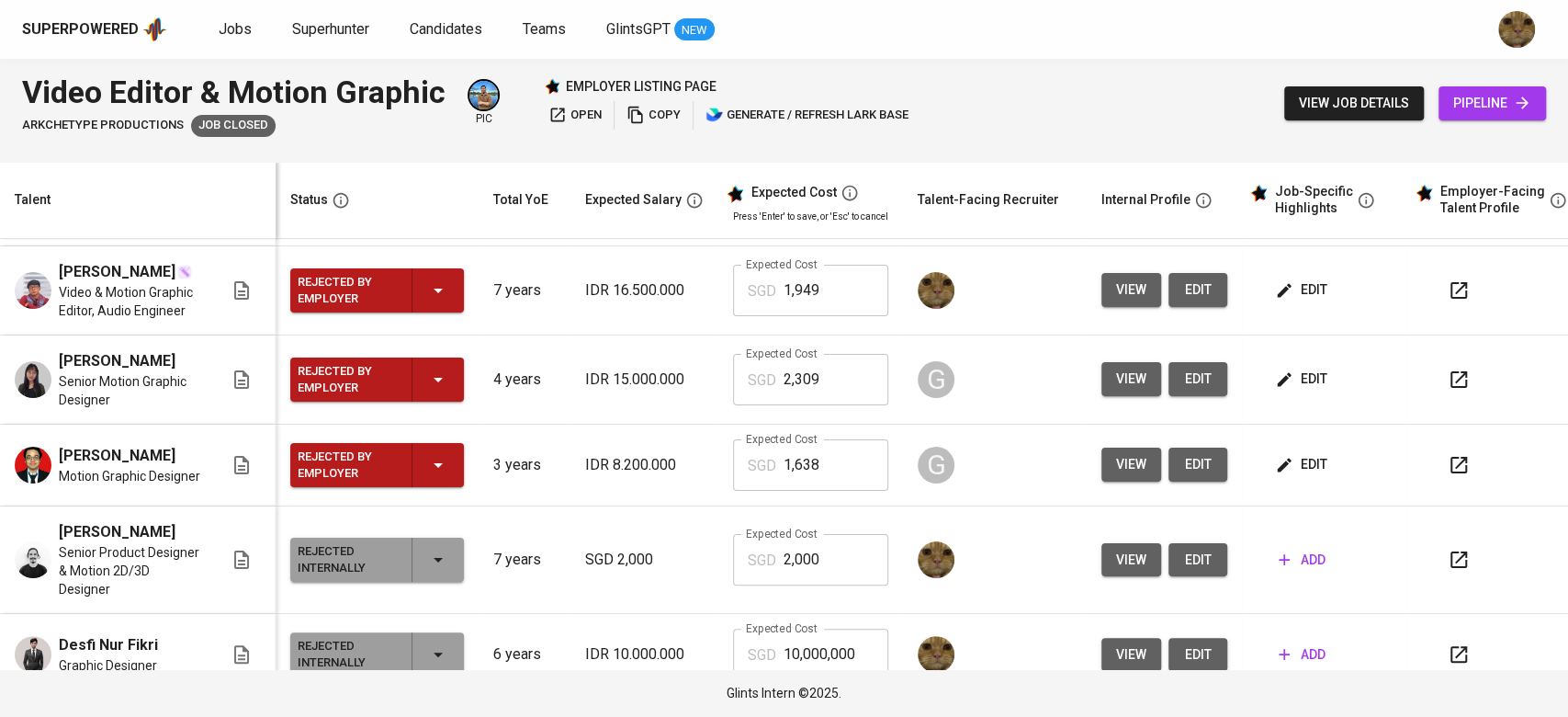
scroll to position [197, 0]
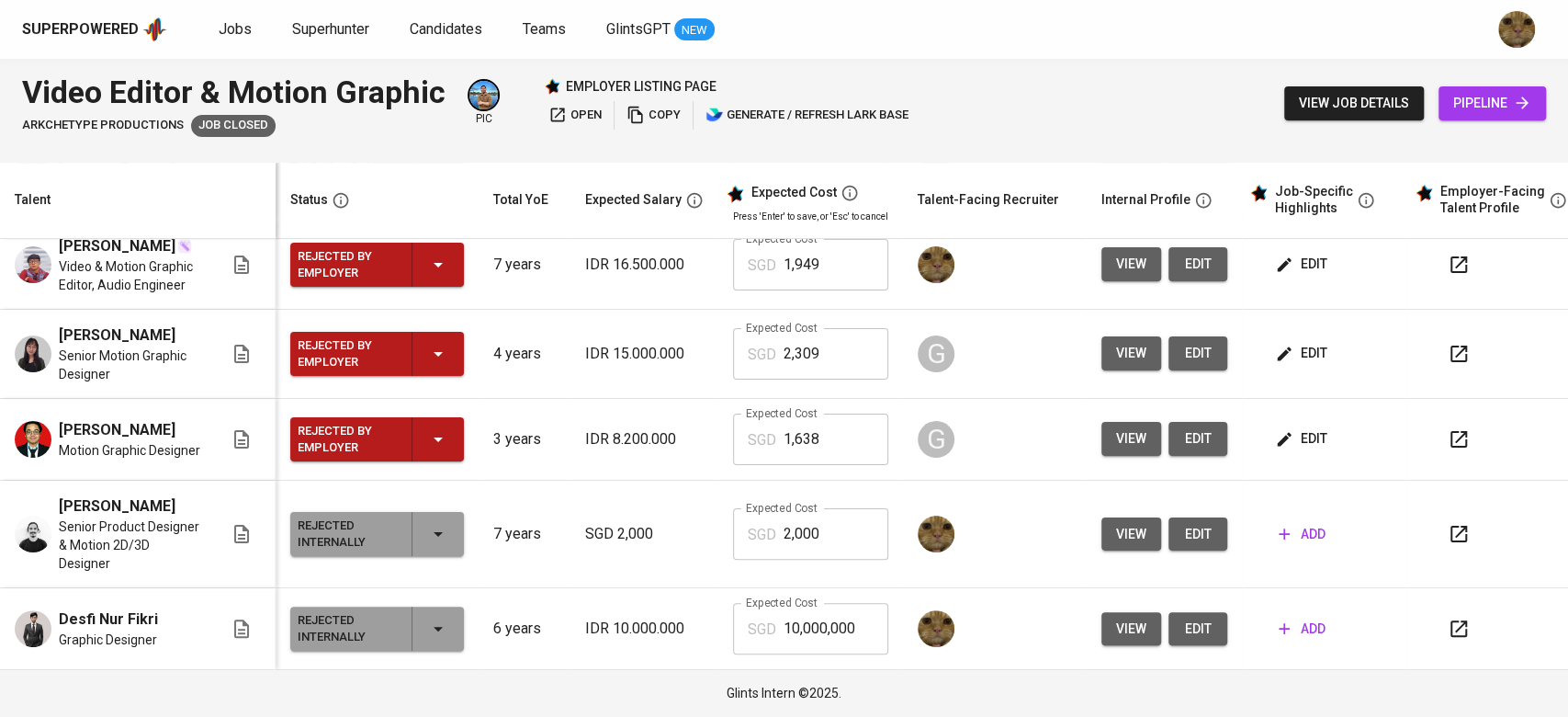
click at [1296, 432] on span "edit" at bounding box center [1303, 439] width 49 height 23
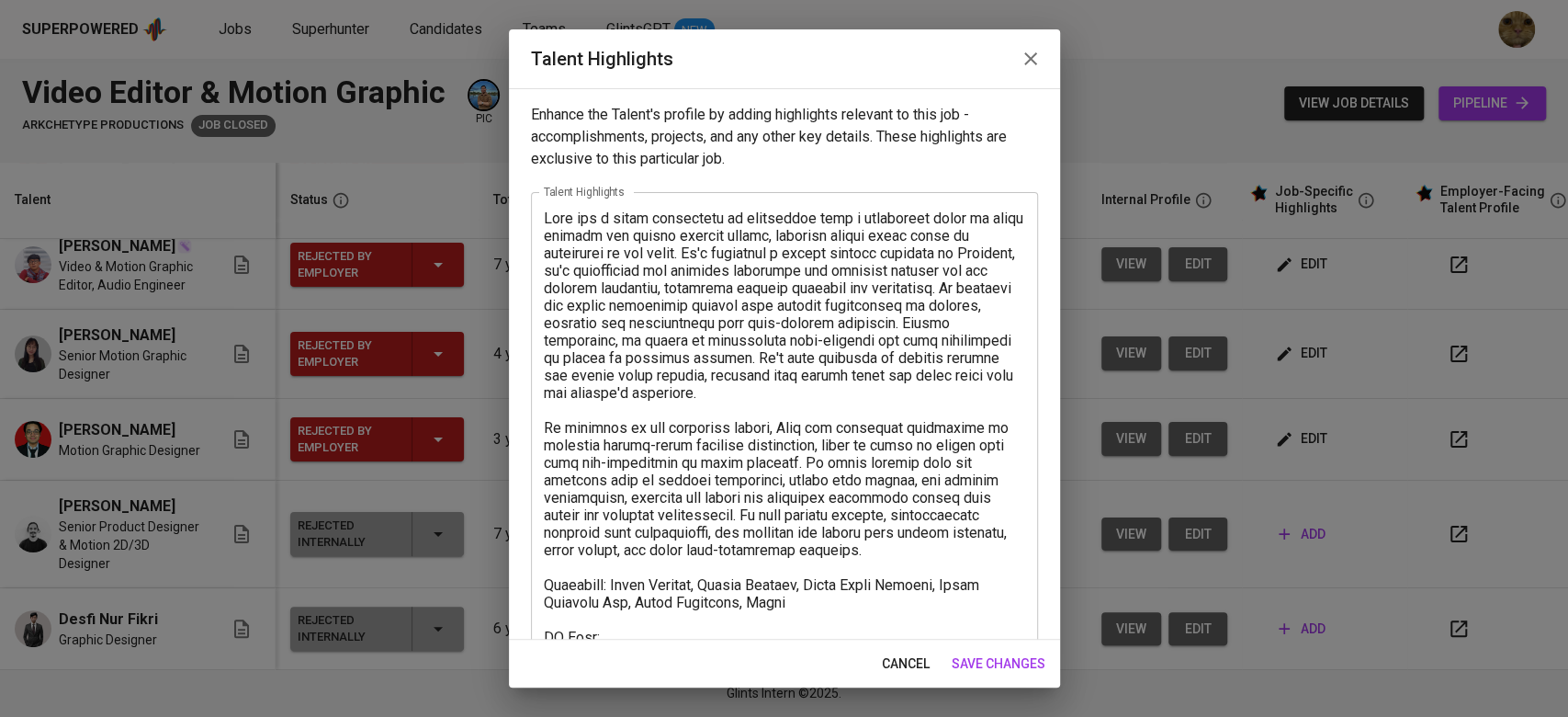
scroll to position [317, 0]
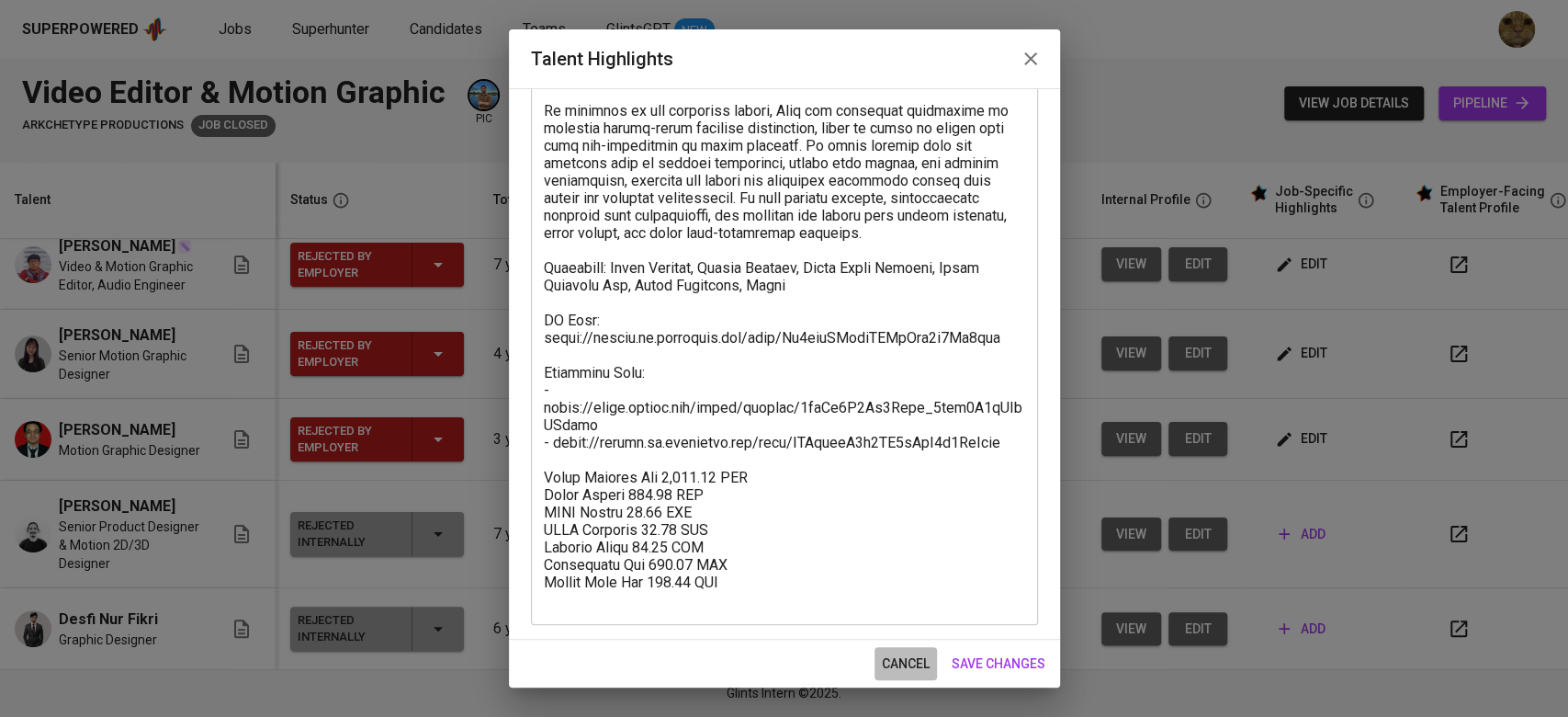
click at [907, 666] on span "cancel" at bounding box center [906, 664] width 48 height 23
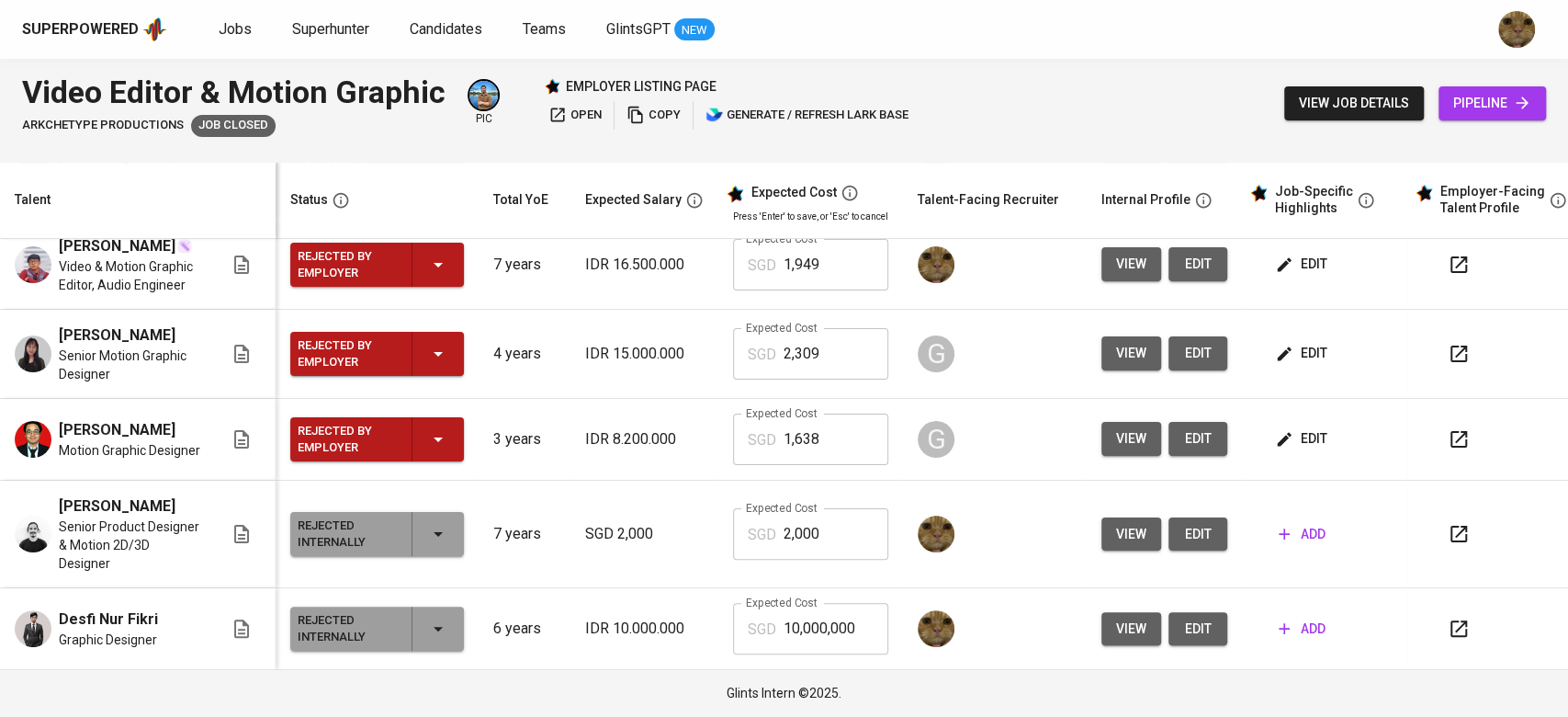
click at [1128, 443] on span "view" at bounding box center [1131, 439] width 30 height 23
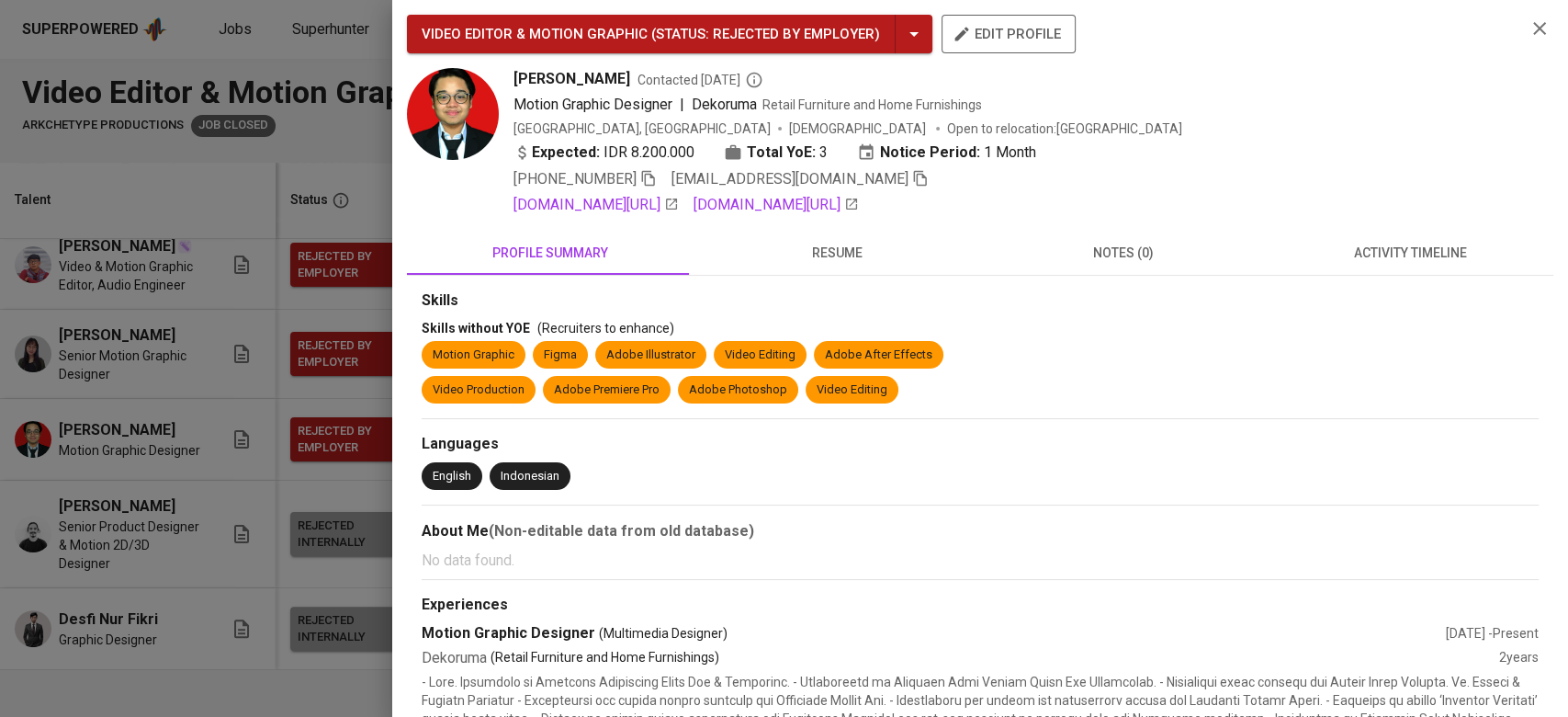
scroll to position [495, 0]
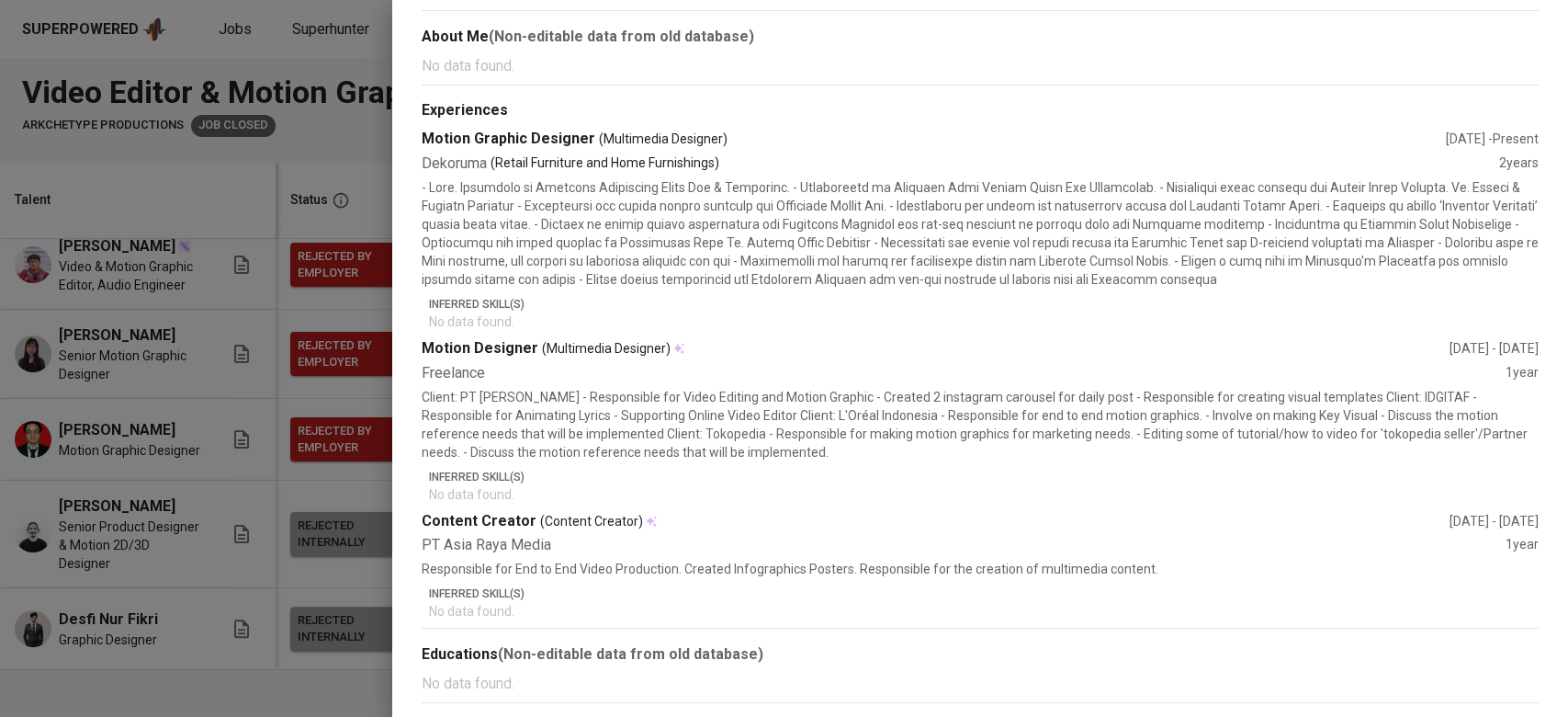
click at [374, 496] on div at bounding box center [784, 358] width 1568 height 717
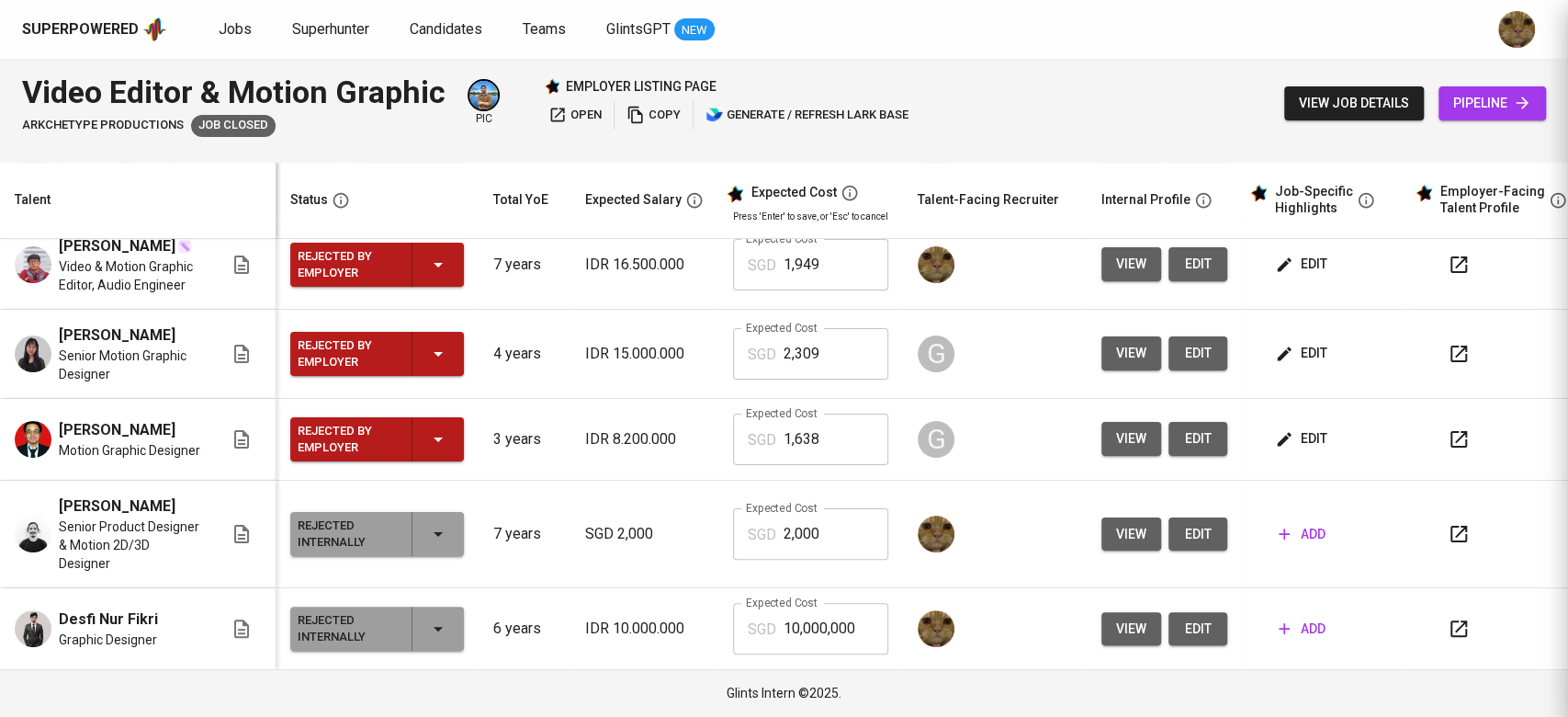
scroll to position [0, 0]
click at [1121, 618] on span "view" at bounding box center [1131, 629] width 30 height 23
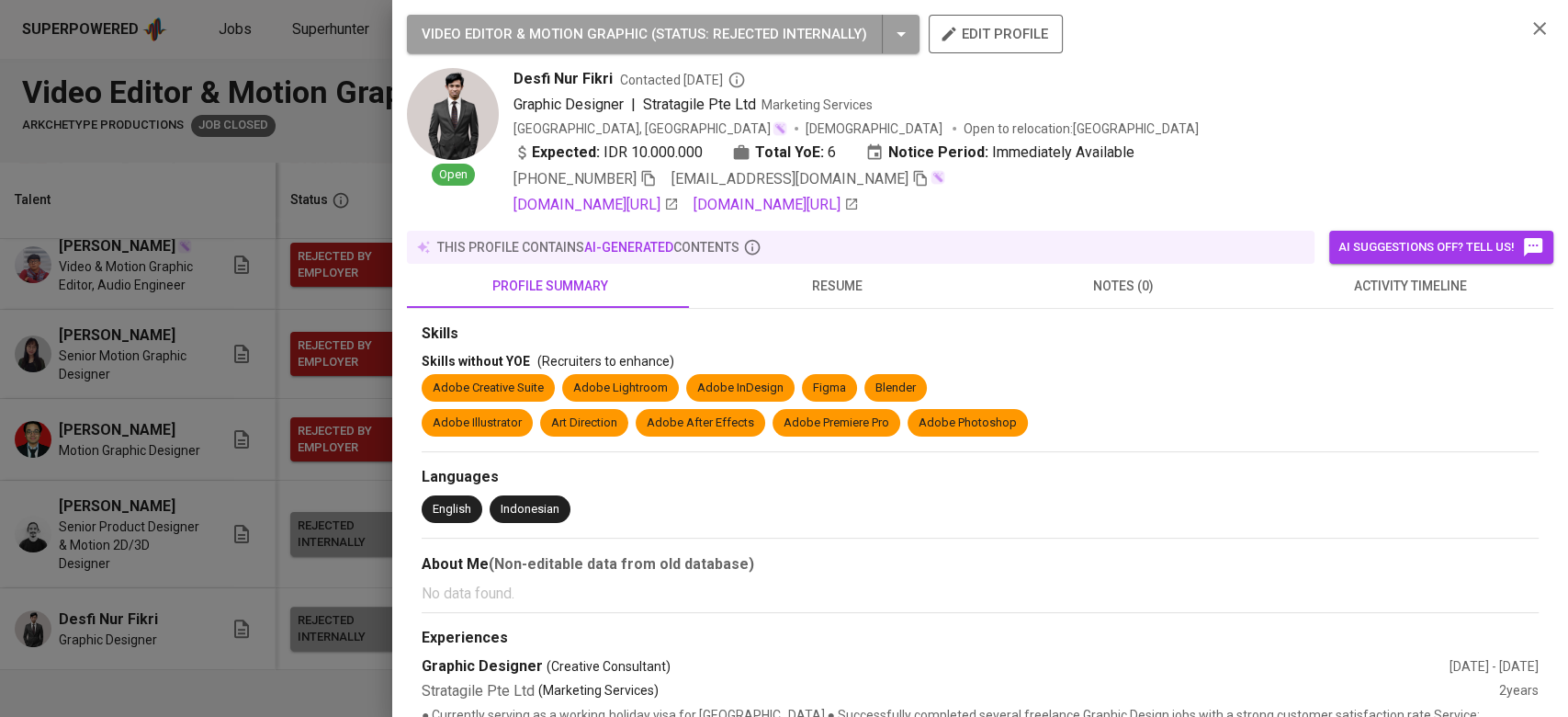
scroll to position [572, 0]
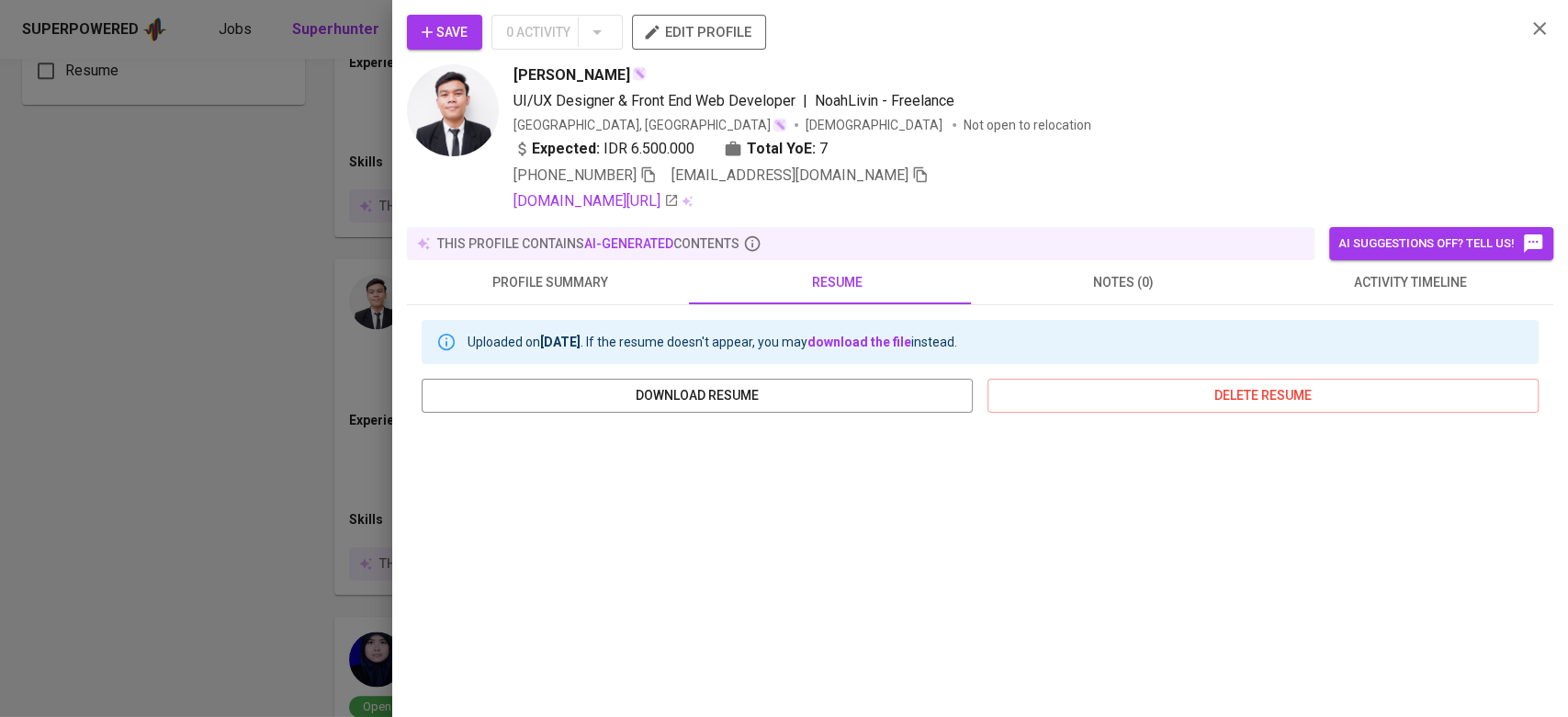
scroll to position [245, 0]
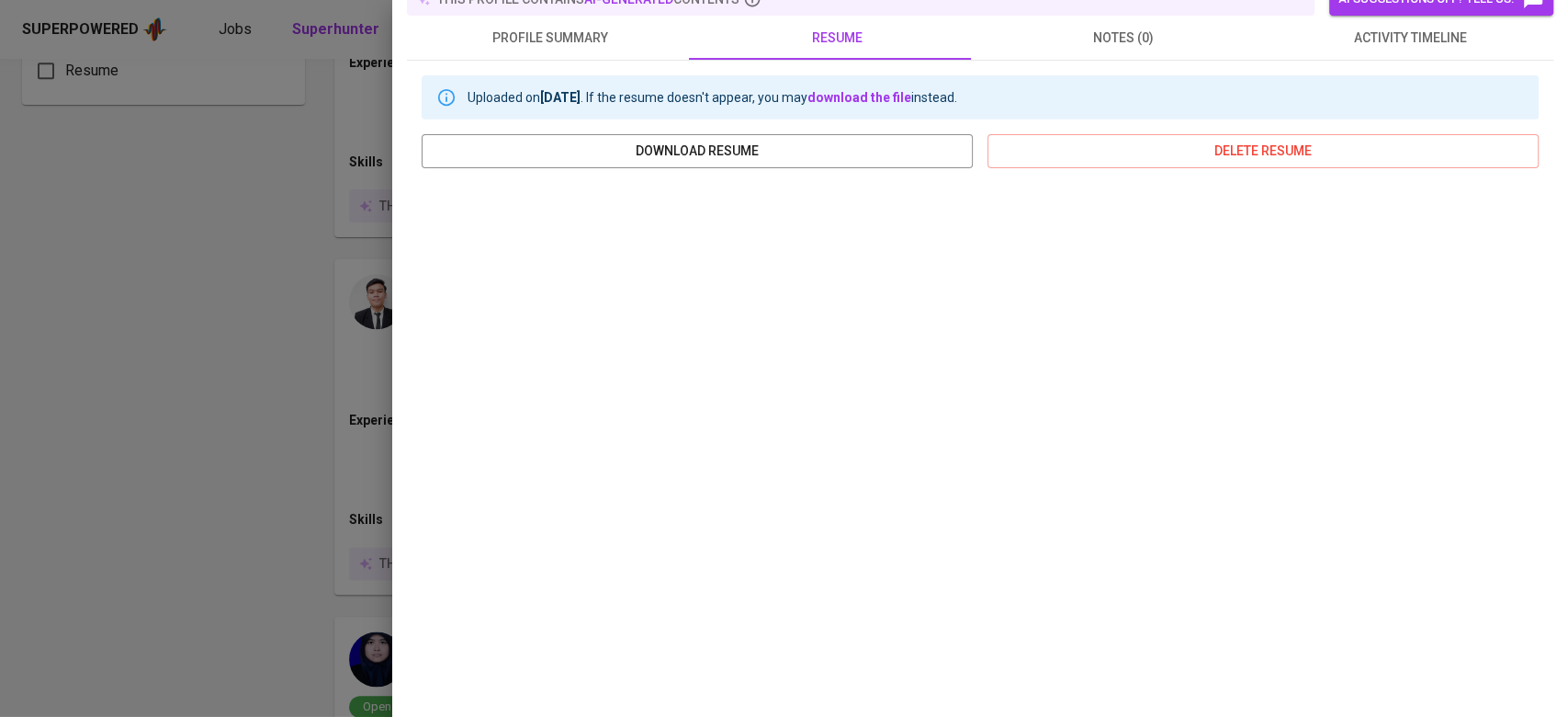
click at [348, 332] on div at bounding box center [784, 358] width 1568 height 717
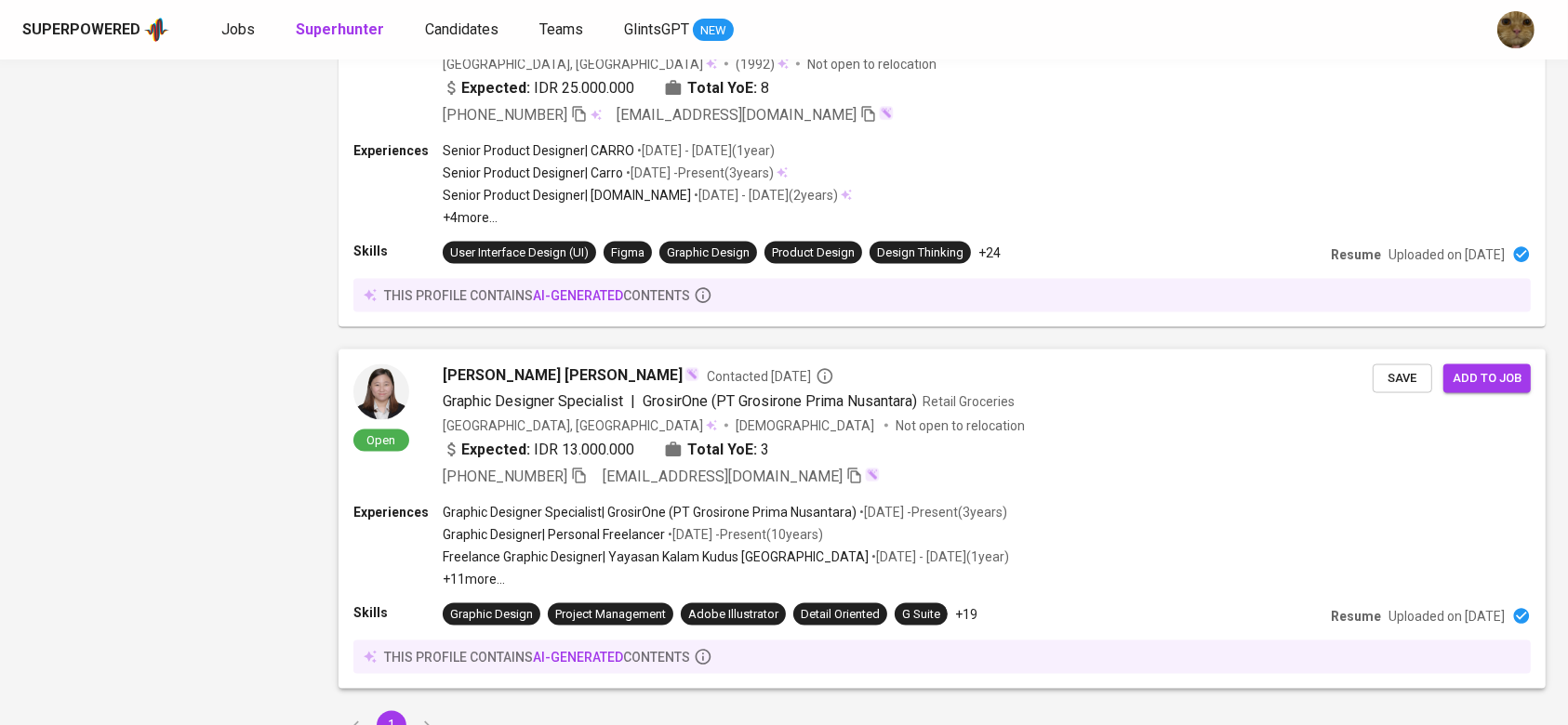
scroll to position [2933, 0]
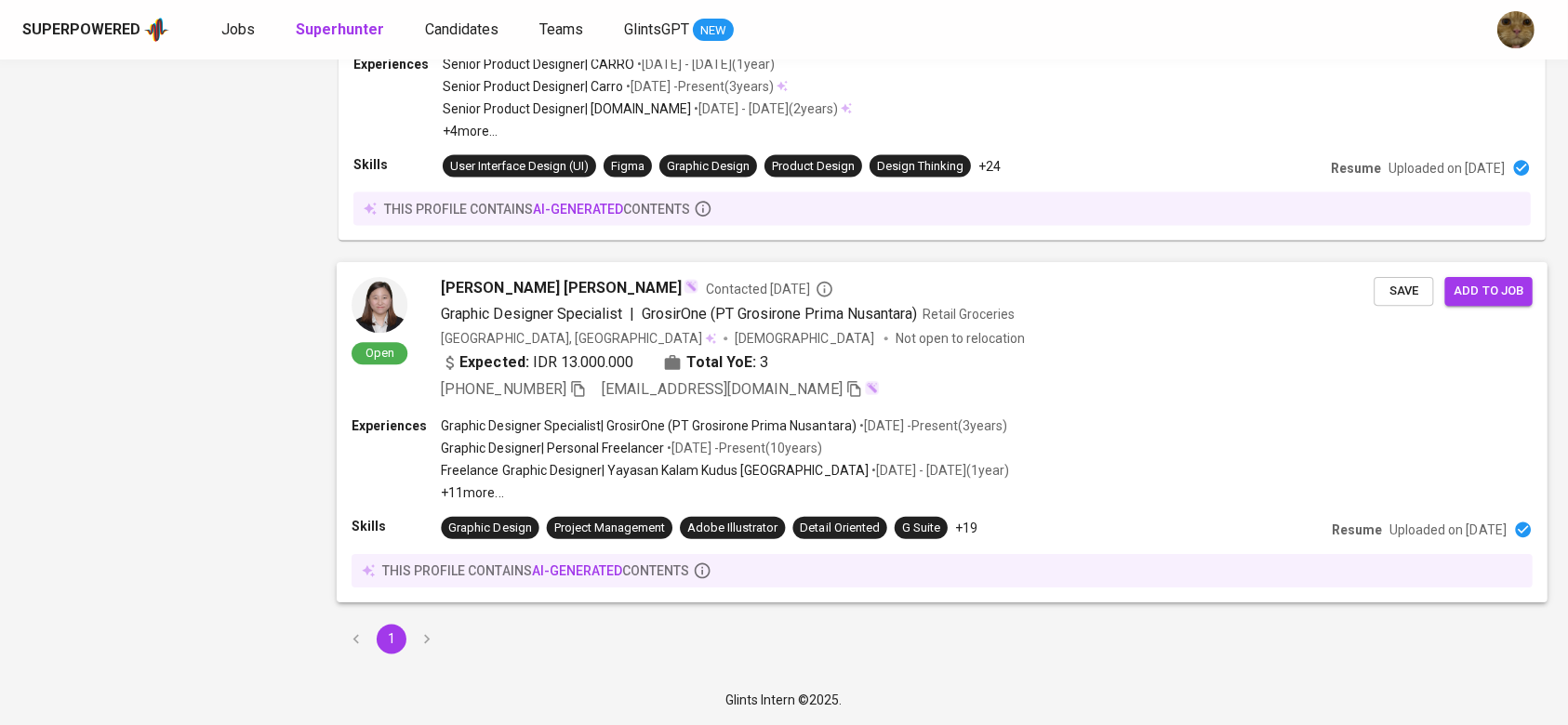
click at [662, 464] on p "Freelance Graphic Designer | Yayasan Kalam Kudus Bandung" at bounding box center [653, 470] width 427 height 19
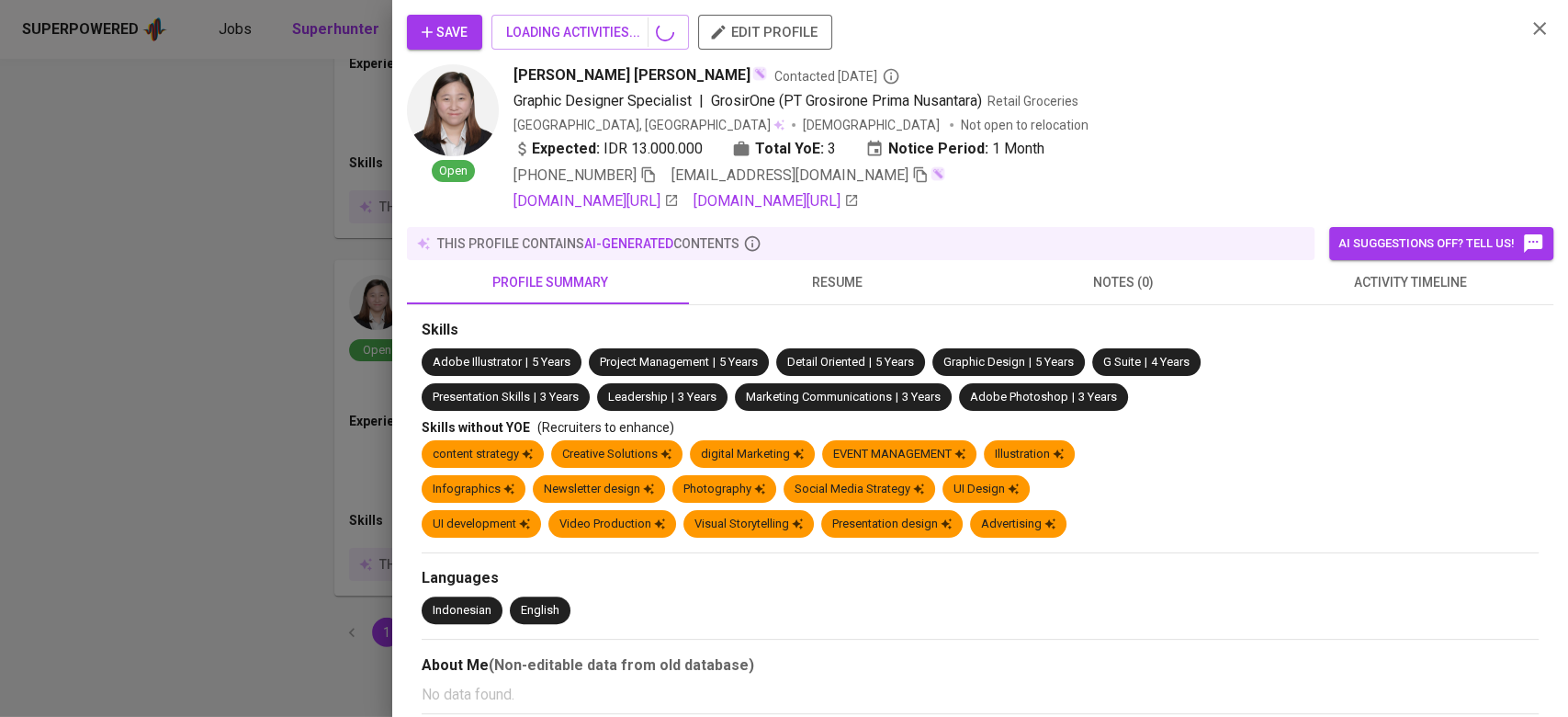
click at [1526, 28] on button "button" at bounding box center [1540, 28] width 27 height 27
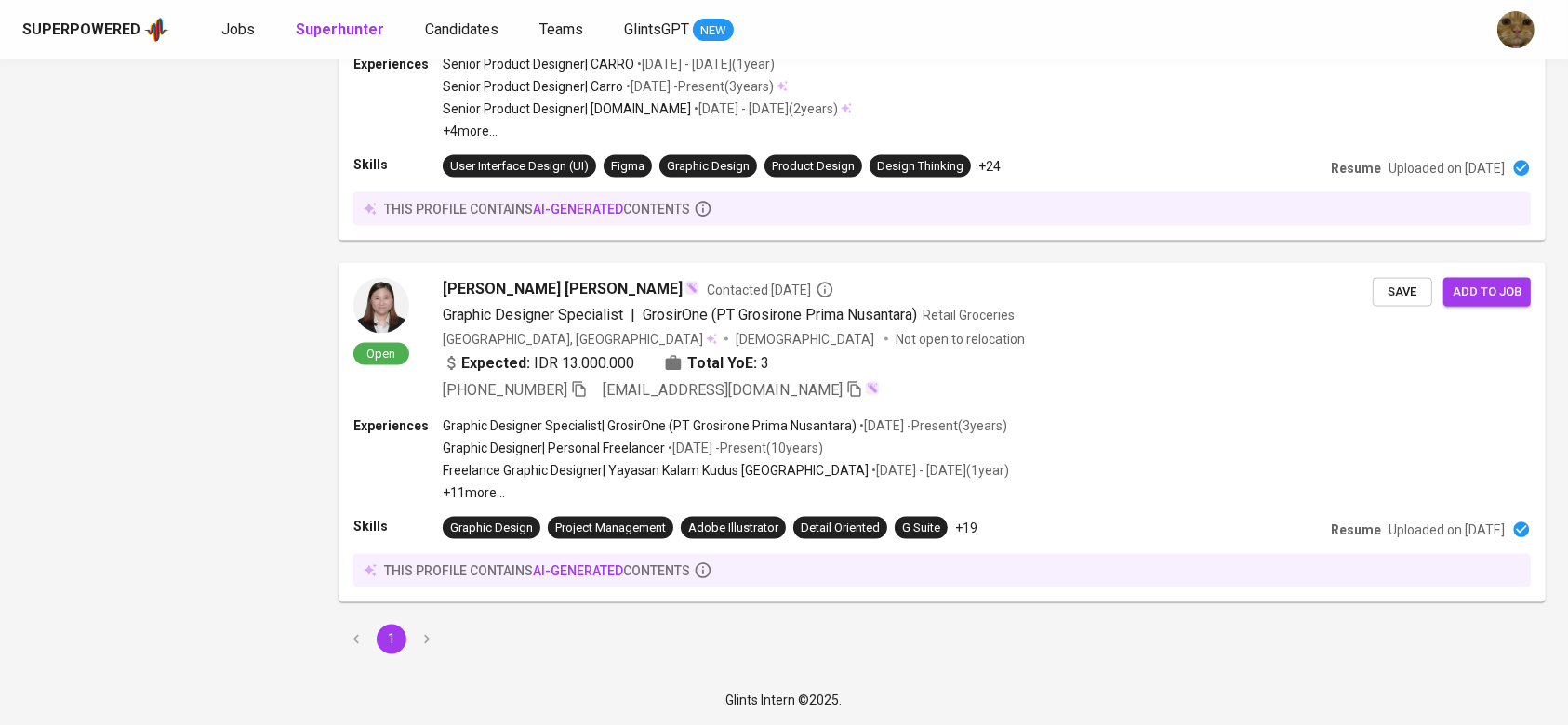
scroll to position [2437, 0]
